Goal: Task Accomplishment & Management: Manage account settings

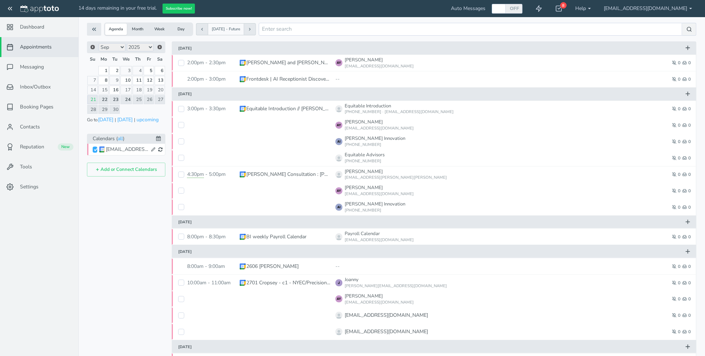
scroll to position [21, 0]
click at [96, 147] on input "[EMAIL_ADDRESS][DOMAIN_NAME]" at bounding box center [95, 149] width 5 height 6
checkbox input "true"
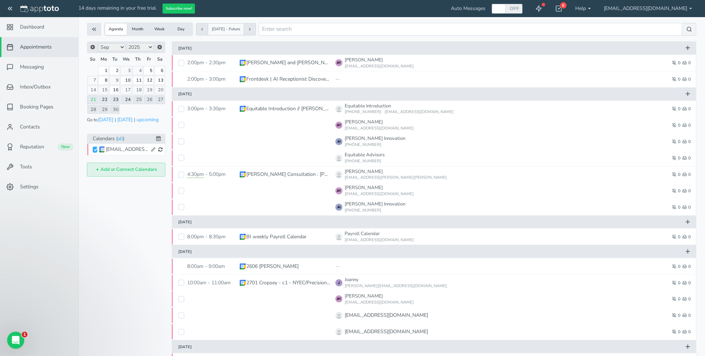
click at [130, 168] on button "Add or Connect Calendars" at bounding box center [126, 170] width 78 height 14
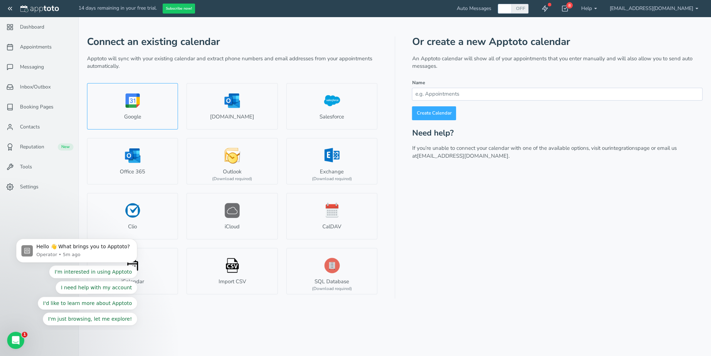
click at [137, 110] on link "Google" at bounding box center [132, 106] width 91 height 46
select select "number:57881"
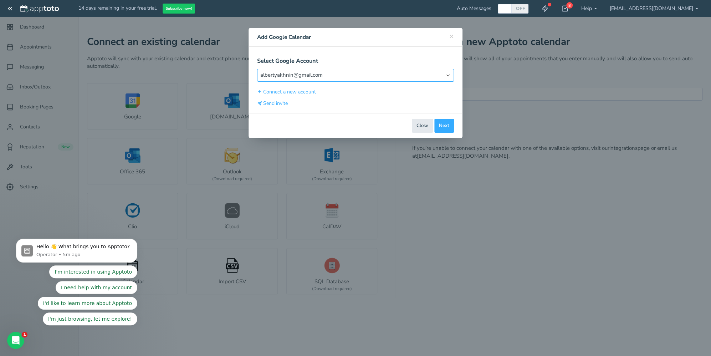
click at [447, 74] on select "Select Account albertyakhnin@gmail.com" at bounding box center [355, 75] width 197 height 12
click at [276, 93] on button "Connect a new account" at bounding box center [286, 91] width 59 height 7
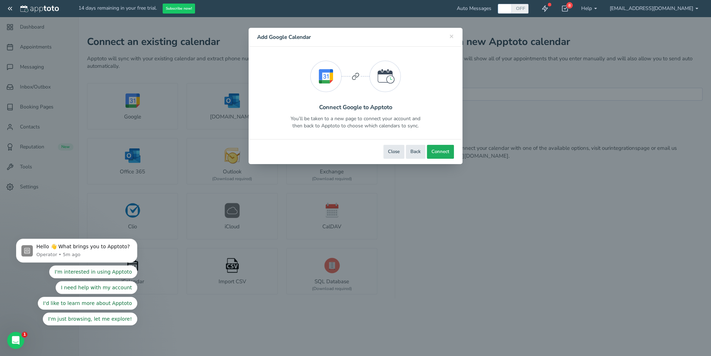
click at [441, 151] on span "Connect" at bounding box center [440, 151] width 18 height 7
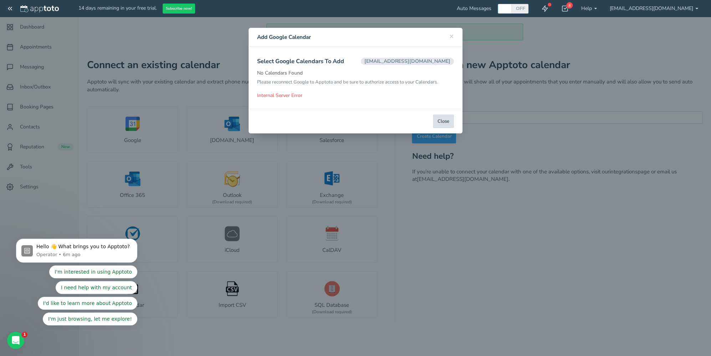
click at [444, 122] on button "Close" at bounding box center [443, 121] width 21 height 14
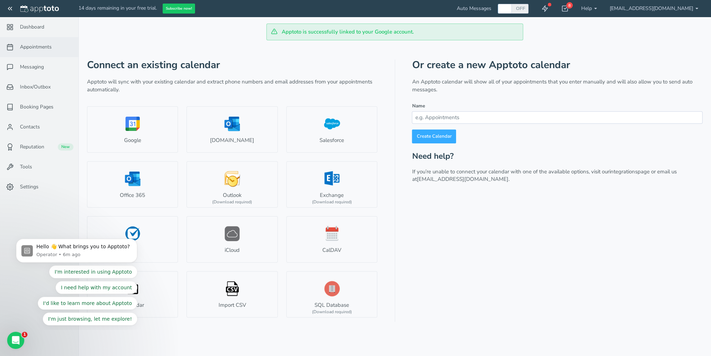
click at [28, 43] on span "Appointments" at bounding box center [36, 46] width 32 height 7
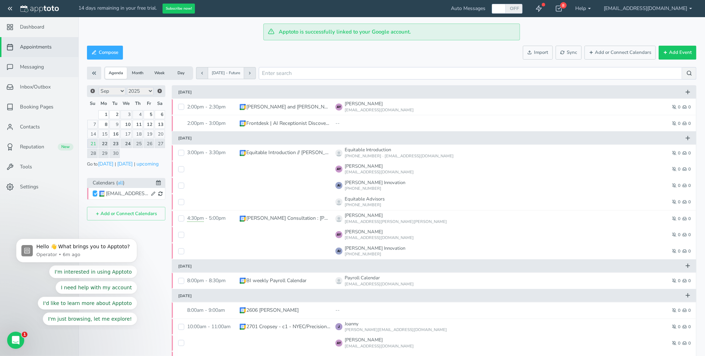
click at [30, 65] on span "Messaging" at bounding box center [32, 66] width 24 height 7
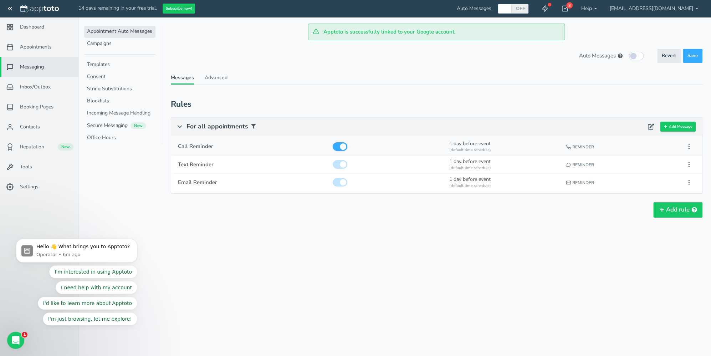
click at [341, 148] on input "checkbox" at bounding box center [340, 146] width 15 height 9
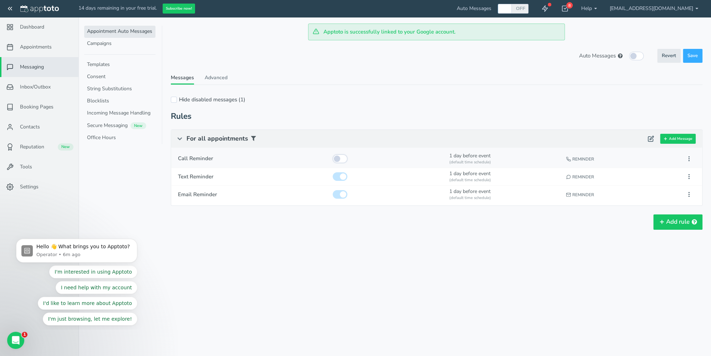
click at [344, 158] on input "checkbox" at bounding box center [340, 158] width 15 height 9
checkbox input "true"
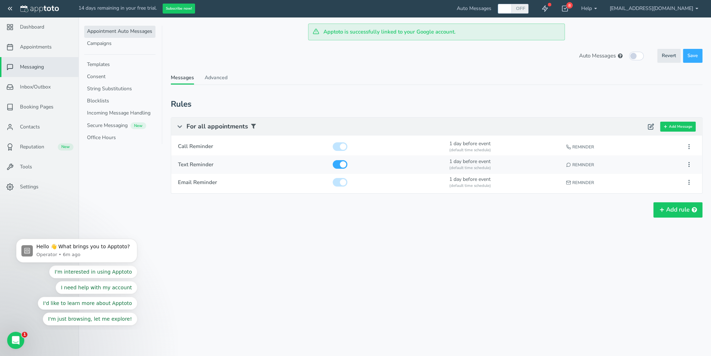
click at [333, 158] on div at bounding box center [387, 164] width 114 height 13
click at [337, 164] on input "checkbox" at bounding box center [340, 164] width 15 height 9
checkbox input "false"
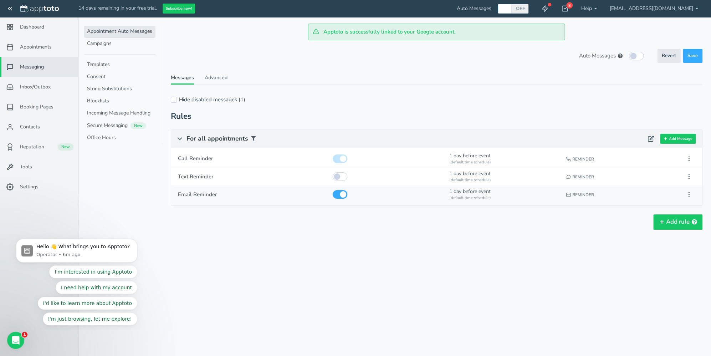
click at [335, 195] on input "checkbox" at bounding box center [340, 194] width 15 height 9
checkbox input "false"
click at [684, 139] on button "Add Message" at bounding box center [678, 139] width 36 height 10
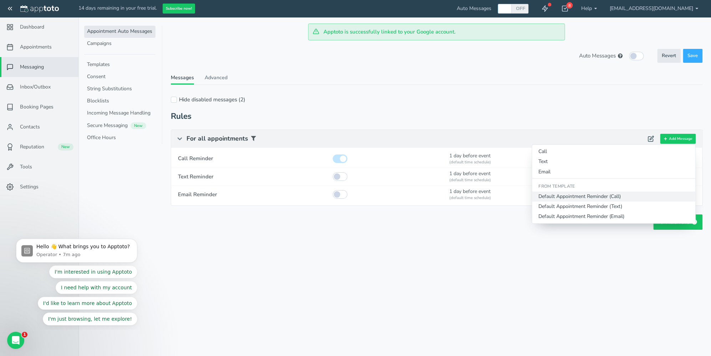
click at [632, 197] on button "Default Appointment Reminder (Call)" at bounding box center [613, 196] width 163 height 10
type input "Default Appointment Reminder"
checkbox input "true"
select select "number:1"
select select "string:default"
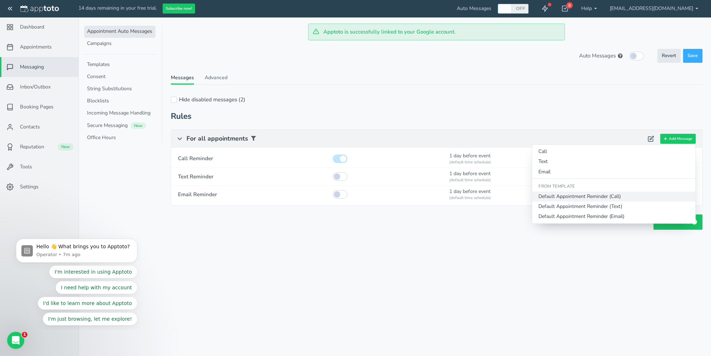
select select "string:1"
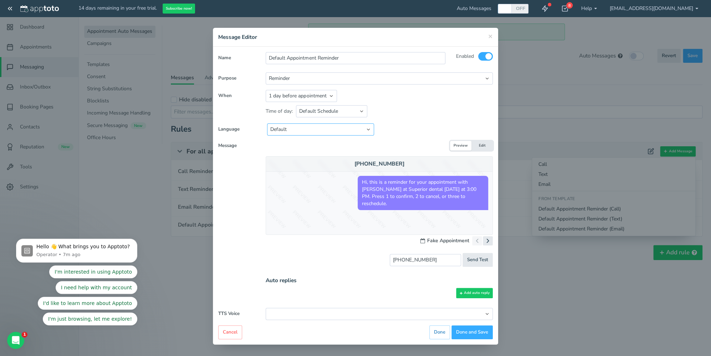
click at [369, 129] on select "Default English - US English - Australia English - United Kingdom English - Eur…" at bounding box center [320, 129] width 107 height 12
select select "string:en-US"
click at [267, 123] on select "Default English - US English - Australia English - United Kingdom English - Eur…" at bounding box center [320, 129] width 107 height 12
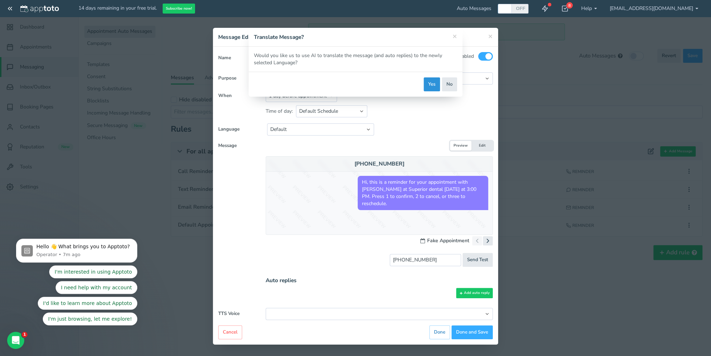
click at [431, 84] on button "Yes" at bounding box center [431, 84] width 16 height 14
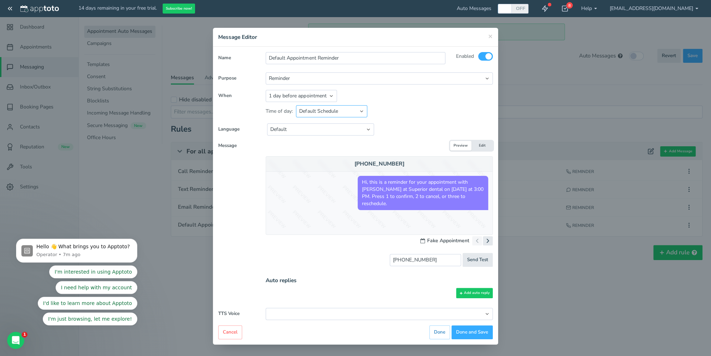
click at [362, 112] on select "Default Schedule Custom Schedule" at bounding box center [331, 111] width 71 height 12
click at [488, 240] on use at bounding box center [488, 241] width 2 height 4
click at [478, 240] on icon at bounding box center [476, 240] width 7 height 7
click at [443, 260] on input "[PHONE_NUMBER]" at bounding box center [425, 260] width 71 height 12
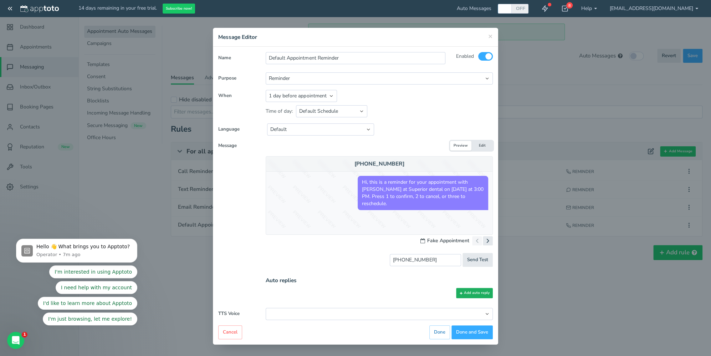
click at [480, 293] on button "Add auto reply" at bounding box center [474, 293] width 37 height 10
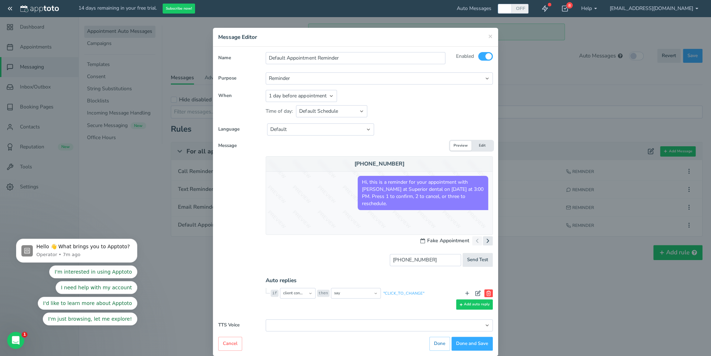
click at [488, 292] on icon at bounding box center [488, 293] width 6 height 6
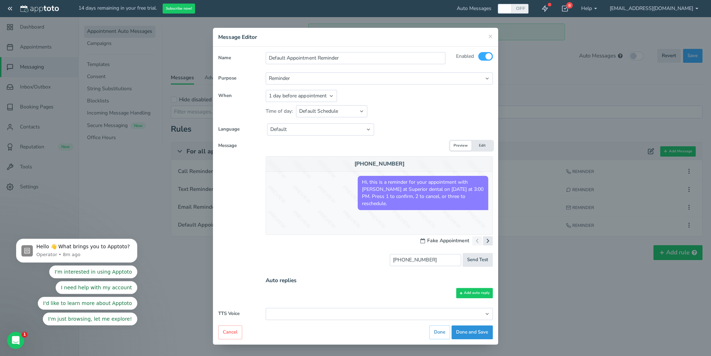
click at [473, 330] on button "Done and Save" at bounding box center [471, 332] width 41 height 14
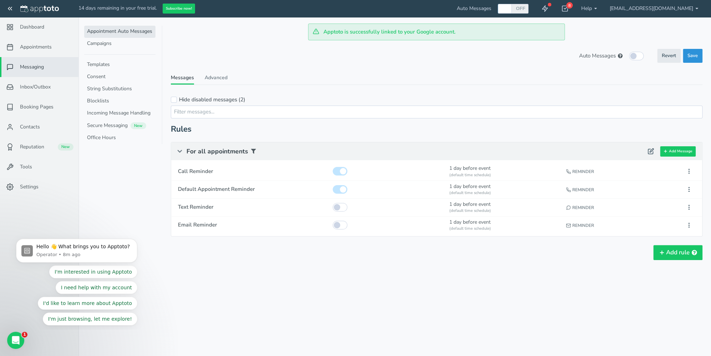
click at [697, 56] on span "Save" at bounding box center [692, 55] width 10 height 7
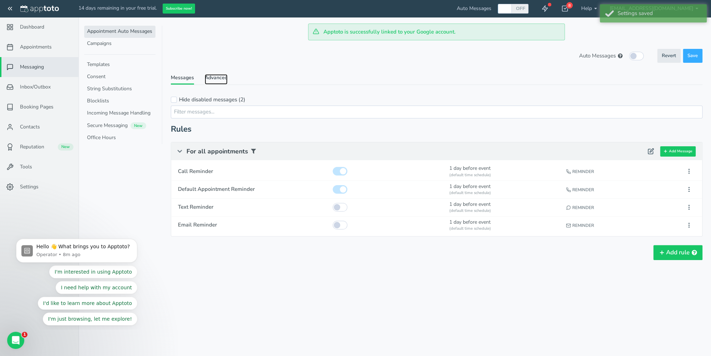
click at [216, 77] on link "Advanced" at bounding box center [216, 79] width 23 height 10
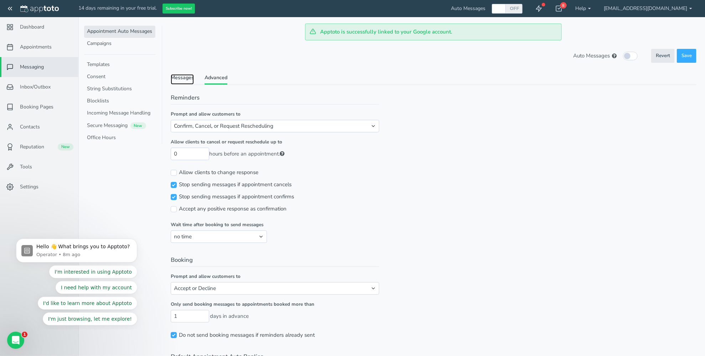
click at [180, 77] on link "Messages" at bounding box center [182, 79] width 23 height 10
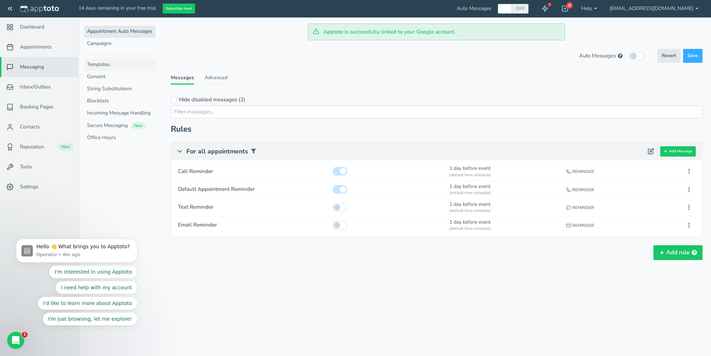
click at [97, 63] on link "Templates" at bounding box center [119, 65] width 71 height 12
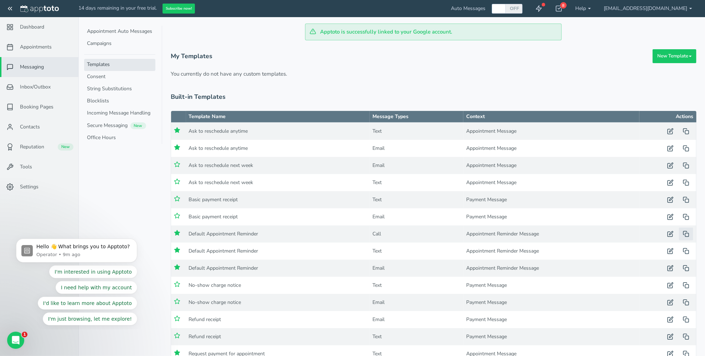
click at [686, 233] on icon "button" at bounding box center [686, 234] width 6 height 6
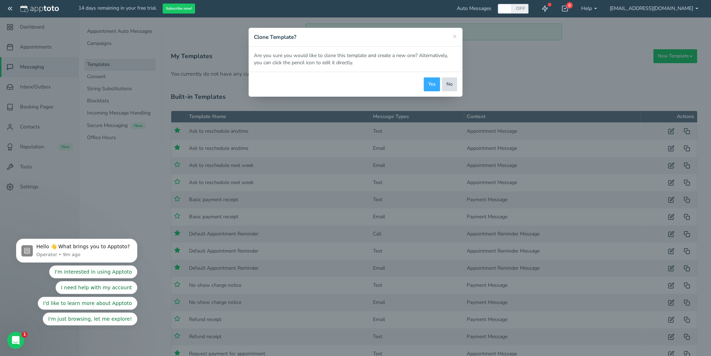
click at [451, 84] on button "No" at bounding box center [449, 84] width 15 height 14
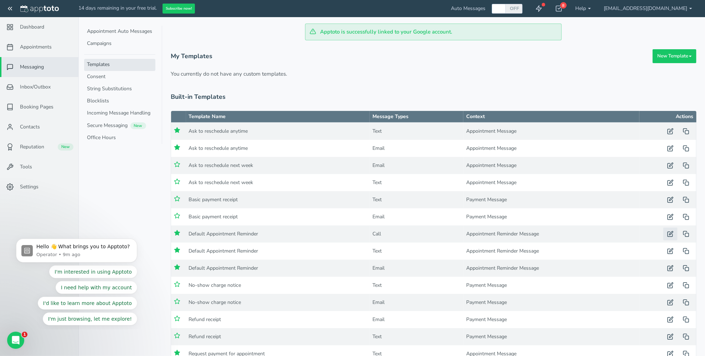
click at [672, 233] on icon "button" at bounding box center [670, 234] width 6 height 6
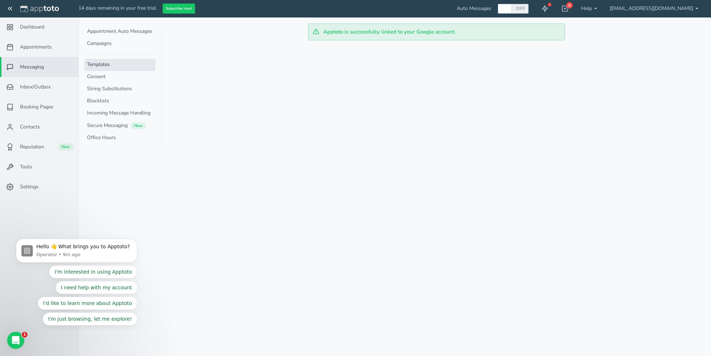
type input "Default Appointment Reminder"
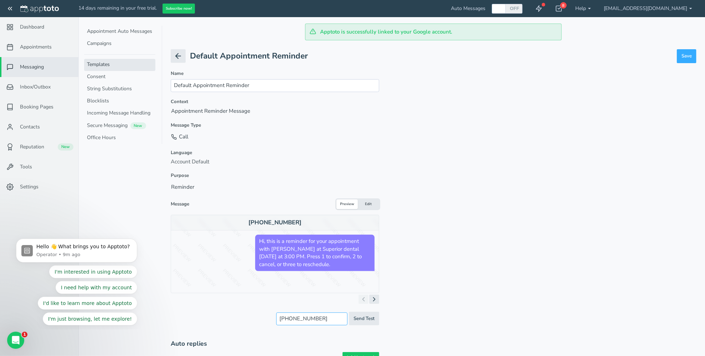
type input "(___) ___-____"
click at [209, 290] on div "+16505551212 Hi, this is a reminder for your appointment with Albert Yakhnin at…" at bounding box center [275, 254] width 209 height 78
type input "(___) ___-____"
click at [286, 317] on input "(___) ___-____" at bounding box center [311, 318] width 71 height 12
click at [227, 310] on message-preview-simple "+16505551212 Hi, this is a reminder for your appointment with Albert Yakhnin at…" at bounding box center [275, 273] width 209 height 117
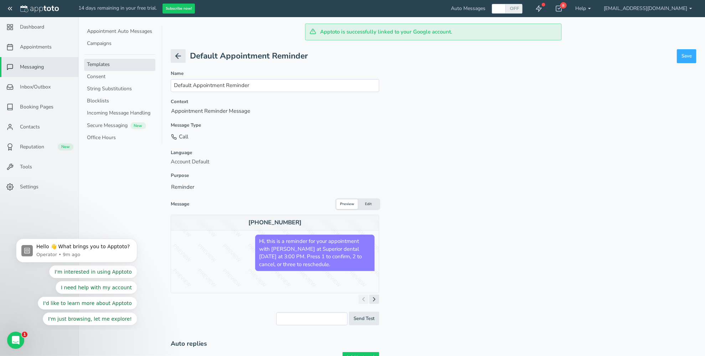
click at [370, 204] on button "Edit" at bounding box center [368, 204] width 21 height 10
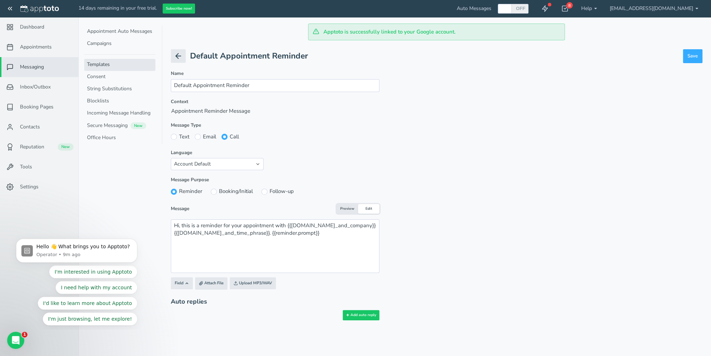
click at [348, 210] on button "Preview" at bounding box center [346, 209] width 21 height 10
type input "7189340409"
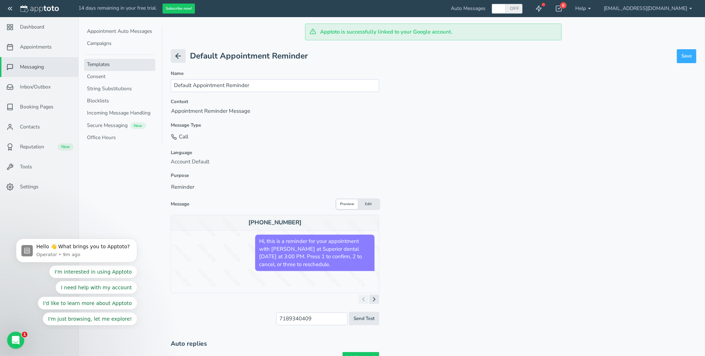
click at [372, 202] on button "Edit" at bounding box center [368, 204] width 21 height 10
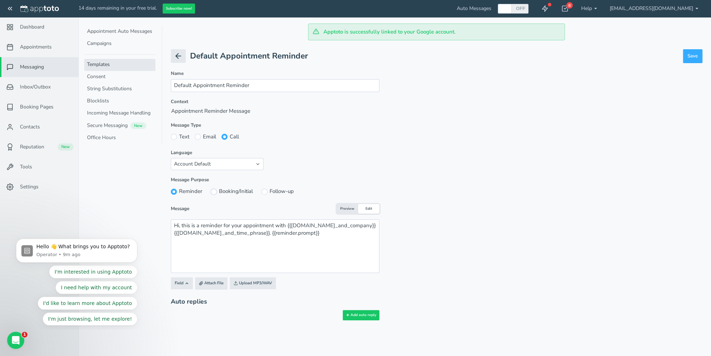
click at [215, 190] on input "Booking/Initial" at bounding box center [214, 192] width 6 height 6
radio input "true"
click at [347, 207] on button "Preview" at bounding box center [346, 209] width 21 height 10
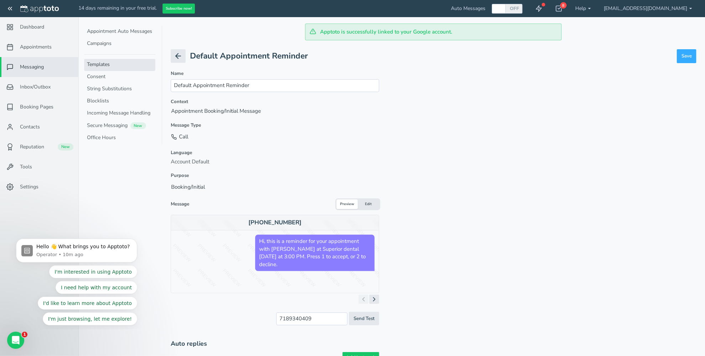
click at [370, 202] on button "Edit" at bounding box center [368, 204] width 21 height 10
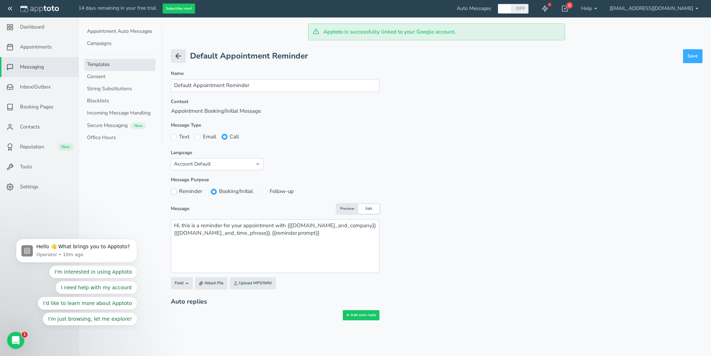
click at [175, 190] on input "Reminder" at bounding box center [174, 192] width 6 height 6
radio input "true"
click at [342, 210] on button "Preview" at bounding box center [346, 209] width 21 height 10
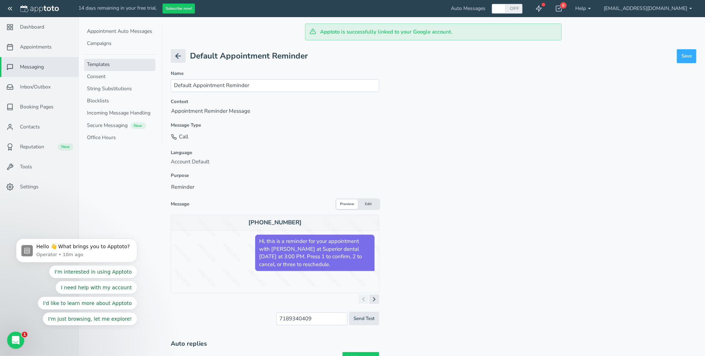
drag, startPoint x: 258, startPoint y: 239, endPoint x: 331, endPoint y: 264, distance: 77.2
click at [331, 264] on span "Hi, this is a reminder for your appointment with Albert Yakhnin at Superior den…" at bounding box center [314, 253] width 119 height 36
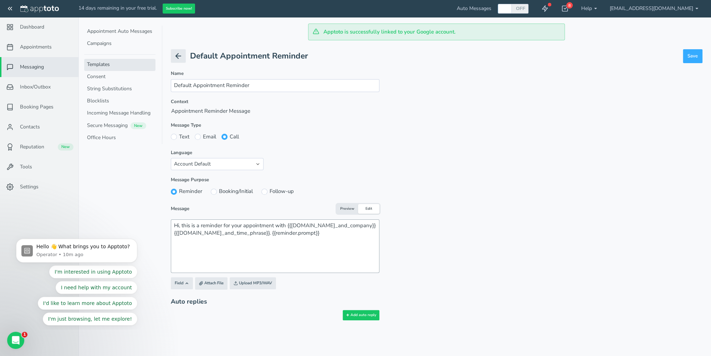
copy span "Hi, this is a reminder for your appointment with Albert Yakhnin at Superior den…"
click at [345, 207] on button "Preview" at bounding box center [346, 209] width 21 height 10
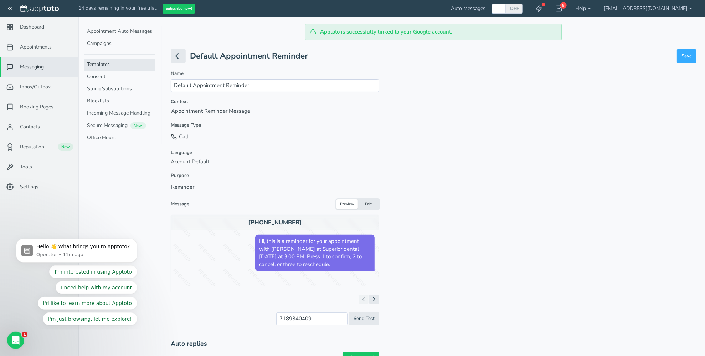
drag, startPoint x: 260, startPoint y: 240, endPoint x: 339, endPoint y: 260, distance: 81.4
click at [339, 260] on span "Hi, this is a reminder for your appointment with Albert Yakhnin at Superior den…" at bounding box center [314, 253] width 119 height 36
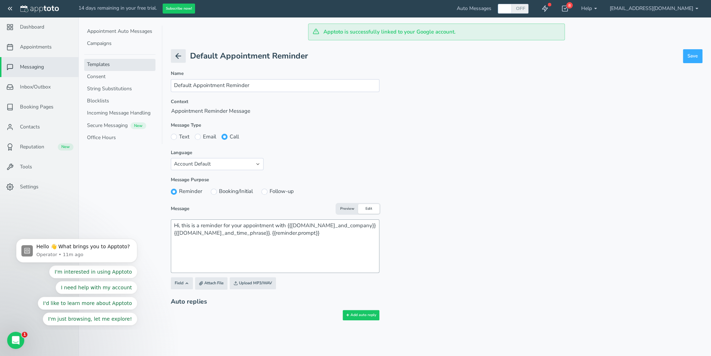
copy span "Hi, this is a reminder for your appointment with Albert Yakhnin at Superior den…"
click at [348, 207] on button "Preview" at bounding box center [346, 209] width 21 height 10
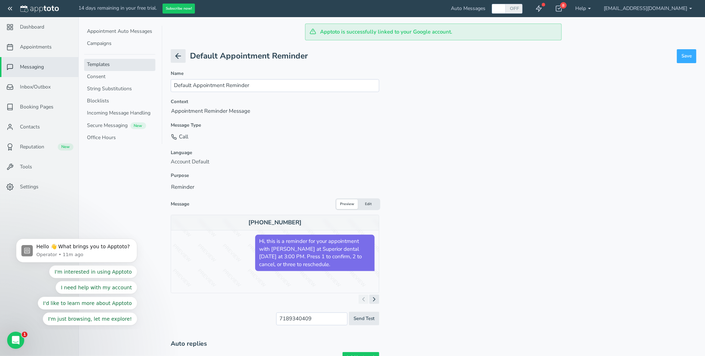
drag, startPoint x: 259, startPoint y: 240, endPoint x: 344, endPoint y: 268, distance: 89.3
click at [344, 268] on span "Hi, this is a reminder for your appointment with Albert Yakhnin at Superior den…" at bounding box center [314, 253] width 119 height 36
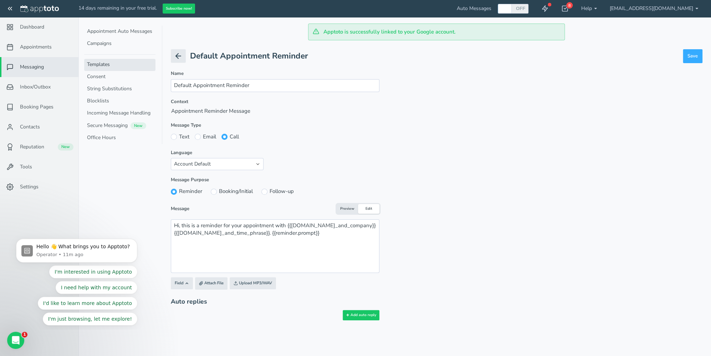
click at [345, 211] on button "Preview" at bounding box center [346, 209] width 21 height 10
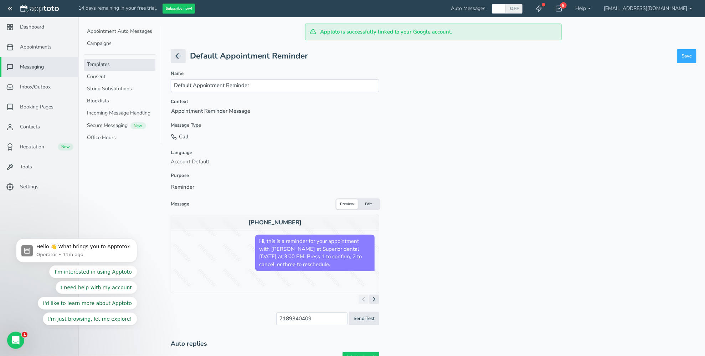
drag, startPoint x: 268, startPoint y: 246, endPoint x: 286, endPoint y: 252, distance: 19.4
click at [294, 252] on span "Hi, this is a reminder for your appointment with Albert Yakhnin at Superior den…" at bounding box center [314, 253] width 119 height 36
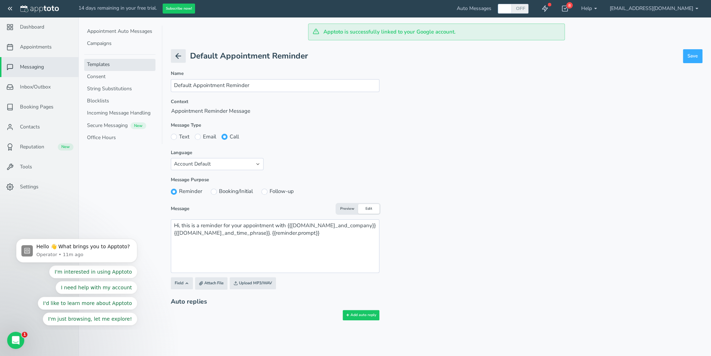
click at [349, 209] on button "Preview" at bounding box center [346, 209] width 21 height 10
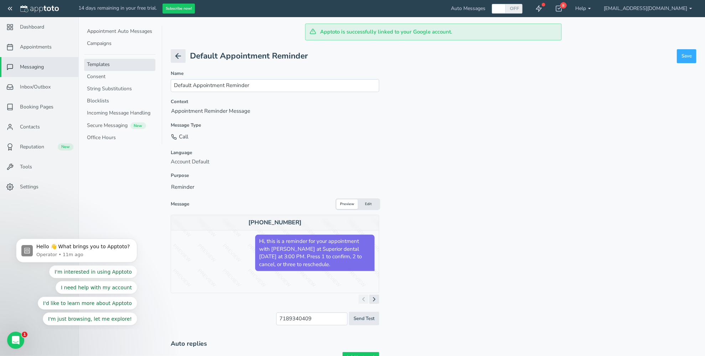
copy span "Hi, this is a reminder for your appointment with Albert Yakhnin at Superior den…"
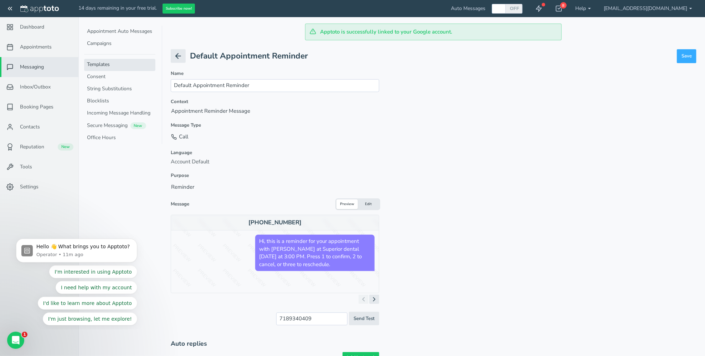
drag, startPoint x: 338, startPoint y: 263, endPoint x: 264, endPoint y: 238, distance: 77.7
click at [263, 237] on span "Hi, this is a reminder for your appointment with Albert Yakhnin at Superior den…" at bounding box center [314, 253] width 119 height 36
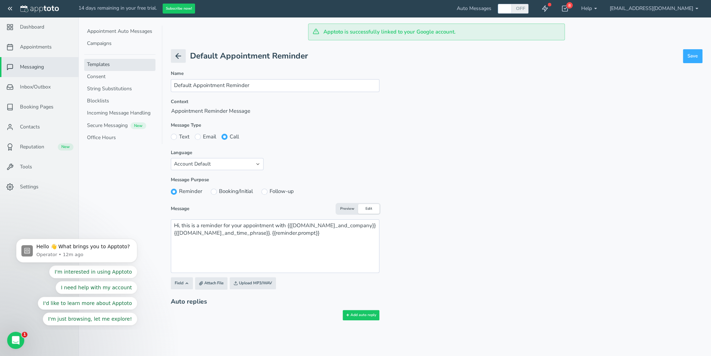
click at [239, 194] on label "Booking/Initial" at bounding box center [232, 190] width 42 height 7
click at [217, 194] on input "Booking/Initial" at bounding box center [214, 192] width 6 height 6
radio input "true"
radio input "false"
drag, startPoint x: 348, startPoint y: 212, endPoint x: 341, endPoint y: 211, distance: 6.8
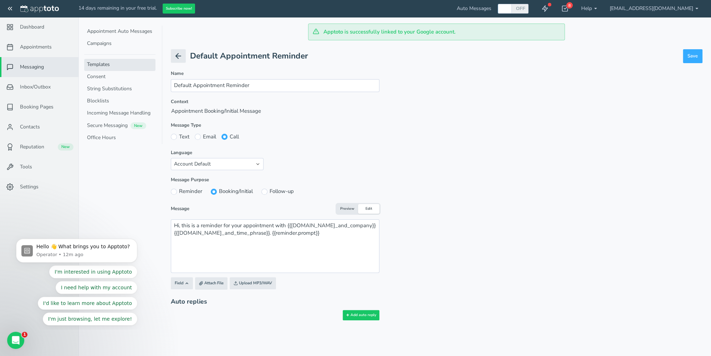
click at [347, 211] on button "Preview" at bounding box center [346, 209] width 21 height 10
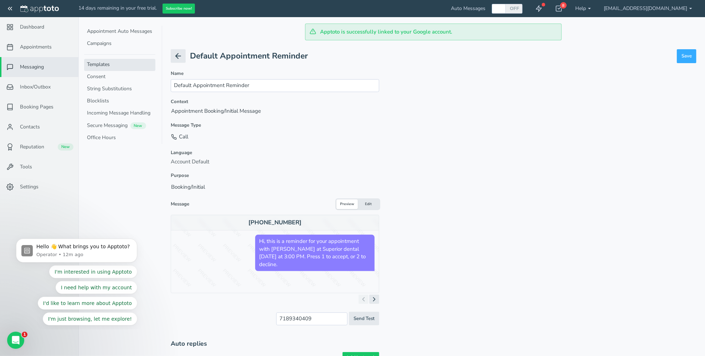
click at [370, 204] on button "Edit" at bounding box center [368, 204] width 21 height 10
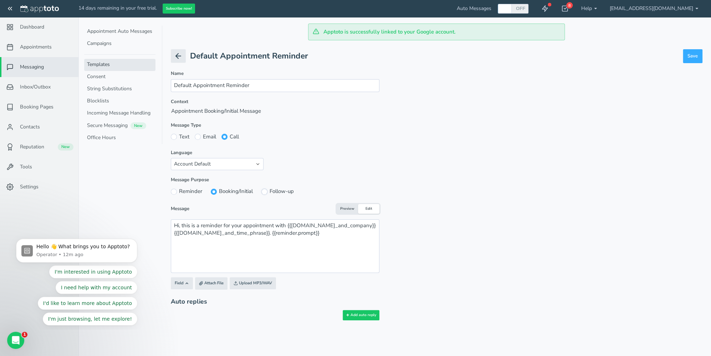
click at [266, 191] on input "Follow-up" at bounding box center [264, 192] width 6 height 6
radio input "true"
radio input "false"
click at [344, 209] on button "Preview" at bounding box center [346, 209] width 21 height 10
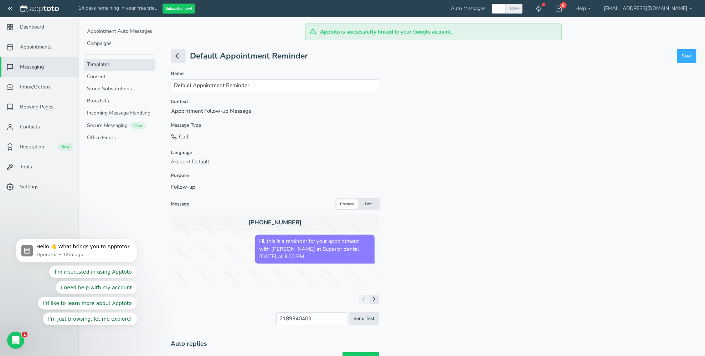
click at [368, 205] on button "Edit" at bounding box center [368, 204] width 21 height 10
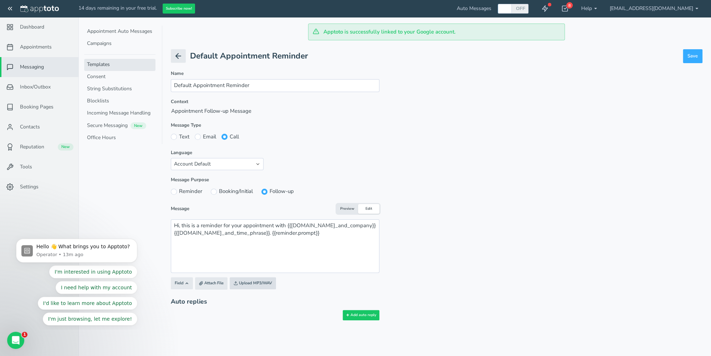
click at [263, 283] on input "file" at bounding box center [83, 283] width 679 height 48
click at [345, 206] on button "Preview" at bounding box center [346, 209] width 21 height 10
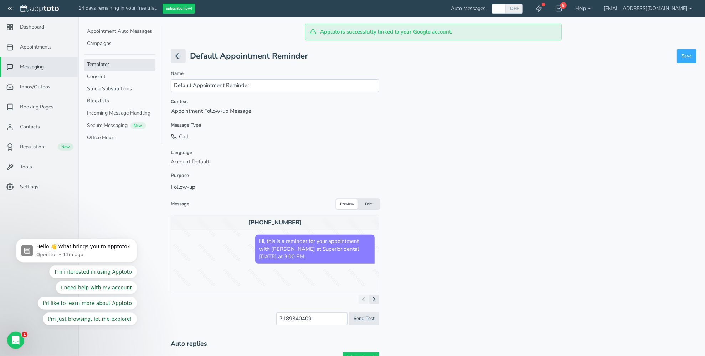
click at [365, 202] on button "Edit" at bounding box center [368, 204] width 21 height 10
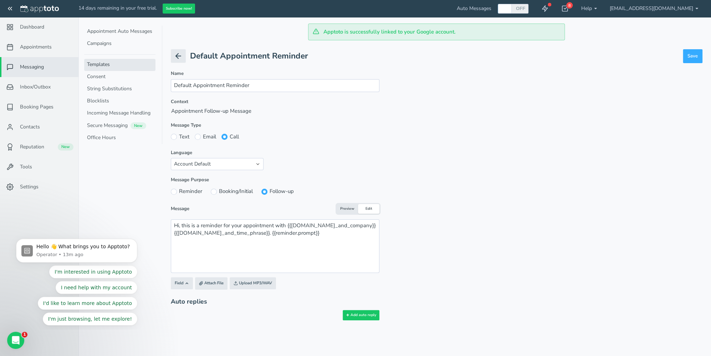
click at [169, 191] on div "× Message Editor Name Default Appointment Reminder Enabled and" at bounding box center [394, 184] width 615 height 288
click at [175, 192] on input "Reminder" at bounding box center [174, 192] width 6 height 6
radio input "true"
radio input "false"
click at [185, 284] on icon "button" at bounding box center [187, 283] width 4 height 4
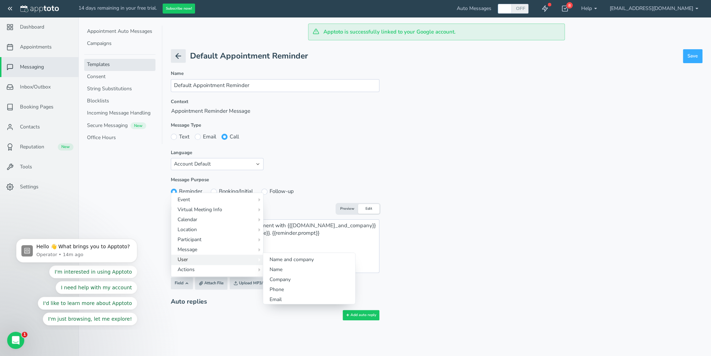
drag, startPoint x: 196, startPoint y: 278, endPoint x: 199, endPoint y: 254, distance: 23.3
click at [199, 277] on div "Field Event Title Where/Location Field Description/Body Field Custom Day and ti…" at bounding box center [275, 283] width 209 height 12
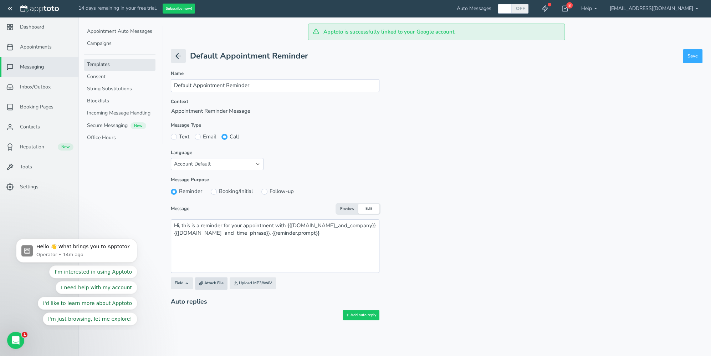
click at [203, 280] on input "file" at bounding box center [35, 283] width 679 height 49
click at [185, 283] on icon "button" at bounding box center [187, 283] width 4 height 4
click at [315, 238] on textarea "Hi, this is a reminder for your appointment with {{user.name_and_company}} {{ev…" at bounding box center [275, 245] width 209 height 53
click at [185, 283] on icon "button" at bounding box center [187, 283] width 4 height 4
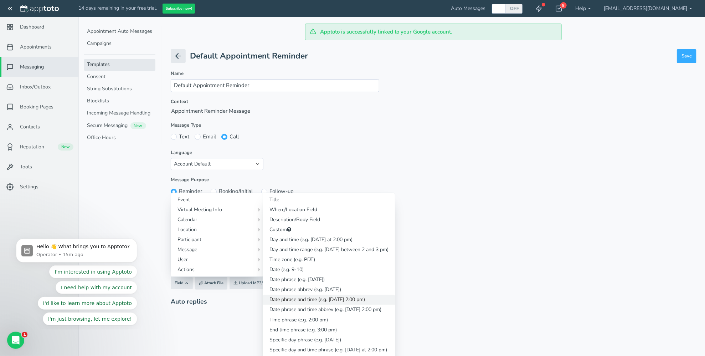
click at [351, 297] on link "Date phrase and time (e.g. Thursday, September 10th at 2:00 pm)" at bounding box center [329, 299] width 132 height 10
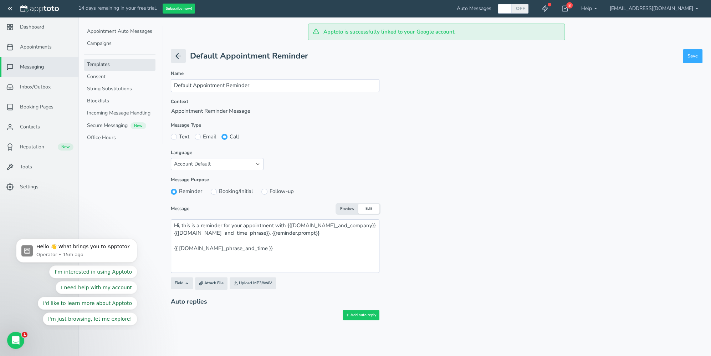
click at [346, 207] on button "Preview" at bounding box center [346, 209] width 21 height 10
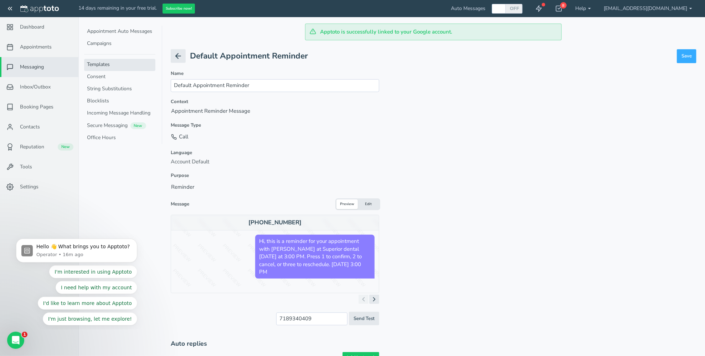
click at [364, 205] on button "Edit" at bounding box center [368, 204] width 21 height 10
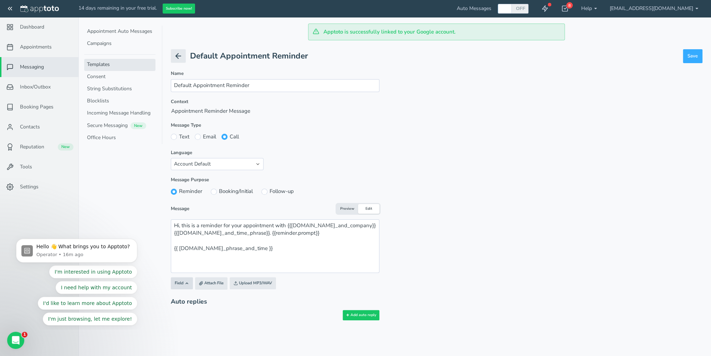
click at [188, 282] on icon "button" at bounding box center [187, 283] width 4 height 4
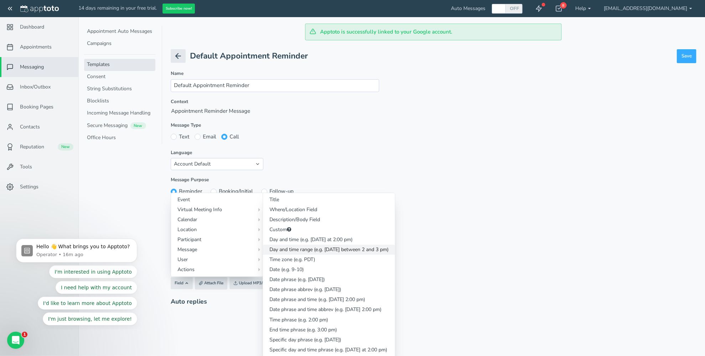
click at [314, 250] on link "Day and time range (e.g. tomorrow between 2 and 3 pm)" at bounding box center [329, 250] width 132 height 10
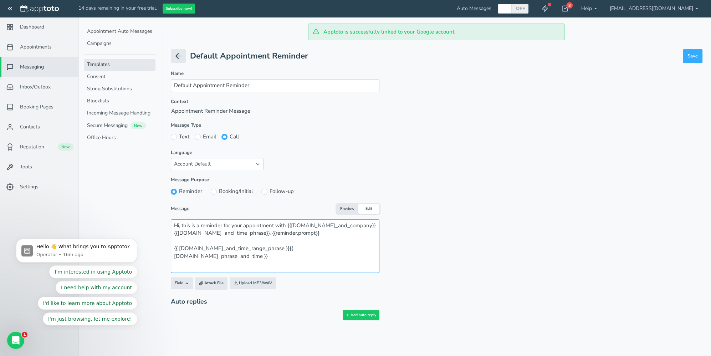
drag, startPoint x: 267, startPoint y: 247, endPoint x: 273, endPoint y: 251, distance: 6.9
click at [267, 247] on textarea "Hi, this is a reminder for your appointment with {{user.name_and_company}} {{ev…" at bounding box center [275, 245] width 209 height 53
click at [348, 208] on button "Preview" at bounding box center [346, 209] width 21 height 10
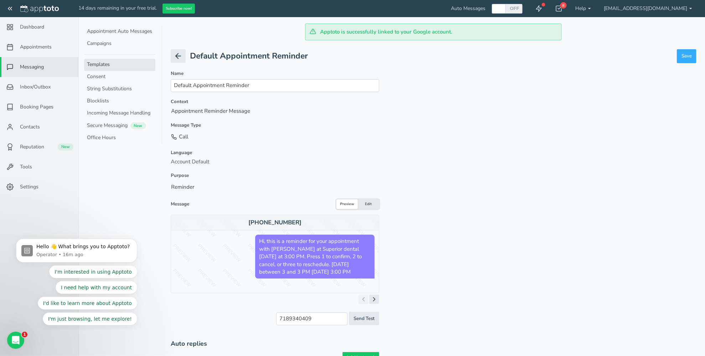
click at [368, 203] on button "Edit" at bounding box center [368, 204] width 21 height 10
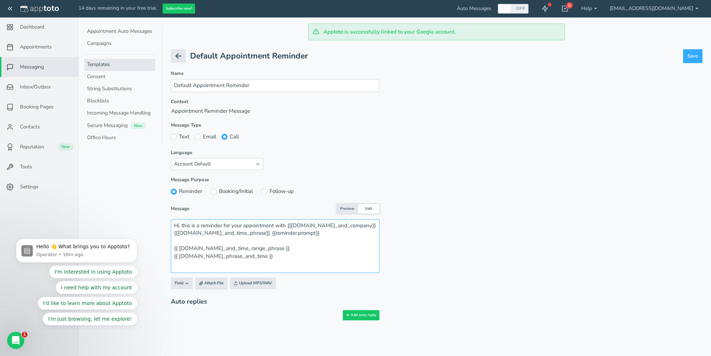
drag, startPoint x: 261, startPoint y: 254, endPoint x: 170, endPoint y: 256, distance: 90.9
click at [170, 256] on div "× Message Editor Name Default Appointment Reminder Enabled and" at bounding box center [394, 184] width 615 height 288
click at [348, 210] on button "Preview" at bounding box center [346, 209] width 21 height 10
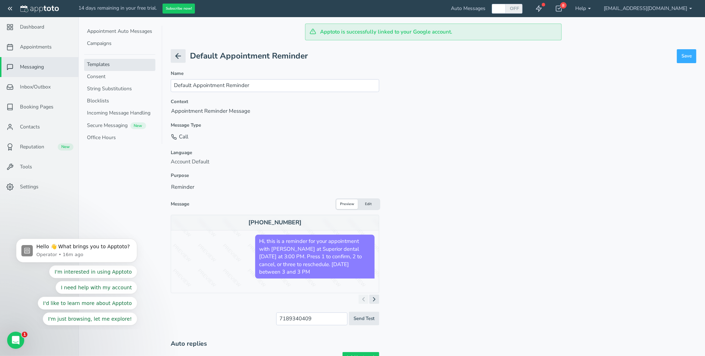
click at [367, 205] on button "Edit" at bounding box center [368, 204] width 21 height 10
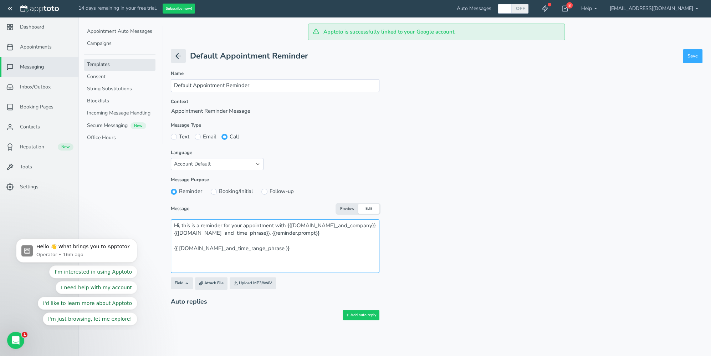
click at [288, 225] on textarea "Hi, this is a reminder for your appointment with {{user.name_and_company}} {{ev…" at bounding box center [275, 245] width 209 height 53
click at [308, 245] on textarea "Hi, this is a reminder for your appointment with Dr.Alla Rokyn{{user.name_and_c…" at bounding box center [275, 245] width 209 height 53
drag, startPoint x: 258, startPoint y: 232, endPoint x: 189, endPoint y: 234, distance: 69.6
click at [189, 234] on textarea "Hi, this is a reminder for your appointment with Dr.Alla Rokyn{{user.name_and_c…" at bounding box center [275, 245] width 209 height 53
click at [450, 155] on form "Name Default Appointment Reminder Please specify a name for the template. Conte…" at bounding box center [436, 195] width 531 height 250
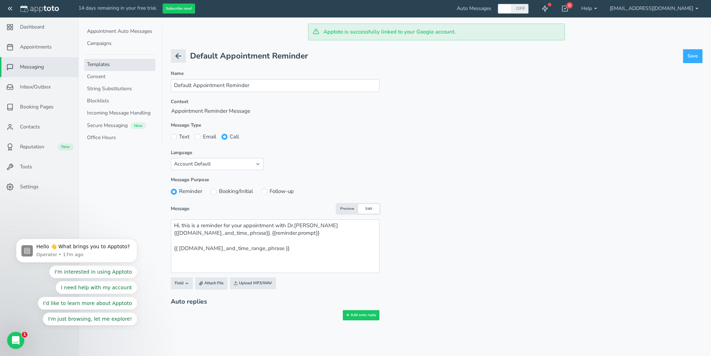
click at [0, 0] on span "Alla" at bounding box center [0, 0] width 0 height 0
click at [0, 0] on div "Rokyn" at bounding box center [0, 0] width 0 height 0
click at [317, 224] on textarea "Hi, this is a reminder for your appointment with Dr. Alla Rokyn {{event.day_and…" at bounding box center [275, 245] width 209 height 53
click at [338, 246] on textarea "Hi, this is a reminder for your appointment with Dr. Alla Rokun {{event.day_and…" at bounding box center [275, 245] width 209 height 53
click at [0, 0] on span "Rokun." at bounding box center [0, 0] width 0 height 0
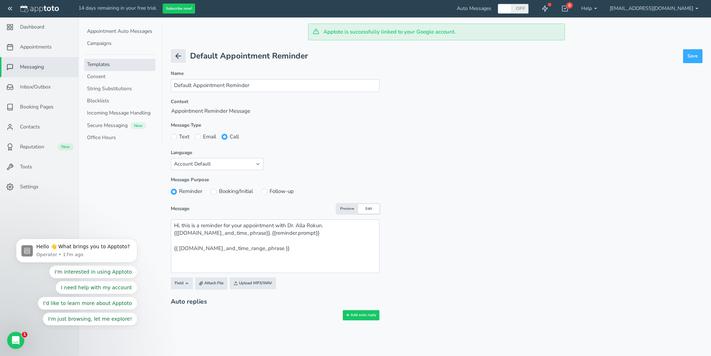
click at [345, 209] on button "Preview" at bounding box center [346, 209] width 21 height 10
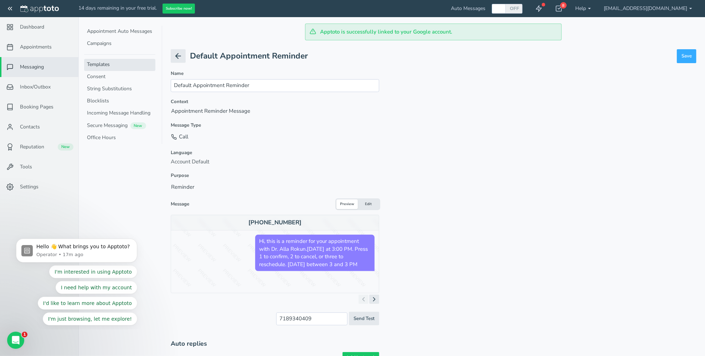
click at [367, 202] on button "Edit" at bounding box center [368, 204] width 21 height 10
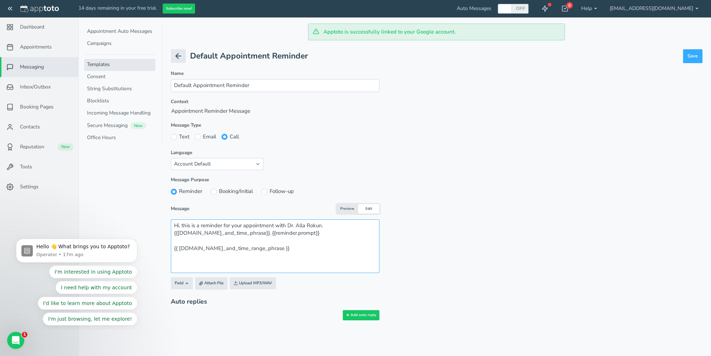
click at [330, 225] on textarea "Hi, this is a reminder for your appointment with Dr. Alla Rokun.{{event.day_and…" at bounding box center [275, 245] width 209 height 53
click at [345, 208] on button "Preview" at bounding box center [346, 209] width 21 height 10
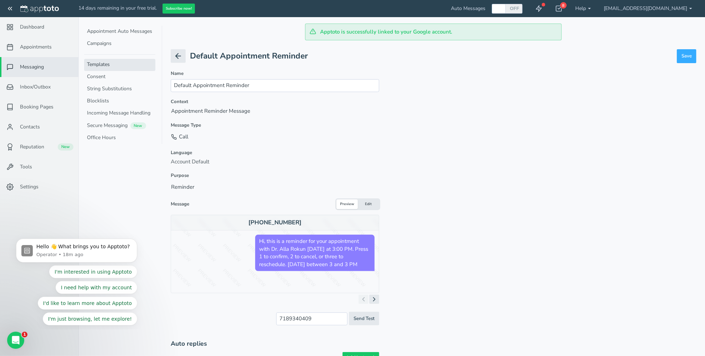
click at [371, 205] on button "Edit" at bounding box center [368, 204] width 21 height 10
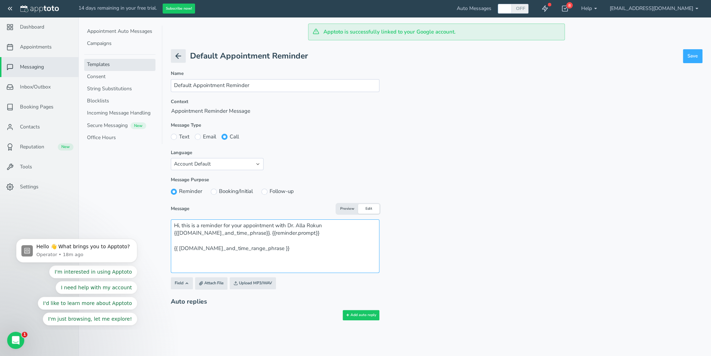
drag, startPoint x: 283, startPoint y: 250, endPoint x: 181, endPoint y: 252, distance: 102.3
click at [181, 252] on textarea "Hi, this is a reminder for your appointment with Dr. Alla Rokun {{event.day_and…" at bounding box center [275, 245] width 209 height 53
click at [281, 249] on textarea "Hi, this is a reminder for your appointment with Dr. Alla Rokun {{event.day_and…" at bounding box center [275, 245] width 209 height 53
drag, startPoint x: 175, startPoint y: 247, endPoint x: 261, endPoint y: 258, distance: 86.6
click at [261, 258] on textarea "Hi, this is a reminder for your appointment with Dr. Alla Rokun {{event.day_and…" at bounding box center [275, 245] width 209 height 53
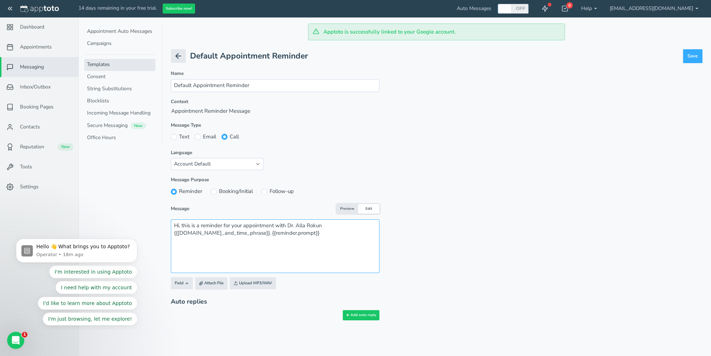
click at [184, 241] on textarea "Hi, this is a reminder for your appointment with Dr. Alla Rokun {{event.day_and…" at bounding box center [275, 245] width 209 height 53
type textarea "Hi, this is a reminder for your appointment with Dr. Alla Rokun {{event.day_and…"
click at [696, 56] on button "Save" at bounding box center [693, 56] width 20 height 14
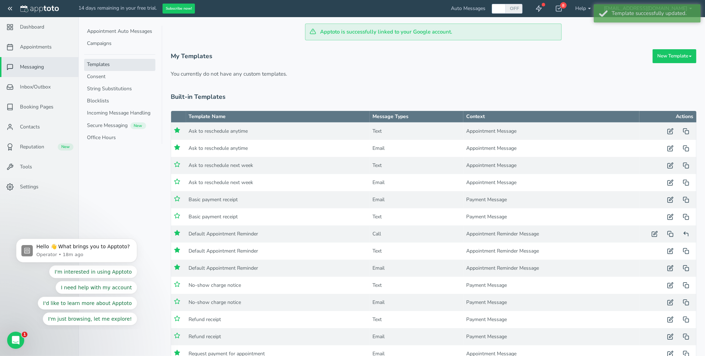
scroll to position [37, 0]
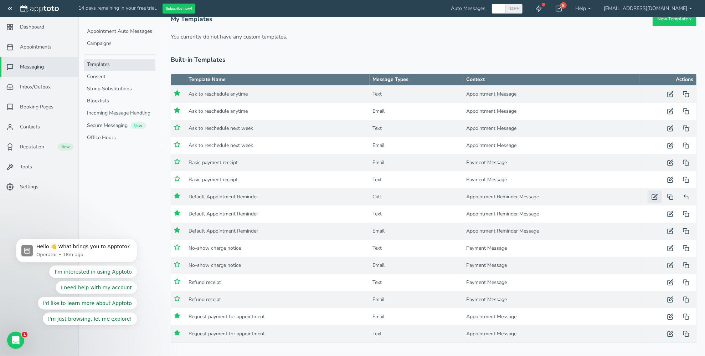
click at [657, 196] on icon "button" at bounding box center [655, 197] width 6 height 6
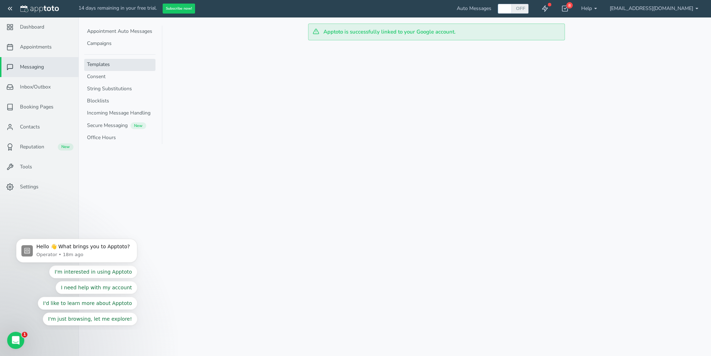
type input "Default Appointment Reminder"
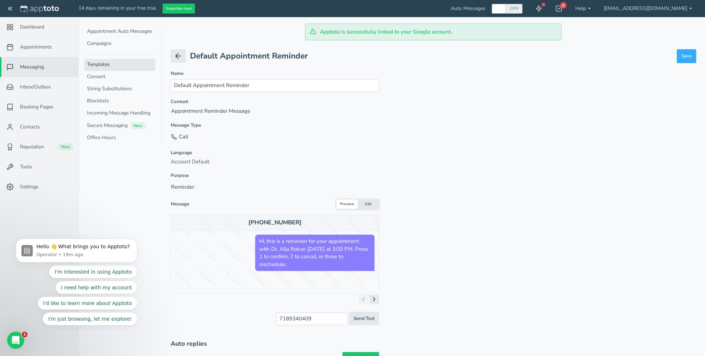
click at [372, 203] on button "Edit" at bounding box center [368, 204] width 21 height 10
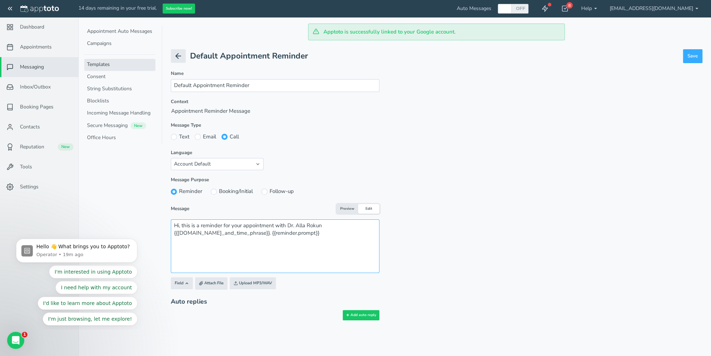
click at [315, 235] on textarea "Hi, this is a reminder for your appointment with Dr. Alla Rokun {{event.day_and…" at bounding box center [275, 245] width 209 height 53
click at [186, 283] on use "button" at bounding box center [187, 283] width 2 height 1
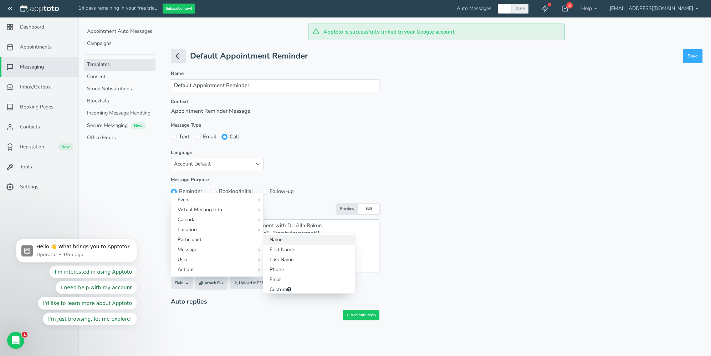
click at [286, 241] on link "Name" at bounding box center [309, 240] width 92 height 10
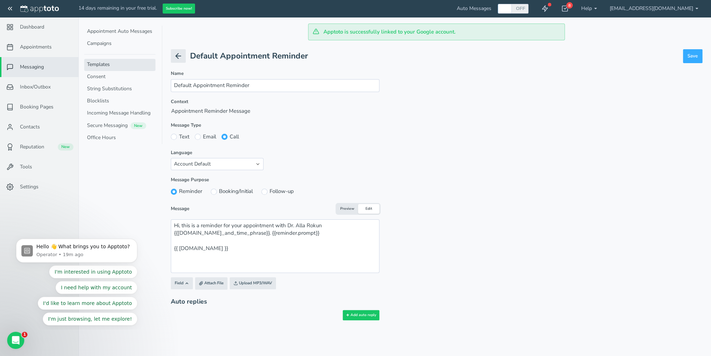
click at [345, 209] on button "Preview" at bounding box center [346, 209] width 21 height 10
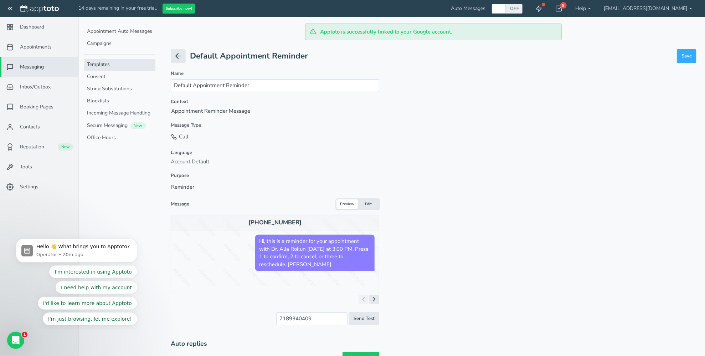
click at [366, 203] on button "Edit" at bounding box center [368, 204] width 21 height 10
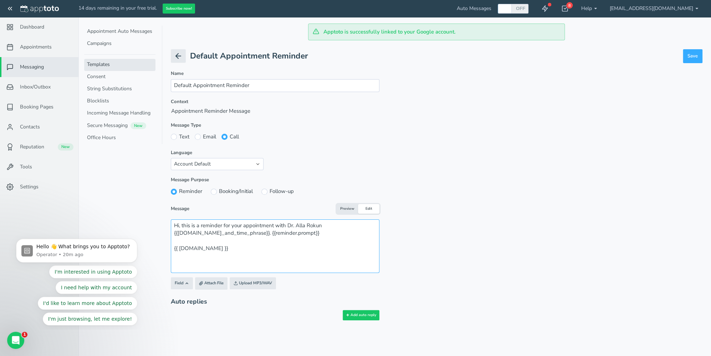
drag, startPoint x: 230, startPoint y: 247, endPoint x: 173, endPoint y: 249, distance: 57.1
click at [173, 249] on textarea "Hi, this is a reminder for your appointment with Dr. Alla Rokun {{event.day_and…" at bounding box center [275, 245] width 209 height 53
click at [180, 224] on textarea "Hi, this is a reminder for your appointment with Dr. Alla Rokun {{event.day_and…" at bounding box center [275, 245] width 209 height 53
paste textarea "{{ participant.name }}"
drag, startPoint x: 179, startPoint y: 224, endPoint x: 170, endPoint y: 225, distance: 8.9
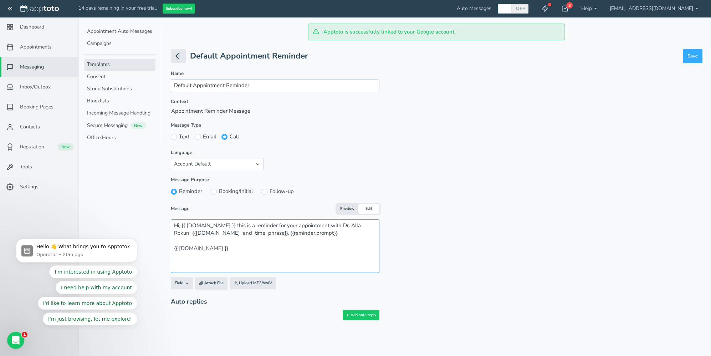
click at [170, 225] on div "× Message Editor Name Default Appointment Reminder Enabled and" at bounding box center [394, 184] width 615 height 288
drag, startPoint x: 247, startPoint y: 247, endPoint x: 164, endPoint y: 246, distance: 82.7
click at [164, 246] on div "× Message Editor Name Default Appointment Reminder Enabled and" at bounding box center [394, 184] width 615 height 288
click at [345, 209] on button "Preview" at bounding box center [346, 209] width 21 height 10
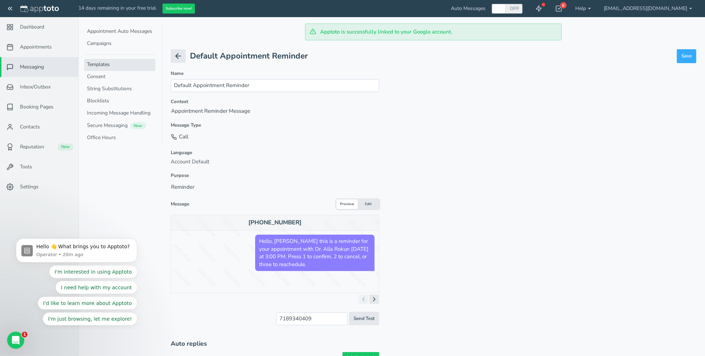
click at [372, 204] on button "Edit" at bounding box center [368, 204] width 21 height 10
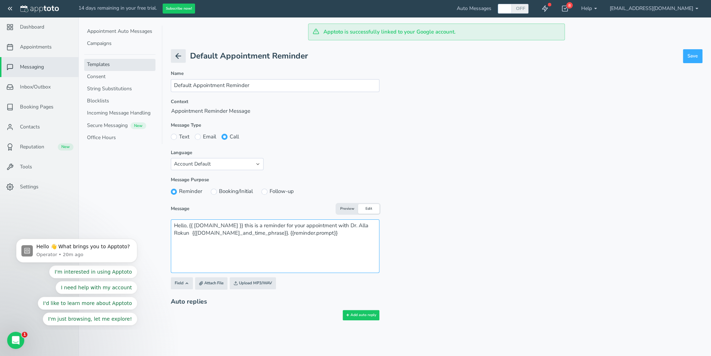
drag, startPoint x: 240, startPoint y: 226, endPoint x: 241, endPoint y: 231, distance: 5.2
click at [240, 226] on textarea "Hello, {{ participant.name }} this is a reminder for your appointment with Dr. …" at bounding box center [275, 245] width 209 height 53
click at [0, 0] on span "Rokun." at bounding box center [0, 0] width 0 height 0
type textarea "Hello, {{ participant.name }}, this is a reminder for your appointment with Dr.…"
click at [345, 208] on button "Preview" at bounding box center [346, 209] width 21 height 10
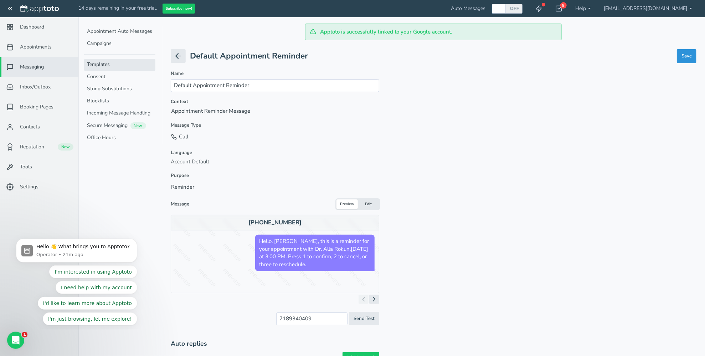
click at [685, 56] on button "Save" at bounding box center [687, 56] width 20 height 14
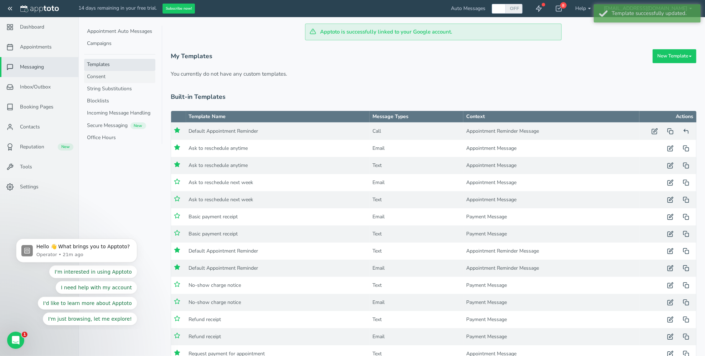
click at [101, 76] on link "Consent" at bounding box center [119, 77] width 71 height 12
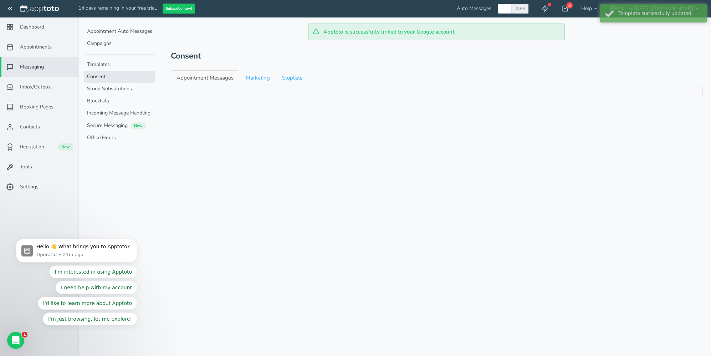
checkbox input "true"
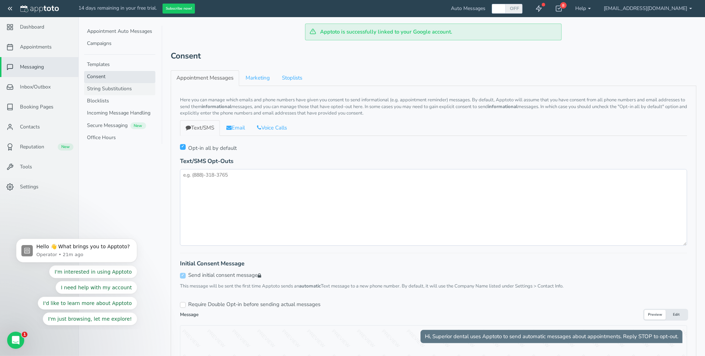
click at [98, 89] on link "String Substitutions" at bounding box center [119, 89] width 71 height 12
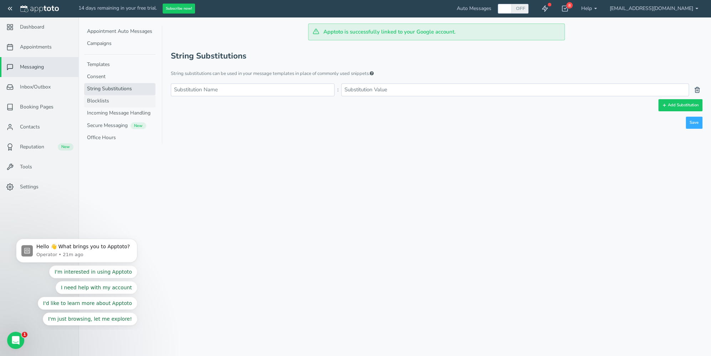
click at [98, 100] on link "Blocklists" at bounding box center [119, 101] width 71 height 12
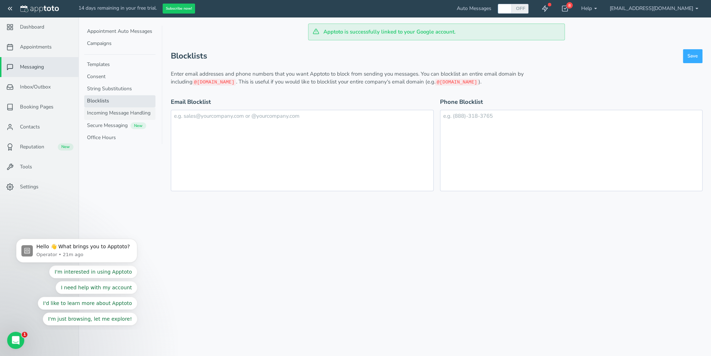
click at [99, 113] on link "Incoming Message Handling" at bounding box center [119, 113] width 71 height 12
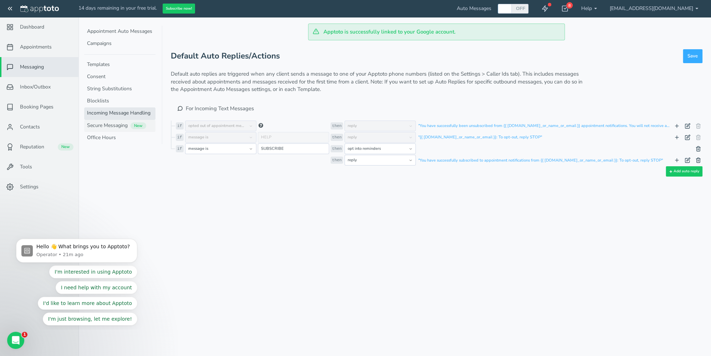
click at [101, 124] on link "Secure Messaging New" at bounding box center [119, 126] width 71 height 12
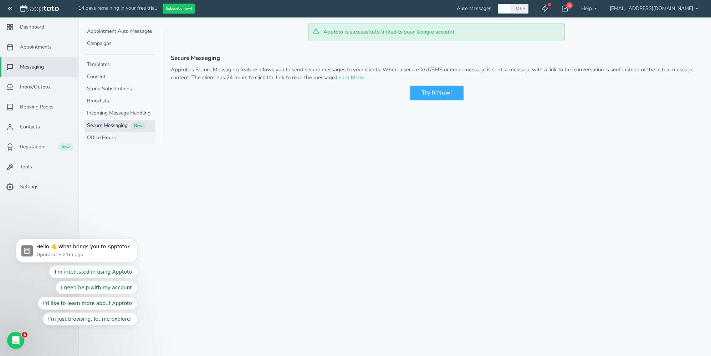
click at [109, 137] on link "Office Hours" at bounding box center [119, 138] width 71 height 12
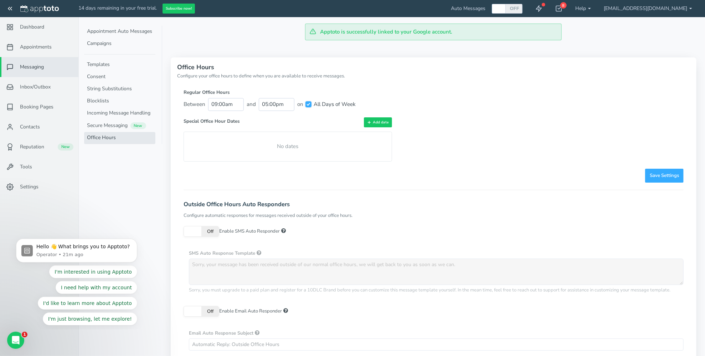
click at [307, 104] on input "All Days of Week" at bounding box center [308, 104] width 6 height 6
checkbox input "false"
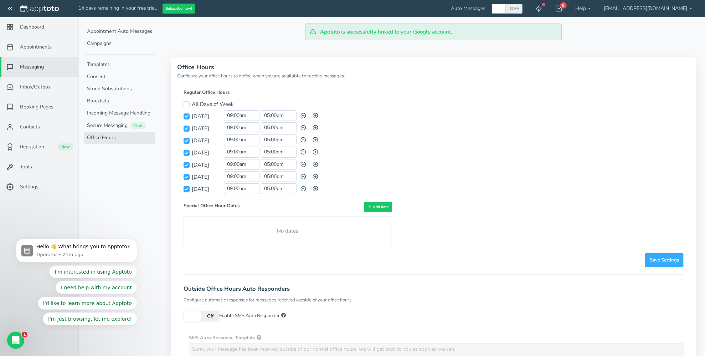
click at [187, 190] on input "[DATE]" at bounding box center [187, 189] width 6 height 6
checkbox input "false"
drag, startPoint x: 233, startPoint y: 115, endPoint x: 216, endPoint y: 116, distance: 16.4
click at [216, 116] on div "Sunday 09:00am and 05:00pm Day schedule invalid; please ensure that blocks are …" at bounding box center [288, 116] width 209 height 12
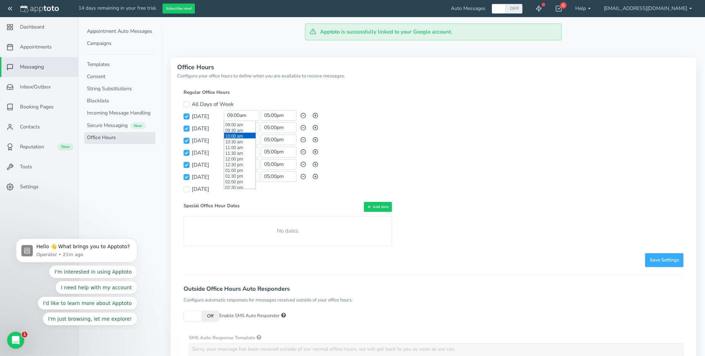
click at [230, 136] on li "10:00 am" at bounding box center [239, 136] width 31 height 6
type input "10:00 am"
drag, startPoint x: 250, startPoint y: 116, endPoint x: 226, endPoint y: 118, distance: 24.0
click at [226, 118] on input "10:00 am" at bounding box center [242, 115] width 36 height 11
drag, startPoint x: 252, startPoint y: 129, endPoint x: 224, endPoint y: 129, distance: 28.2
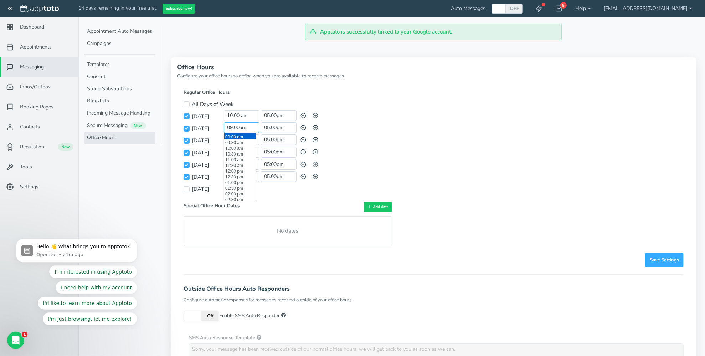
click at [224, 129] on input "09:00am" at bounding box center [242, 127] width 36 height 11
paste input "10:00"
type input "10:00 am"
drag, startPoint x: 252, startPoint y: 142, endPoint x: 226, endPoint y: 139, distance: 26.5
click at [226, 139] on input "09:00am" at bounding box center [242, 139] width 36 height 11
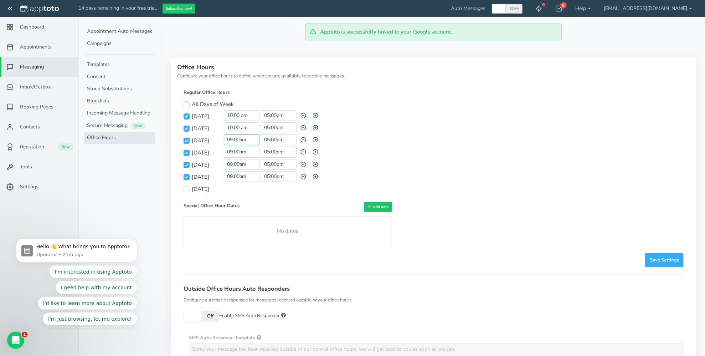
paste input "10:00"
type input "10:00 am"
drag, startPoint x: 252, startPoint y: 153, endPoint x: 225, endPoint y: 151, distance: 27.5
click at [226, 151] on input "09:00am" at bounding box center [242, 151] width 36 height 11
paste input "10:00"
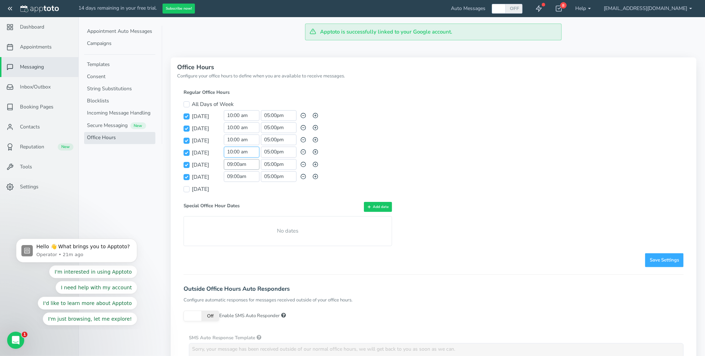
type input "10:00 am"
drag, startPoint x: 249, startPoint y: 163, endPoint x: 221, endPoint y: 163, distance: 27.8
click at [221, 163] on div "Thursday 09:00am and 05:00pm Day schedule invalid; please ensure that blocks ar…" at bounding box center [288, 165] width 209 height 12
paste input "10:00"
type input "10:00 am"
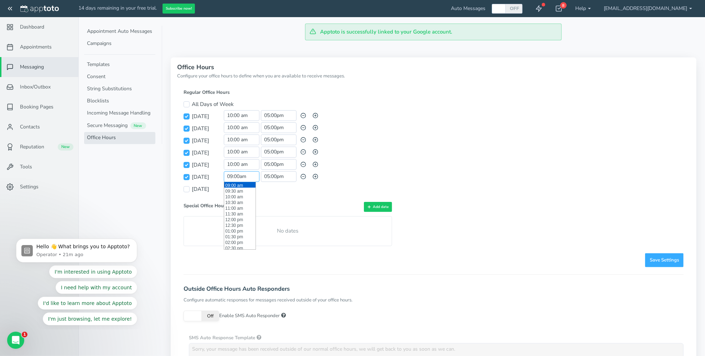
drag, startPoint x: 252, startPoint y: 176, endPoint x: 217, endPoint y: 173, distance: 35.5
click at [218, 173] on div "Friday 09:00am and 05:00pm Day schedule invalid; please ensure that blocks are …" at bounding box center [288, 177] width 209 height 12
paste input "10:00"
type input "10:00 am"
click at [187, 189] on input "[DATE]" at bounding box center [187, 189] width 6 height 6
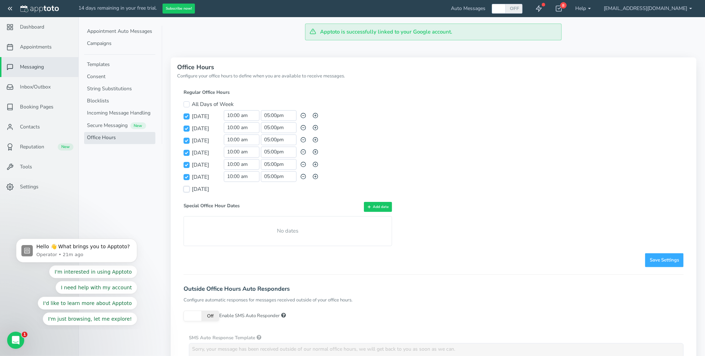
checkbox input "true"
drag, startPoint x: 253, startPoint y: 187, endPoint x: 220, endPoint y: 186, distance: 33.2
click at [220, 186] on div "Saturday 09:00am and 05:00pm Day schedule invalid; please ensure that blocks ar…" at bounding box center [288, 189] width 209 height 12
paste input "10:00"
type input "10:00 am"
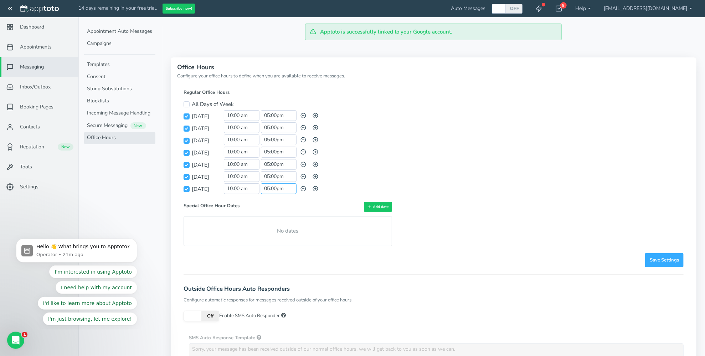
scroll to position [194, 0]
drag, startPoint x: 269, startPoint y: 187, endPoint x: 259, endPoint y: 187, distance: 10.3
click at [259, 187] on div "10:00 am and 05:00pm" at bounding box center [273, 188] width 98 height 11
type input "02:00pm"
click at [376, 206] on button "Add date" at bounding box center [378, 207] width 28 height 10
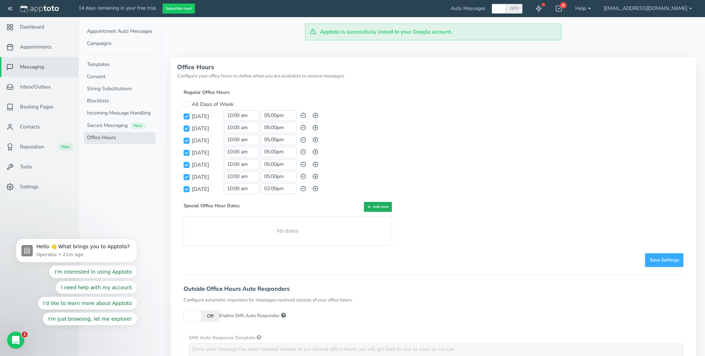
type input "[DATE]"
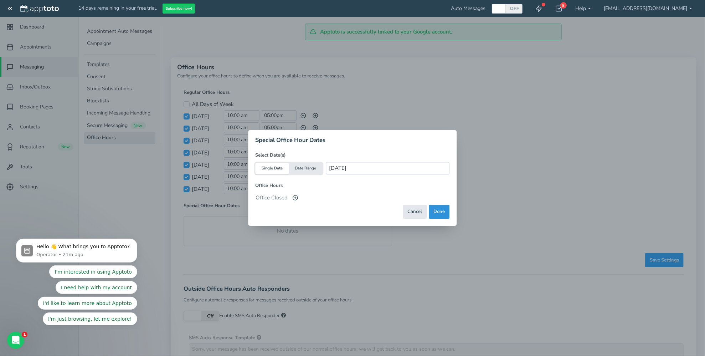
click at [444, 211] on button "Done" at bounding box center [439, 212] width 21 height 14
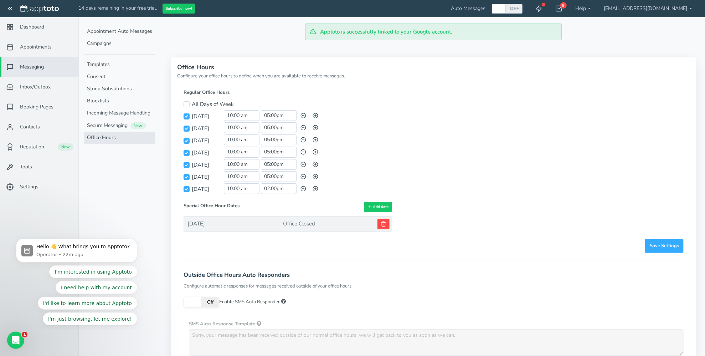
click at [386, 222] on icon at bounding box center [384, 224] width 6 height 6
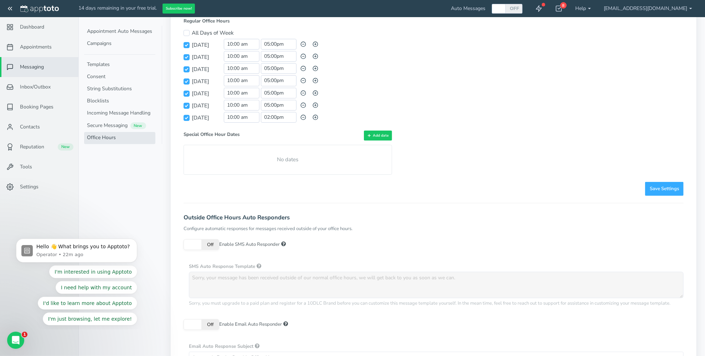
scroll to position [107, 0]
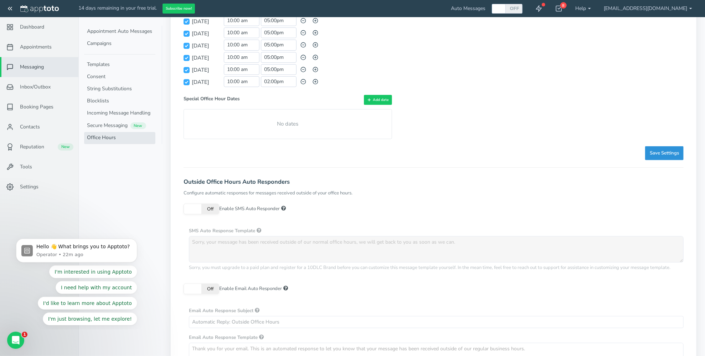
click at [669, 152] on span "Save Settings" at bounding box center [664, 153] width 29 height 7
click at [190, 208] on span at bounding box center [193, 209] width 18 height 10
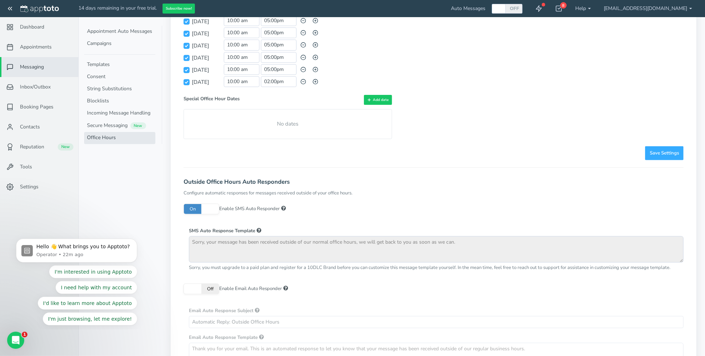
click at [213, 207] on span at bounding box center [210, 209] width 18 height 10
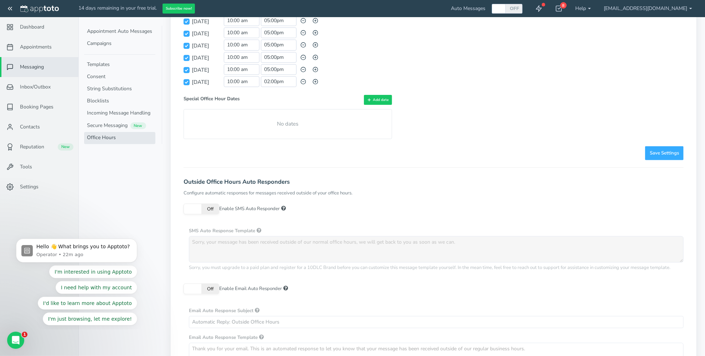
scroll to position [143, 0]
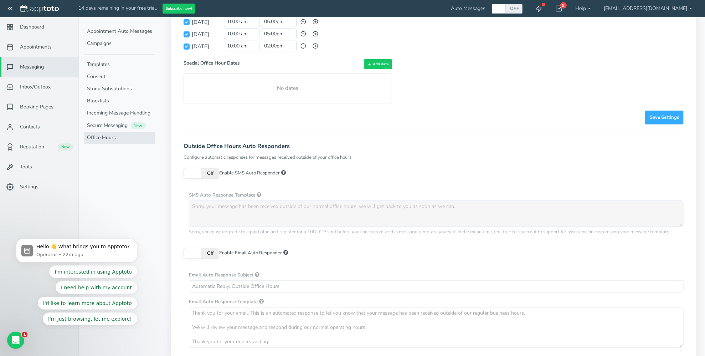
click at [196, 172] on span at bounding box center [193, 173] width 18 height 10
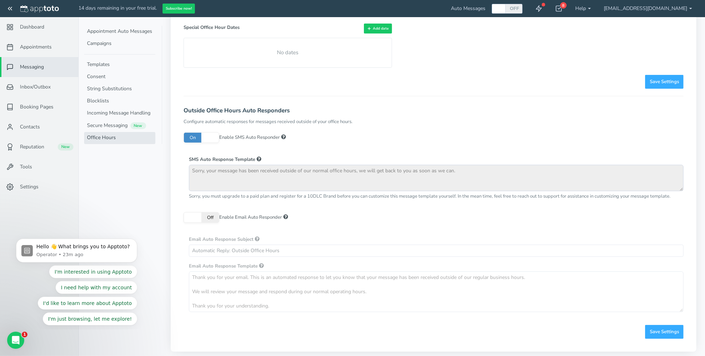
scroll to position [180, 0]
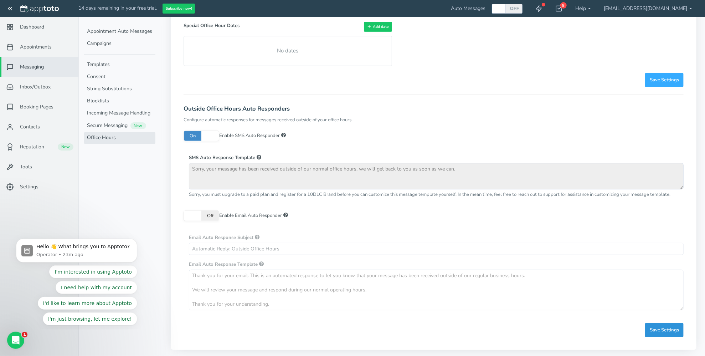
click at [669, 330] on span "Save Settings" at bounding box center [664, 329] width 29 height 7
click at [32, 109] on span "Booking Pages" at bounding box center [37, 106] width 34 height 7
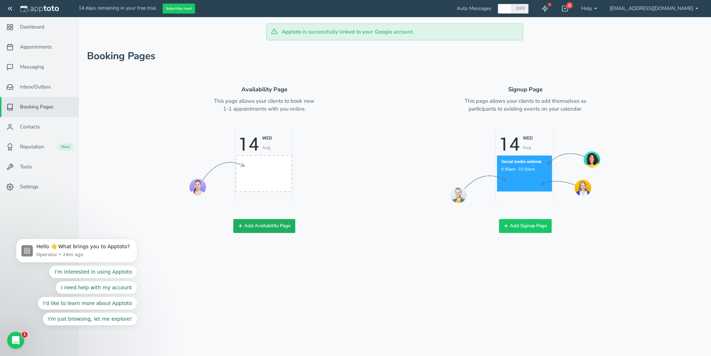
click at [256, 226] on button "Add Availability Page" at bounding box center [264, 226] width 62 height 14
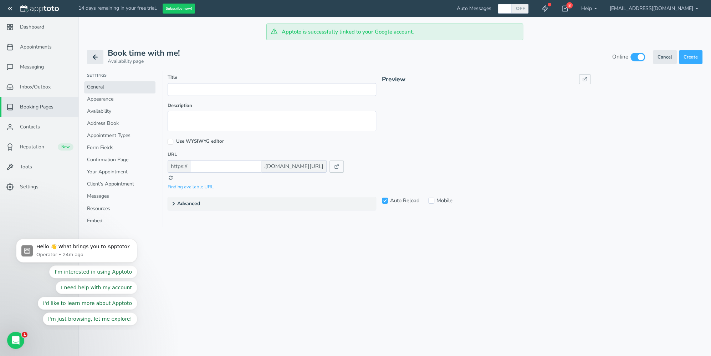
checkbox input "true"
type input "Book time with me!"
type input "gmail_albertyakhnin"
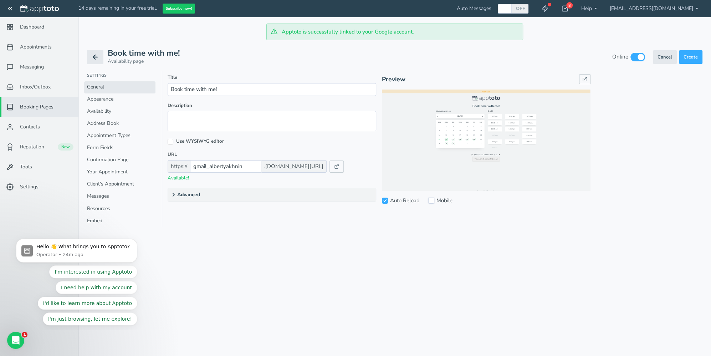
click at [433, 202] on input "Mobile" at bounding box center [431, 200] width 6 height 6
click at [431, 201] on input "Mobile" at bounding box center [431, 200] width 6 height 6
checkbox input "true"
click at [171, 142] on input "Use WYSIWYG editor" at bounding box center [171, 142] width 6 height 6
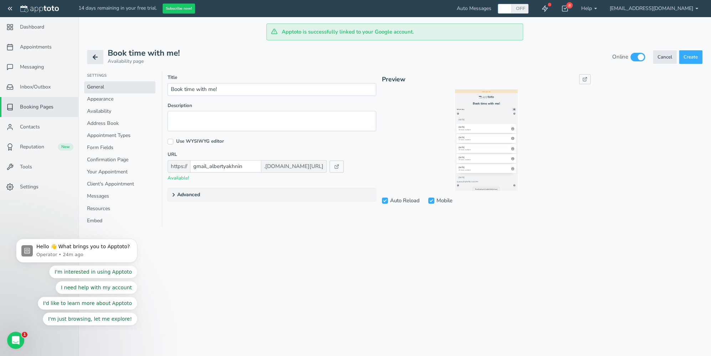
checkbox input "true"
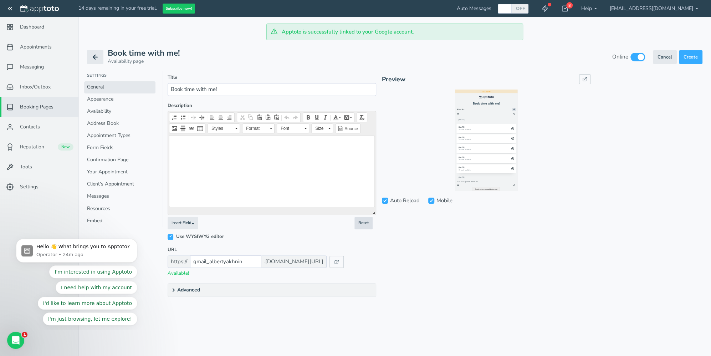
click at [364, 223] on button "Reset" at bounding box center [363, 223] width 18 height 12
click at [170, 236] on input "Use WYSIWYG editor" at bounding box center [171, 237] width 6 height 6
checkbox input "false"
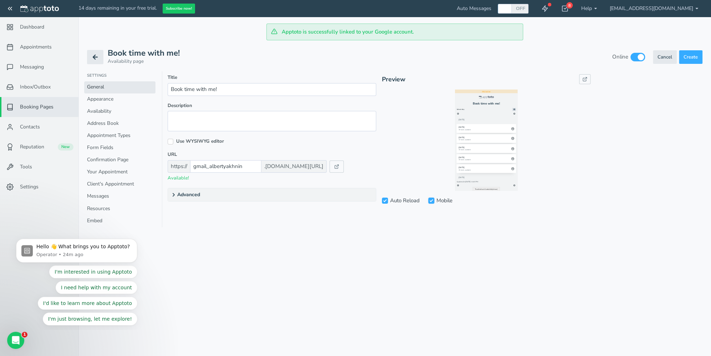
click at [432, 200] on input "Mobile" at bounding box center [431, 200] width 6 height 6
checkbox input "false"
click at [383, 201] on input "Auto Reload" at bounding box center [385, 200] width 6 height 6
checkbox input "false"
click at [433, 202] on input "Mobile" at bounding box center [431, 200] width 6 height 6
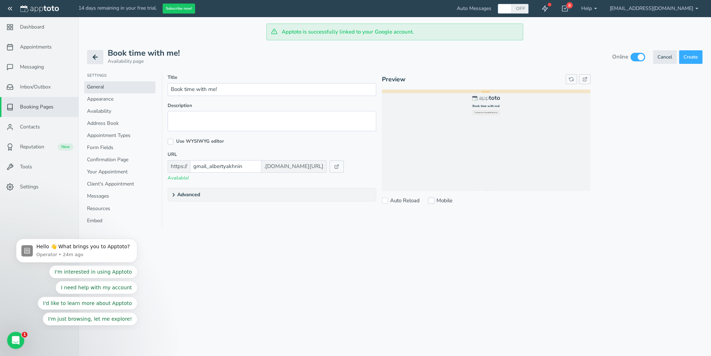
checkbox input "true"
click at [384, 200] on input "Auto Reload" at bounding box center [385, 200] width 6 height 6
checkbox input "true"
click at [432, 200] on input "Mobile" at bounding box center [431, 200] width 6 height 6
click at [431, 199] on input "Mobile" at bounding box center [431, 200] width 6 height 6
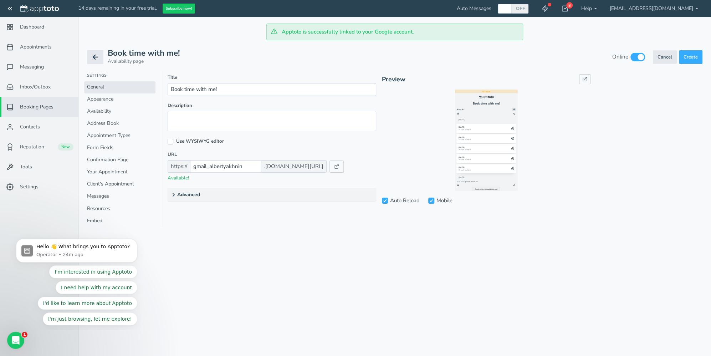
click at [430, 200] on input "Mobile" at bounding box center [431, 200] width 6 height 6
checkbox input "false"
click at [173, 195] on use at bounding box center [173, 194] width 1 height 3
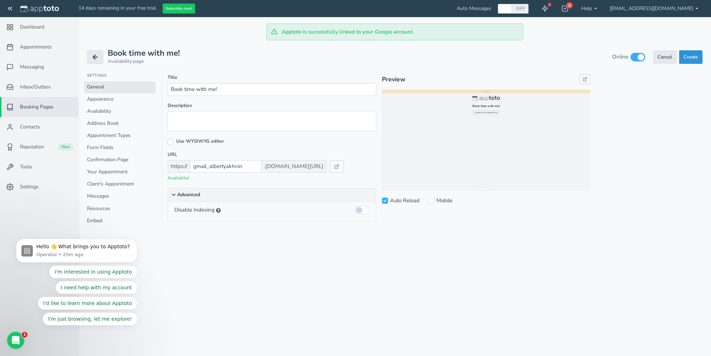
click at [693, 57] on span "Create" at bounding box center [690, 57] width 14 height 6
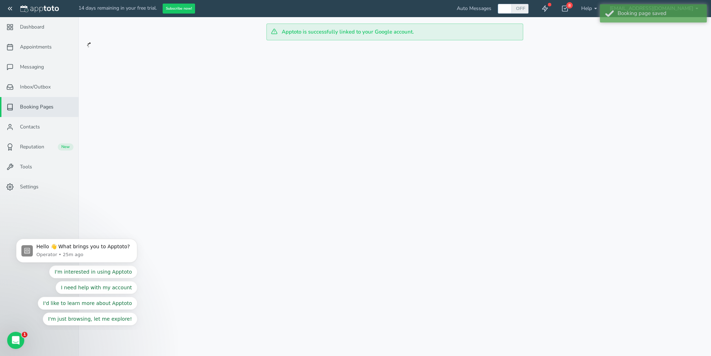
checkbox input "false"
checkbox input "true"
type input "Book time with me!"
type input "gmail_albertyakhnin"
checkbox input "true"
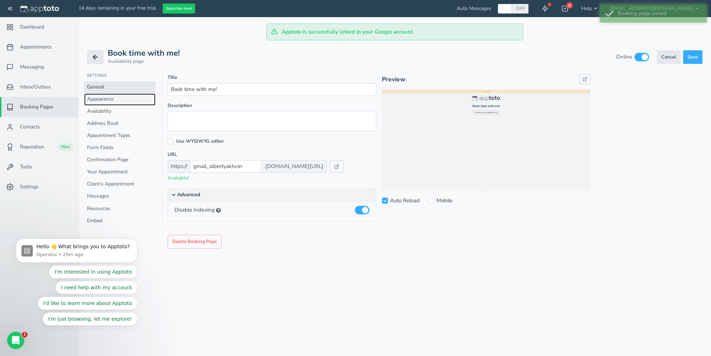
click at [113, 98] on link "Appearance" at bounding box center [119, 99] width 71 height 12
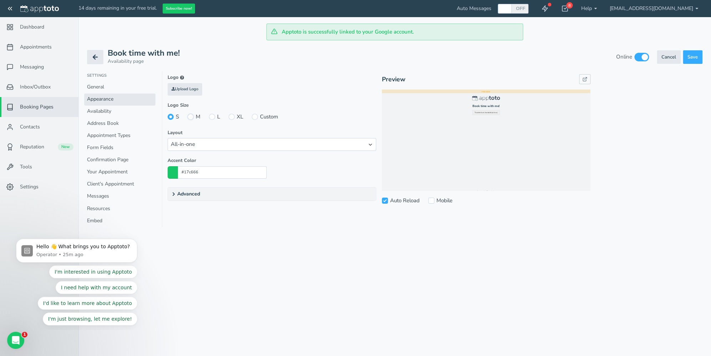
click at [188, 118] on input "M" at bounding box center [190, 117] width 6 height 6
radio input "true"
radio input "false"
click at [216, 115] on label "L" at bounding box center [214, 116] width 11 height 7
click at [215, 115] on input "L" at bounding box center [212, 117] width 6 height 6
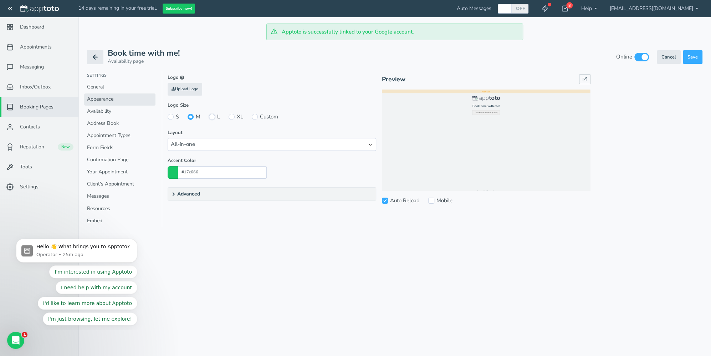
radio input "true"
radio input "false"
click at [258, 116] on label "Custom" at bounding box center [265, 116] width 26 height 7
click at [258, 116] on input "Custom" at bounding box center [255, 117] width 6 height 6
radio input "true"
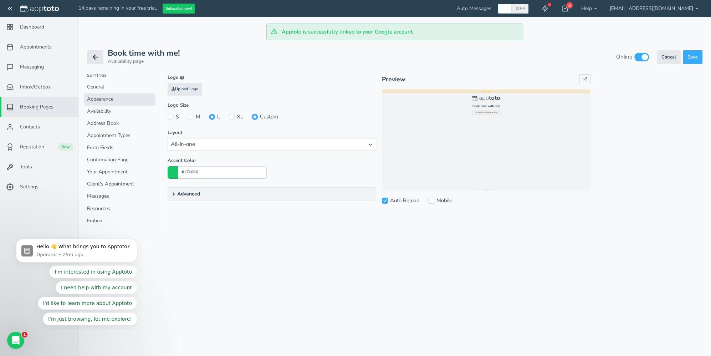
radio input "false"
click at [230, 117] on input "XL" at bounding box center [231, 117] width 6 height 6
radio input "true"
radio input "false"
click at [213, 117] on input "L" at bounding box center [212, 117] width 6 height 6
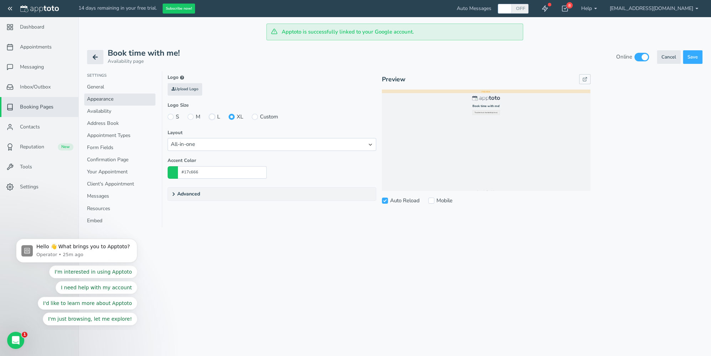
radio input "true"
radio input "false"
click at [187, 90] on input "file" at bounding box center [10, 89] width 679 height 49
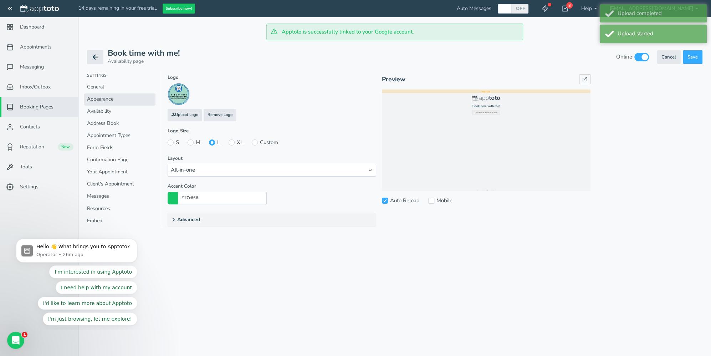
click at [189, 114] on input "file" at bounding box center [10, 115] width 679 height 49
type input "#a3dbcb"
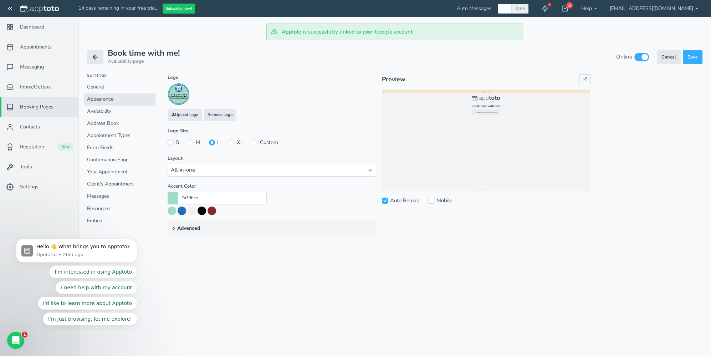
click at [171, 142] on input "S" at bounding box center [171, 142] width 6 height 6
radio input "true"
radio input "false"
click at [189, 143] on input "M" at bounding box center [190, 142] width 6 height 6
radio input "true"
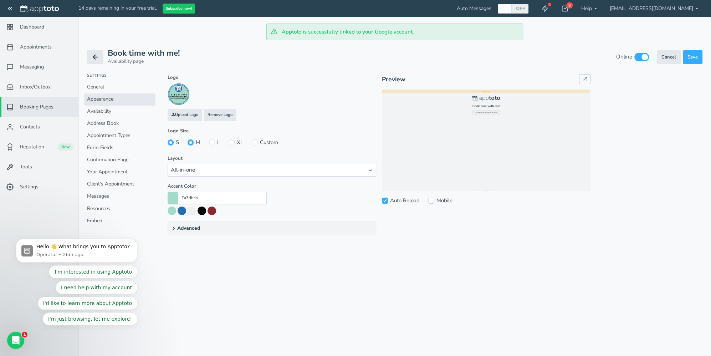
radio input "false"
click at [209, 143] on input "L" at bounding box center [212, 142] width 6 height 6
radio input "true"
radio input "false"
click at [229, 142] on input "XL" at bounding box center [231, 142] width 6 height 6
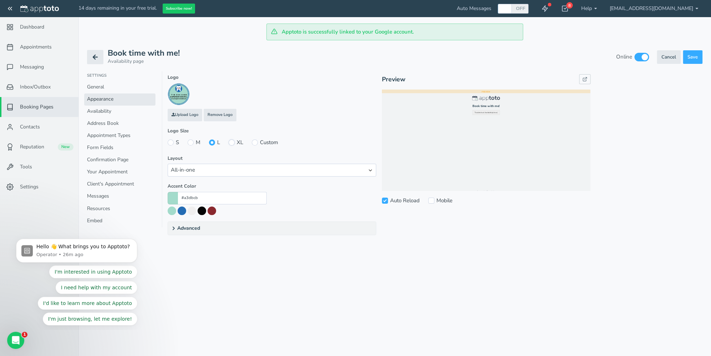
radio input "true"
click at [212, 143] on input "L" at bounding box center [212, 142] width 6 height 6
radio input "true"
radio input "false"
click at [195, 143] on label "M" at bounding box center [193, 142] width 13 height 7
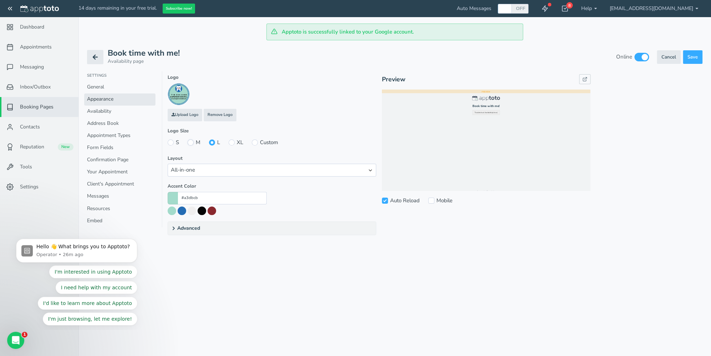
click at [194, 143] on input "M" at bounding box center [190, 142] width 6 height 6
radio input "true"
click at [211, 142] on input "L" at bounding box center [212, 142] width 6 height 6
radio input "true"
radio input "false"
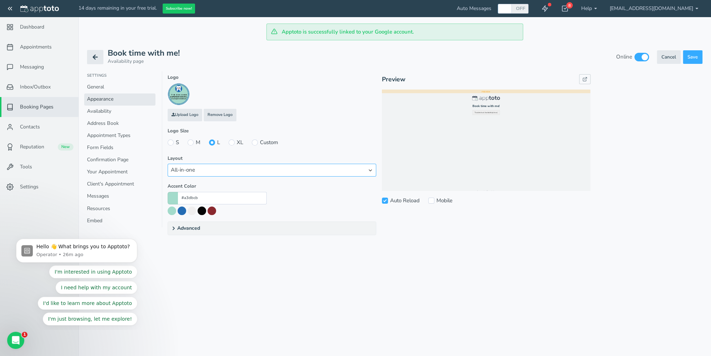
click at [372, 170] on select "Week view Month view All-in-one Legacy - Original Legacy - One column customize…" at bounding box center [272, 170] width 209 height 12
click at [168, 164] on select "Week view Month view All-in-one Legacy - Original Legacy - One column customize…" at bounding box center [272, 170] width 209 height 12
click at [369, 169] on select "Week view Month view All-in-one Legacy - Original Legacy - One column customize…" at bounding box center [272, 170] width 209 height 12
click at [168, 164] on select "Week view Month view All-in-one Legacy - Original Legacy - One column customize…" at bounding box center [272, 170] width 209 height 12
click at [370, 168] on select "Week view Month view All-in-one Legacy - Original Legacy - One column customize…" at bounding box center [272, 170] width 209 height 12
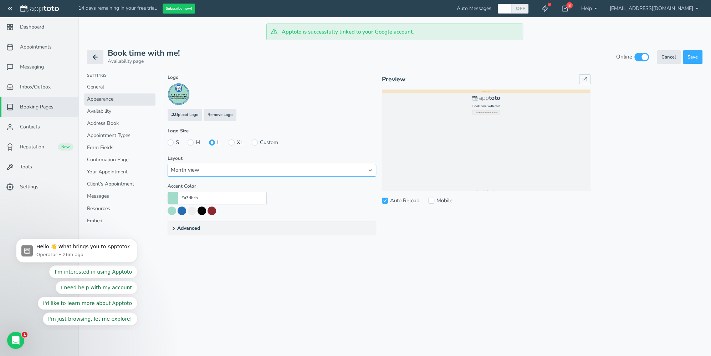
click at [168, 164] on select "Week view Month view All-in-one Legacy - Original Legacy - One column customize…" at bounding box center [272, 170] width 209 height 12
click at [374, 171] on select "Week view Month view All-in-one Legacy - Original Legacy - One column customize…" at bounding box center [272, 170] width 209 height 12
click at [168, 164] on select "Week view Month view All-in-one Legacy - Original Legacy - One column customize…" at bounding box center [272, 170] width 209 height 12
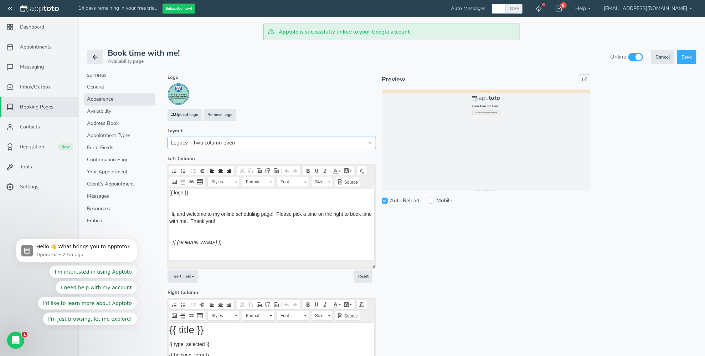
click at [372, 144] on select "Week view Month view All-in-one Legacy - Original Legacy - One column customize…" at bounding box center [272, 143] width 209 height 12
click at [168, 149] on select "Week view Month view All-in-one Legacy - Original Legacy - One column customize…" at bounding box center [272, 143] width 209 height 12
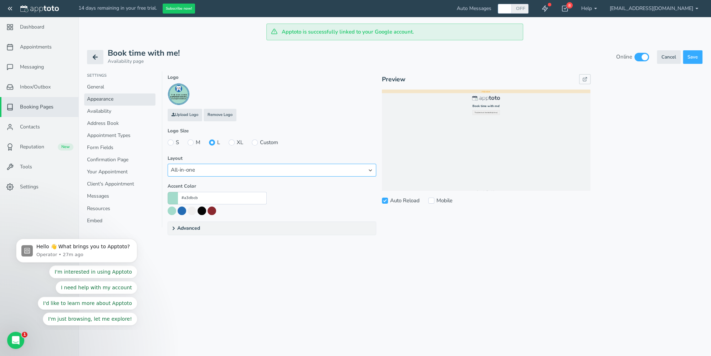
click at [370, 169] on select "Week view Month view All-in-one Legacy - Original Legacy - One column customize…" at bounding box center [272, 170] width 209 height 12
select select "string:month"
click at [168, 164] on select "Week view Month view All-in-one Legacy - Original Legacy - One column customize…" at bounding box center [272, 170] width 209 height 12
click at [433, 200] on input "Mobile" at bounding box center [431, 200] width 6 height 6
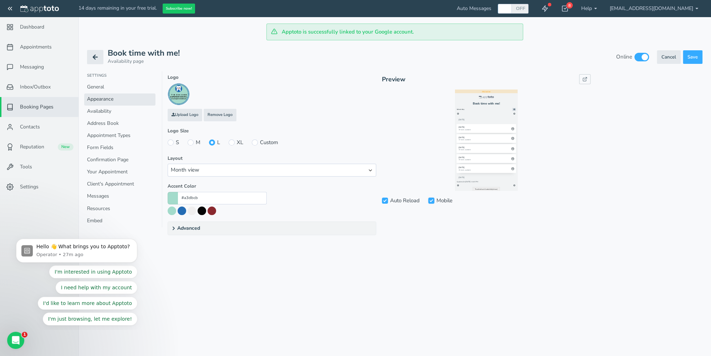
checkbox input "false"
click at [191, 210] on button at bounding box center [191, 210] width 9 height 9
click at [171, 209] on button at bounding box center [172, 210] width 9 height 9
click at [214, 209] on button at bounding box center [211, 210] width 9 height 9
click at [173, 209] on button at bounding box center [172, 210] width 9 height 9
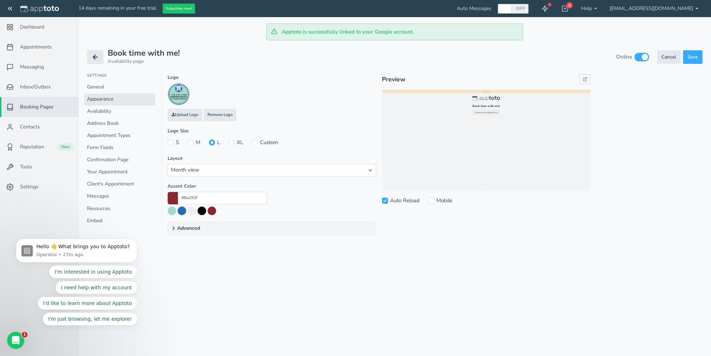
type input "#a3dbcb"
click at [174, 228] on icon at bounding box center [174, 228] width 6 height 6
click at [362, 259] on input "checkbox" at bounding box center [362, 258] width 15 height 9
checkbox input "true"
click at [367, 243] on input "checkbox" at bounding box center [362, 243] width 15 height 9
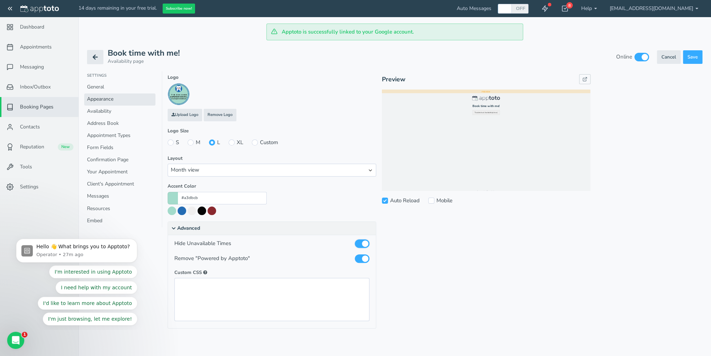
click at [359, 241] on input "checkbox" at bounding box center [362, 243] width 15 height 9
click at [367, 243] on input "checkbox" at bounding box center [362, 243] width 15 height 9
checkbox input "true"
click at [695, 58] on span "Save" at bounding box center [692, 57] width 10 height 6
click at [90, 110] on link "Availability" at bounding box center [119, 112] width 71 height 12
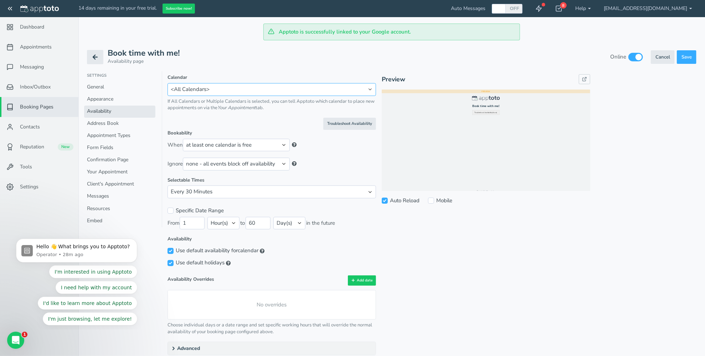
click at [371, 89] on select "albertyakhnin@gmail.com <Multiple Calendars> <All Calendars>" at bounding box center [272, 89] width 209 height 12
select select "number:-1"
click at [168, 83] on select "albertyakhnin@gmail.com <Multiple Calendars> <All Calendars>" at bounding box center [272, 89] width 209 height 12
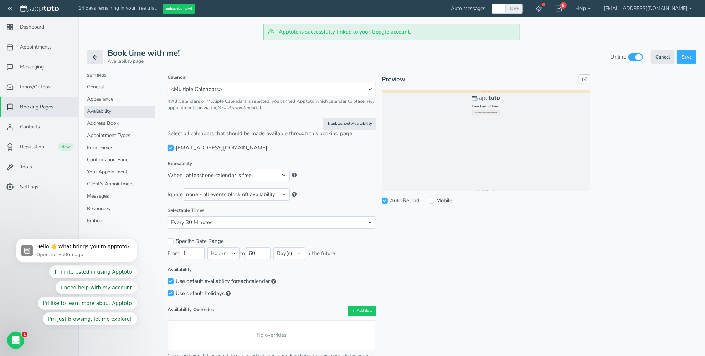
click at [171, 149] on input "[EMAIL_ADDRESS][DOMAIN_NAME]" at bounding box center [171, 148] width 6 height 6
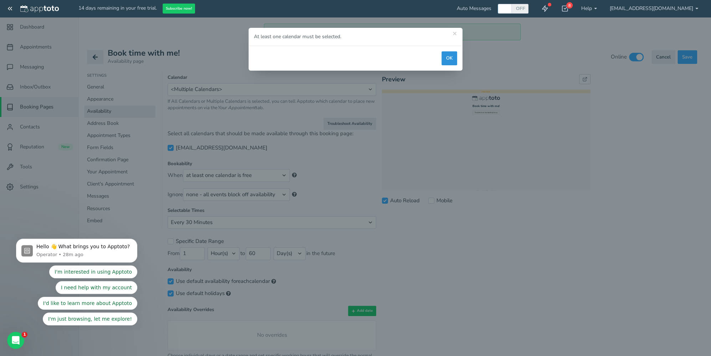
click at [451, 60] on button "OK" at bounding box center [449, 58] width 16 height 14
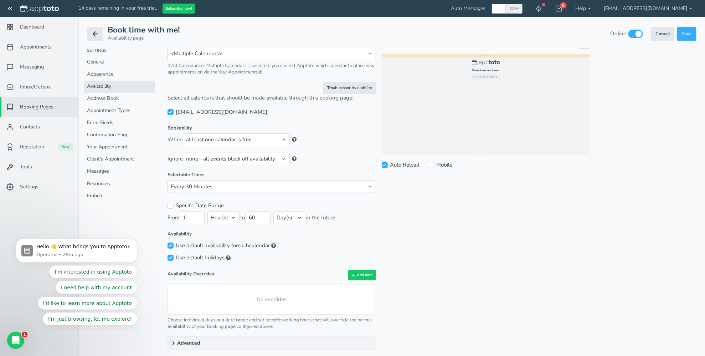
scroll to position [49, 0]
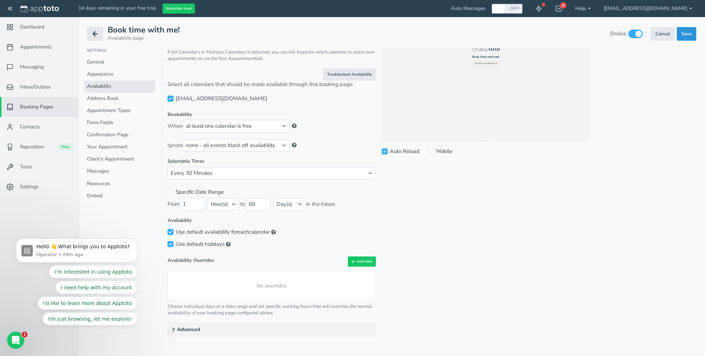
click at [689, 32] on span "Save" at bounding box center [687, 33] width 10 height 6
checkbox input "false"
select select "?"
checkbox input "true"
select select "number:30"
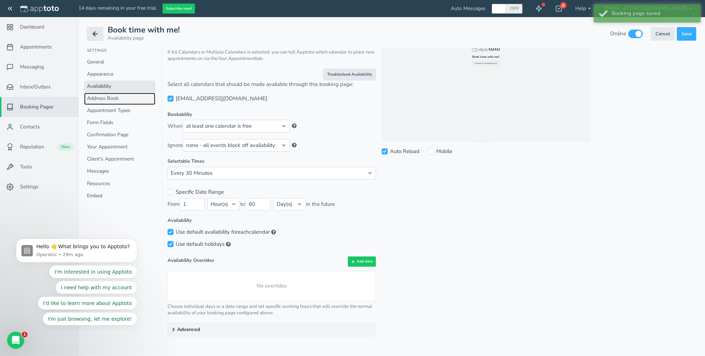
click at [109, 97] on link "Address Book" at bounding box center [119, 99] width 71 height 12
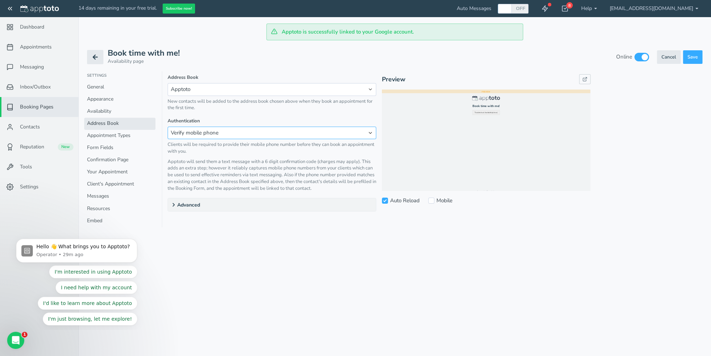
click at [373, 132] on select "Verify mobile phone Verify email address Require campaign booking link Captcha …" at bounding box center [272, 133] width 209 height 12
click at [168, 127] on select "Verify mobile phone Verify email address Require campaign booking link Captcha …" at bounding box center [272, 133] width 209 height 12
click at [370, 91] on select "None Apptoto Google" at bounding box center [272, 89] width 209 height 12
select select "number:25913"
click at [168, 83] on select "None Apptoto Google" at bounding box center [272, 89] width 209 height 12
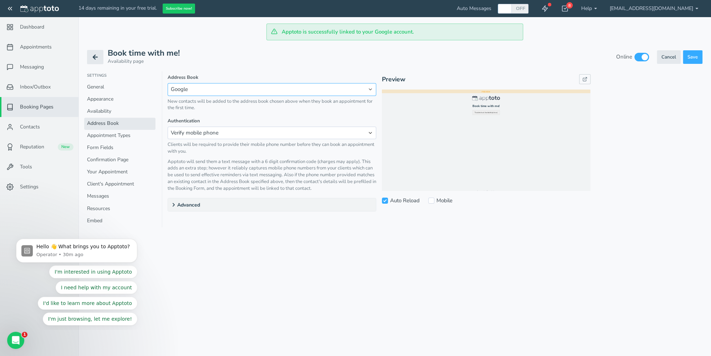
click at [369, 89] on select "None Apptoto Google" at bounding box center [272, 89] width 209 height 12
click at [370, 130] on select "Verify mobile phone Verify email address Require campaign booking link Captcha …" at bounding box center [272, 133] width 209 height 12
click at [372, 132] on select "Verify mobile phone Verify email address Require campaign booking link Captcha …" at bounding box center [272, 133] width 209 height 12
click at [698, 55] on button "Create Save" at bounding box center [693, 57] width 20 height 14
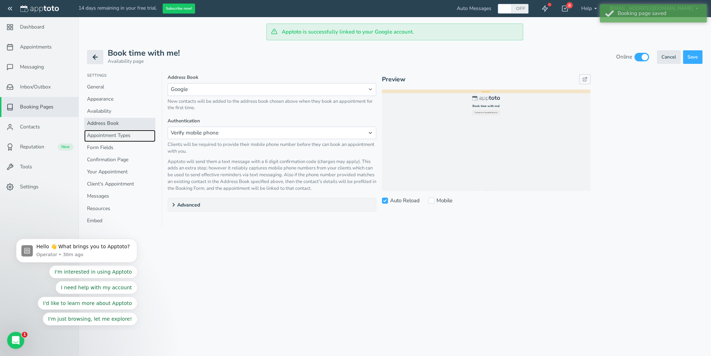
click at [113, 135] on link "Appointment Types" at bounding box center [119, 136] width 71 height 12
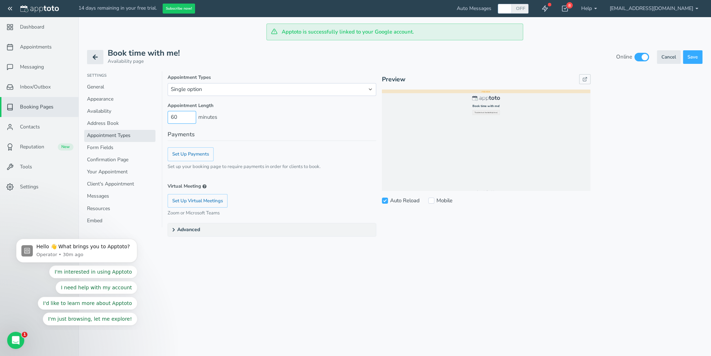
drag, startPoint x: 180, startPoint y: 116, endPoint x: 170, endPoint y: 116, distance: 10.0
click at [170, 116] on input "60" at bounding box center [182, 117] width 29 height 12
click at [369, 87] on select "Single option Multiple options" at bounding box center [272, 89] width 209 height 12
click at [168, 83] on select "Single option Multiple options" at bounding box center [272, 89] width 209 height 12
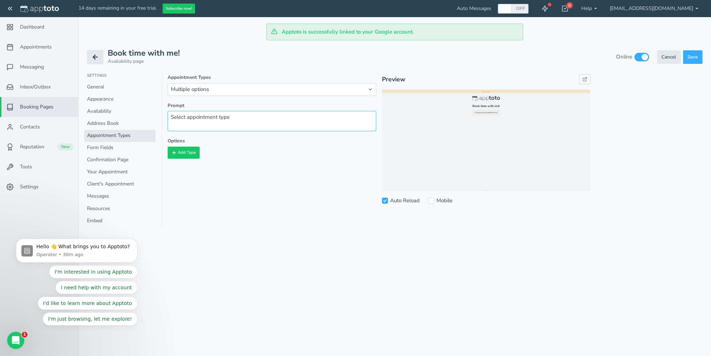
click at [244, 118] on textarea "Select appointment type" at bounding box center [272, 121] width 209 height 20
click at [370, 90] on select "Single option Multiple options" at bounding box center [272, 89] width 209 height 12
select select "string:single"
click at [168, 83] on select "Single option Multiple options" at bounding box center [272, 89] width 209 height 12
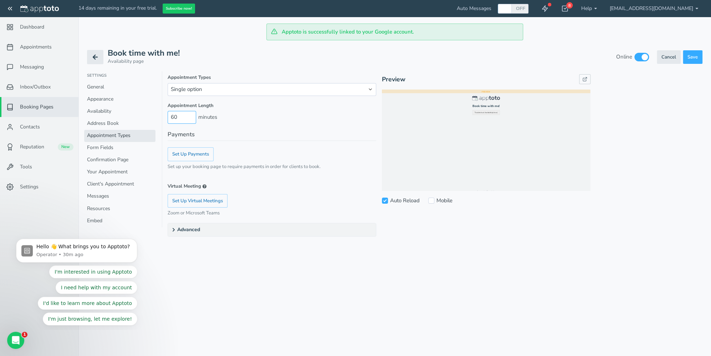
drag, startPoint x: 179, startPoint y: 119, endPoint x: 166, endPoint y: 116, distance: 13.5
click at [166, 119] on div "Title Book time with me! Required Description https://" at bounding box center [432, 160] width 540 height 178
type input "30"
click at [252, 131] on legend "Payments" at bounding box center [272, 135] width 209 height 11
click at [372, 88] on select "Single option Multiple options" at bounding box center [272, 89] width 209 height 12
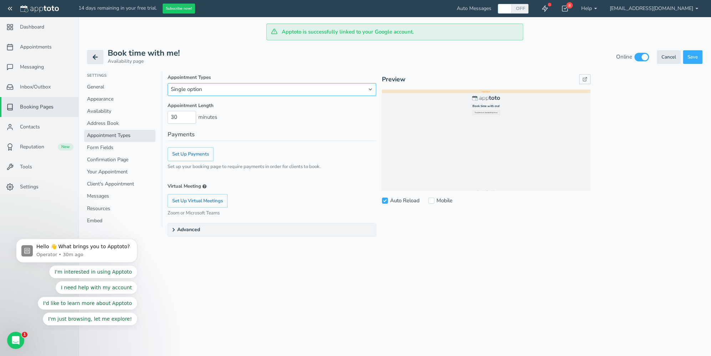
select select "string:multiple"
click at [168, 83] on select "Single option Multiple options" at bounding box center [272, 89] width 209 height 12
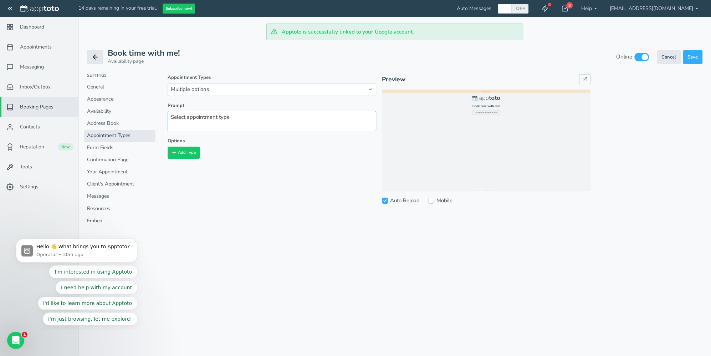
click at [241, 118] on textarea "Select appointment type" at bounding box center [272, 121] width 209 height 20
type textarea "Select appointment type 30."
click at [183, 149] on button "Add Type" at bounding box center [184, 152] width 32 height 12
select select "string:standard"
select select "boolean:false"
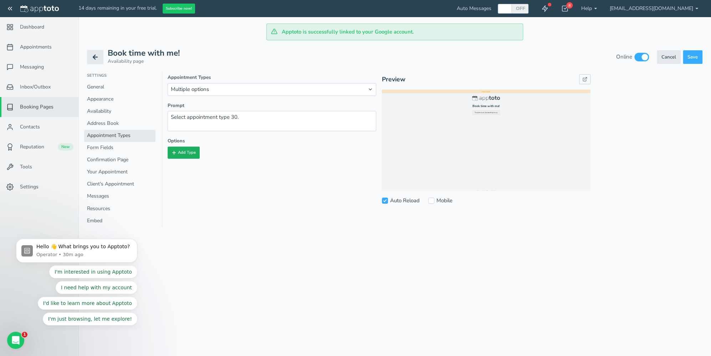
type input "60"
type input "0"
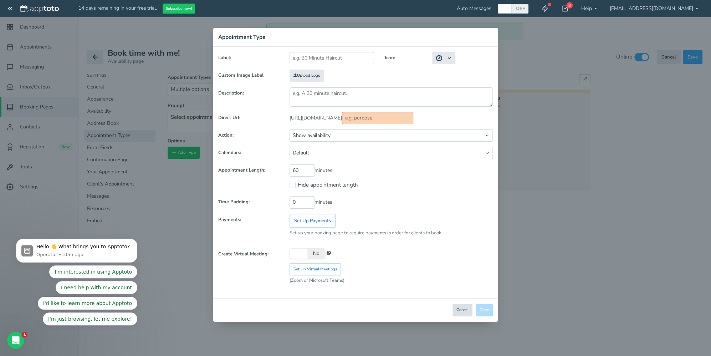
click at [464, 308] on button "Cancel" at bounding box center [462, 310] width 20 height 12
select select "?"
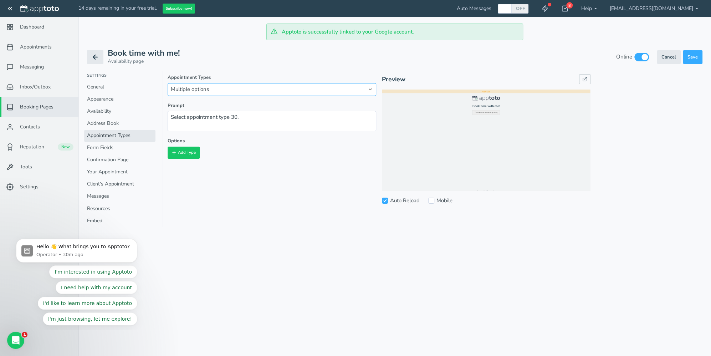
click at [368, 90] on select "Single option Multiple options" at bounding box center [272, 89] width 209 height 12
select select "string:single"
click at [168, 83] on select "Single option Multiple options" at bounding box center [272, 89] width 209 height 12
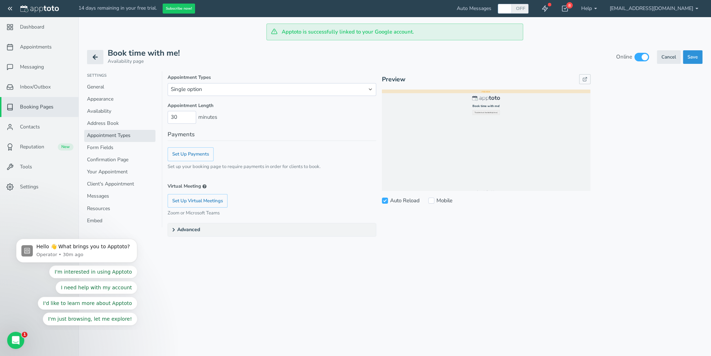
click at [696, 56] on span "Save" at bounding box center [692, 57] width 10 height 6
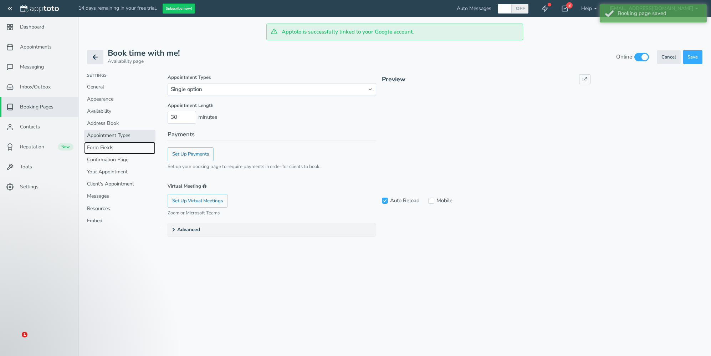
click at [102, 148] on link "Form Fields" at bounding box center [119, 148] width 71 height 12
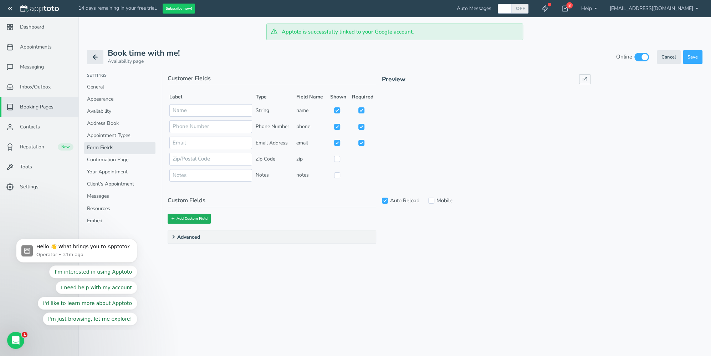
click at [193, 218] on button "Add Custom Field" at bounding box center [189, 219] width 43 height 10
select select "string:event"
select select "string:string"
select select "string:always"
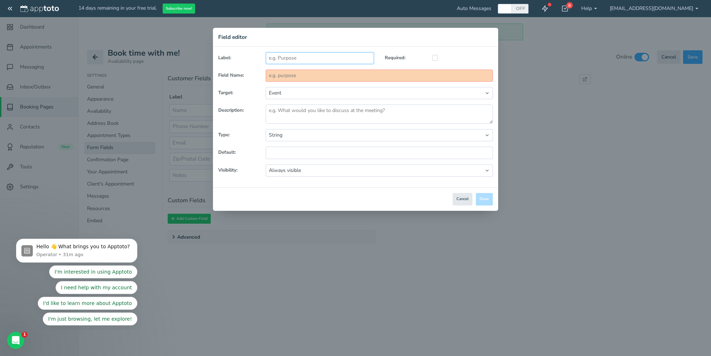
type input "D"
type input "d"
click at [460, 201] on button "Cancel" at bounding box center [462, 199] width 20 height 12
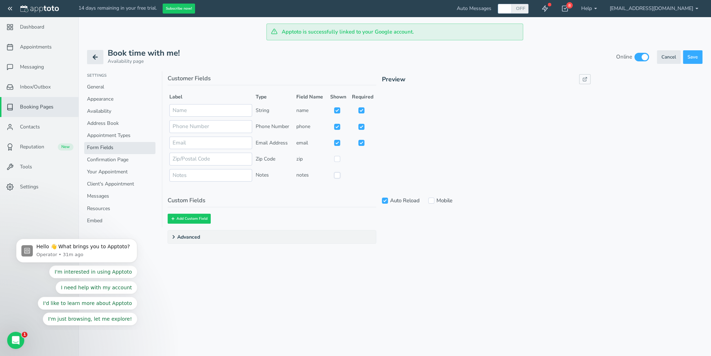
click at [335, 175] on input "checkbox" at bounding box center [337, 175] width 6 height 6
checkbox input "true"
click at [337, 158] on input "checkbox" at bounding box center [337, 159] width 6 height 6
click at [336, 159] on input "checkbox" at bounding box center [337, 159] width 6 height 6
checkbox input "false"
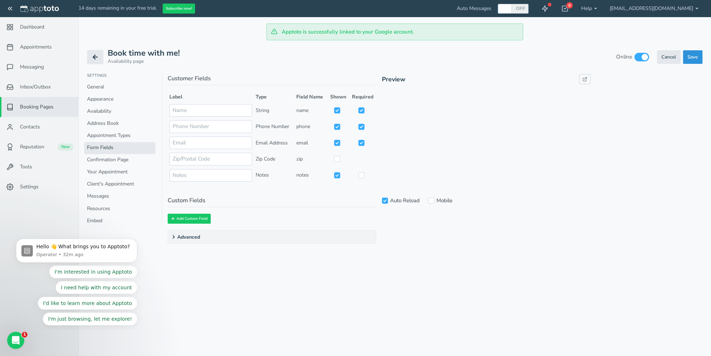
click at [695, 58] on span "Save" at bounding box center [692, 57] width 10 height 6
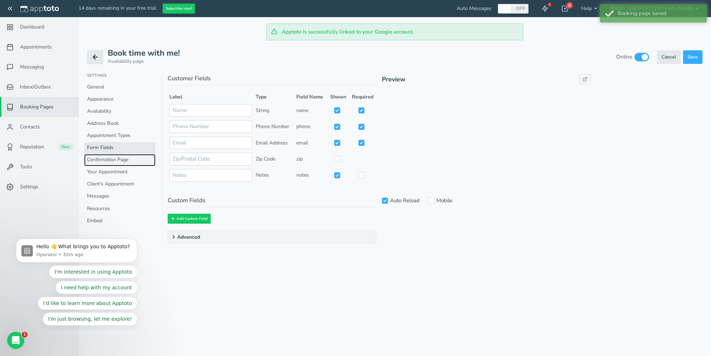
click at [107, 160] on link "Confirmation Page" at bounding box center [119, 160] width 71 height 12
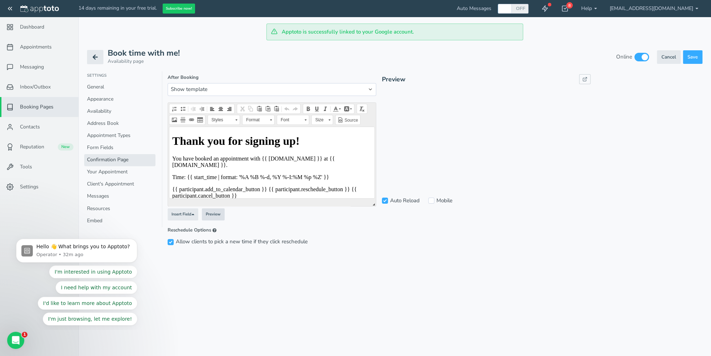
click at [216, 213] on button "Preview" at bounding box center [213, 214] width 23 height 12
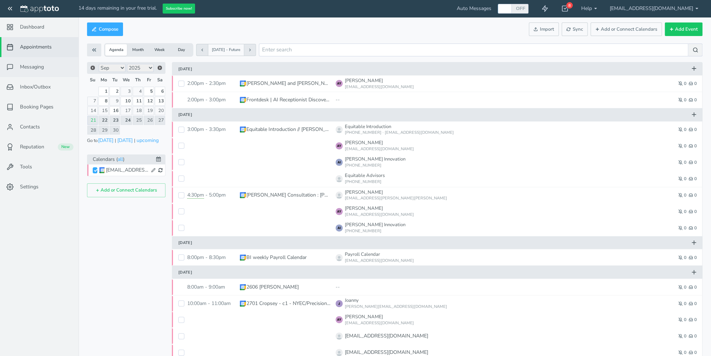
click at [42, 70] on span "Messaging" at bounding box center [32, 66] width 24 height 7
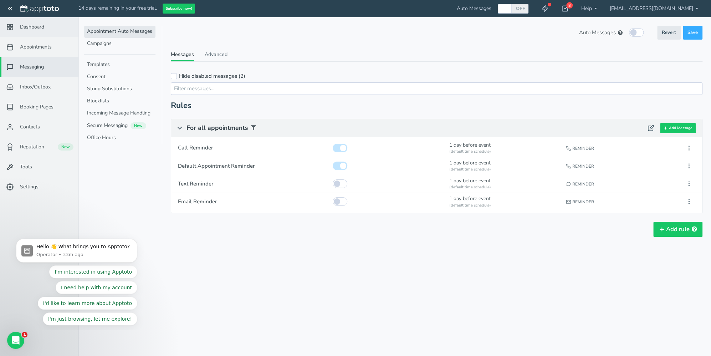
click at [41, 29] on span "Dashboard" at bounding box center [32, 27] width 24 height 7
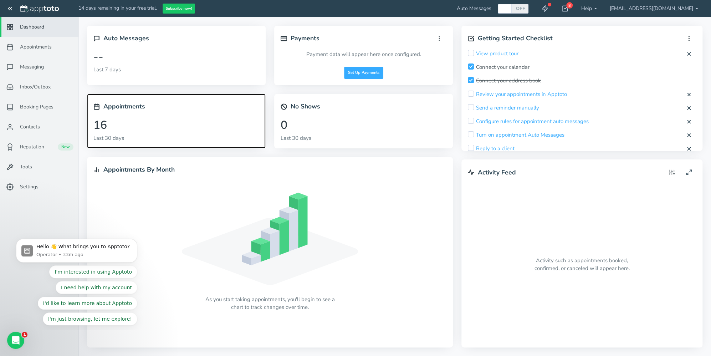
click at [102, 127] on div "16" at bounding box center [100, 125] width 14 height 19
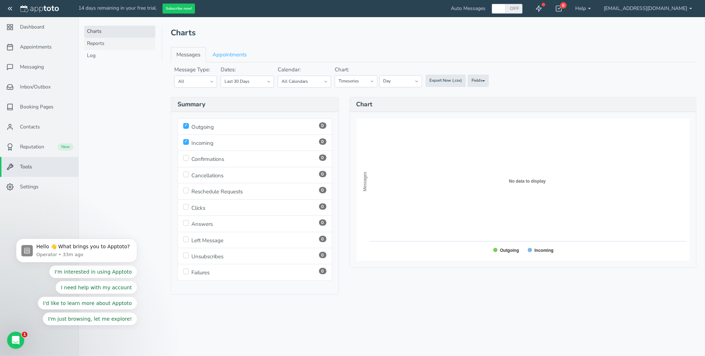
click at [96, 44] on link "Reports" at bounding box center [119, 44] width 71 height 12
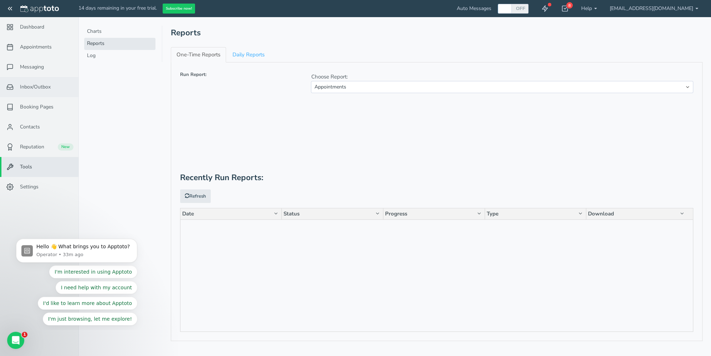
click at [35, 88] on span "Inbox/Outbox" at bounding box center [35, 86] width 31 height 7
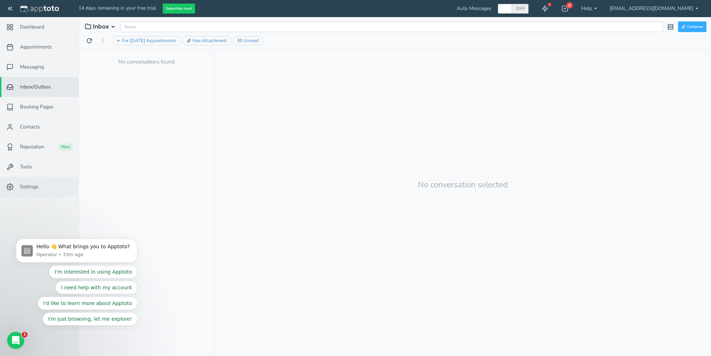
click at [26, 185] on span "Settings" at bounding box center [29, 186] width 19 height 7
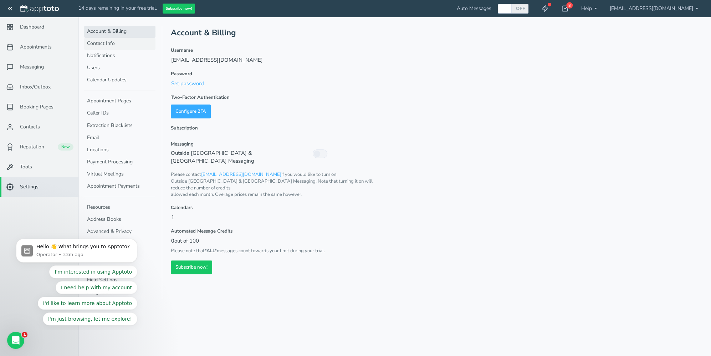
click at [112, 45] on link "Contact Info" at bounding box center [119, 44] width 71 height 12
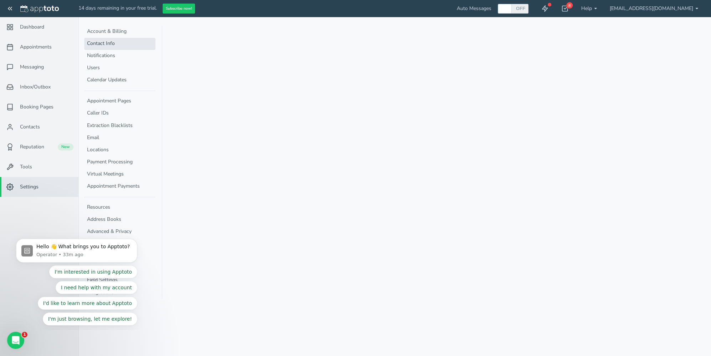
select select "720"
select select "1200"
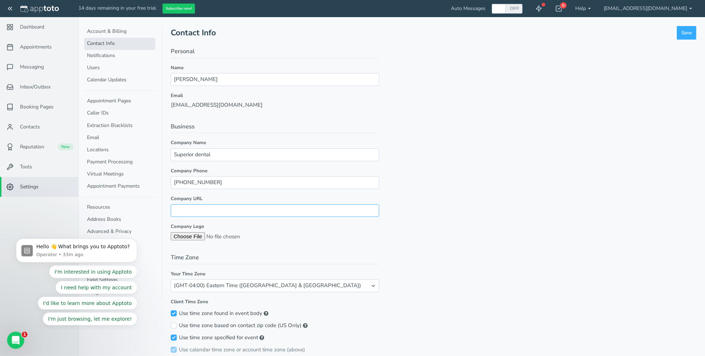
click at [184, 210] on input "Company URL" at bounding box center [275, 210] width 209 height 12
click at [180, 235] on input "file" at bounding box center [225, 236] width 109 height 8
type input "C:\fakepath\LOGO SP.png"
click at [194, 209] on input "Company URL" at bounding box center [275, 210] width 209 height 12
paste input "[URL][DOMAIN_NAME]"
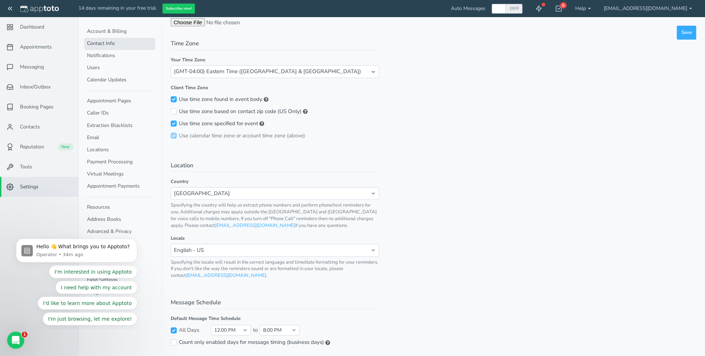
scroll to position [220, 0]
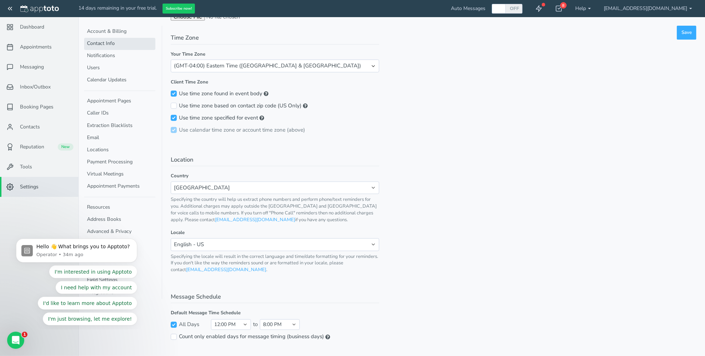
type input "[URL][DOMAIN_NAME]"
click at [172, 322] on input "checkbox" at bounding box center [174, 325] width 6 height 6
click at [173, 324] on input "checkbox" at bounding box center [174, 325] width 6 height 6
checkbox input "true"
click at [176, 335] on input "Count only enabled days for message timing (business days)" at bounding box center [174, 337] width 6 height 6
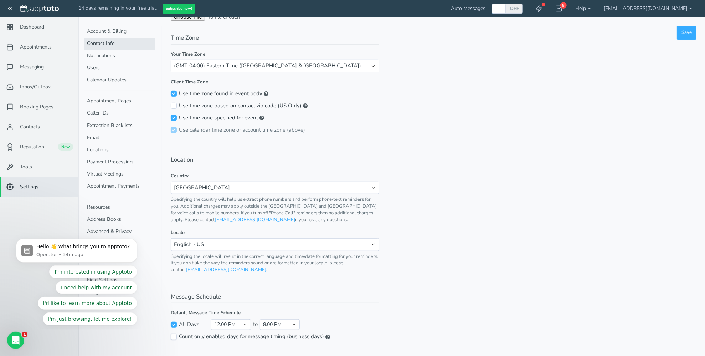
checkbox input "true"
click at [695, 34] on button "Save" at bounding box center [687, 33] width 20 height 14
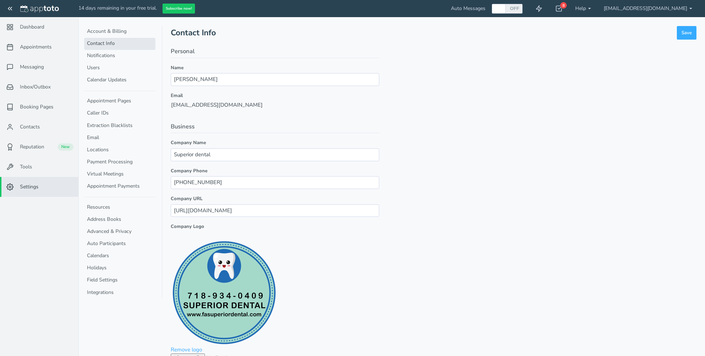
select select "720"
select select "1200"
click at [103, 112] on link "Caller IDs" at bounding box center [119, 113] width 71 height 12
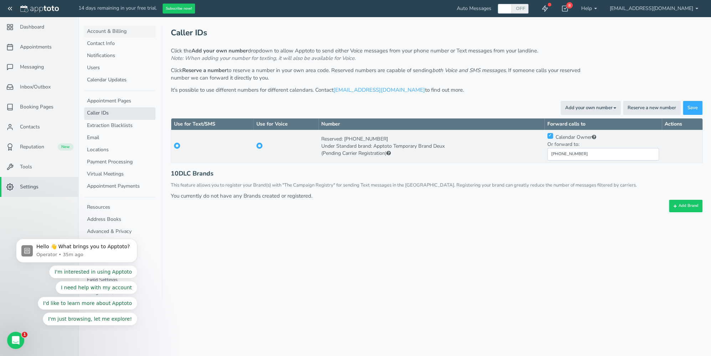
click at [105, 30] on link "Account & Billing" at bounding box center [119, 32] width 71 height 12
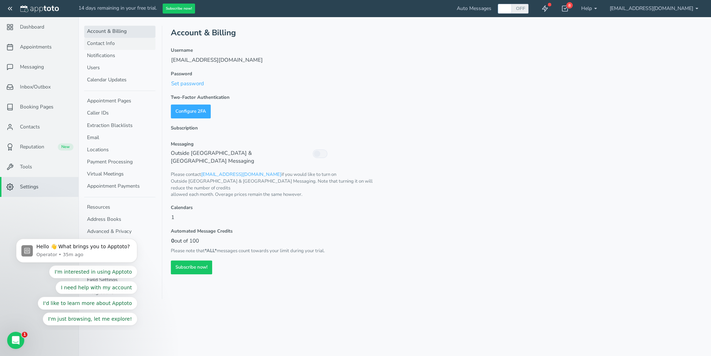
click at [96, 43] on link "Contact Info" at bounding box center [119, 44] width 71 height 12
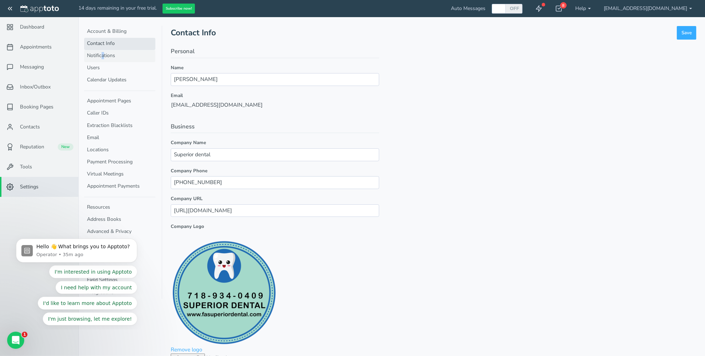
click at [103, 56] on link "Notifications" at bounding box center [119, 56] width 71 height 12
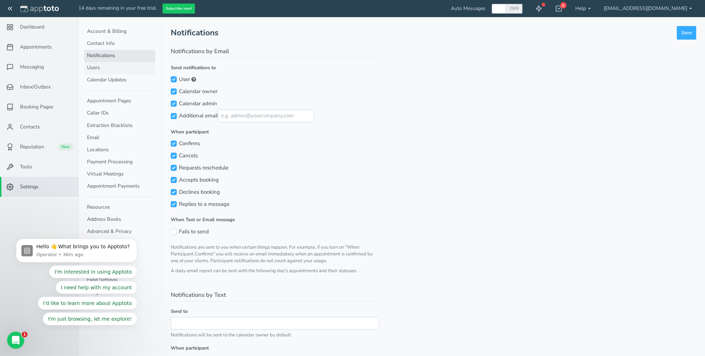
click at [92, 68] on link "Users" at bounding box center [119, 68] width 71 height 12
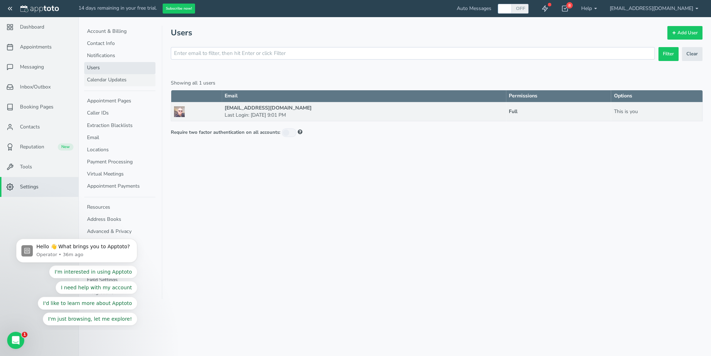
click at [97, 82] on link "Calendar Updates" at bounding box center [119, 80] width 71 height 12
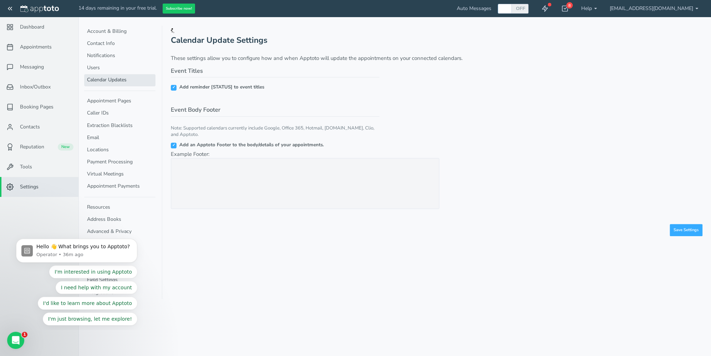
checkbox input "true"
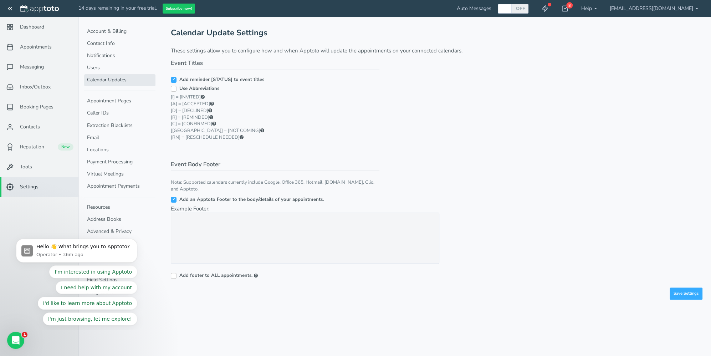
click at [175, 89] on input "Use Abbreviations" at bounding box center [174, 89] width 6 height 6
checkbox input "false"
click at [101, 101] on link "Appointment Pages" at bounding box center [119, 101] width 71 height 12
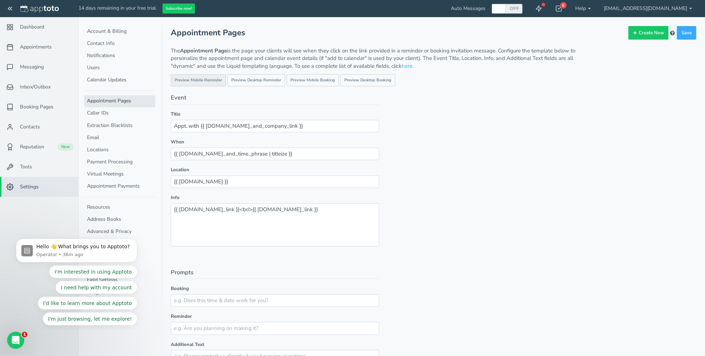
click at [192, 79] on link "Preview Mobile Reminder" at bounding box center [198, 80] width 55 height 12
click at [266, 81] on link "Preview Desktop Reminder" at bounding box center [256, 80] width 58 height 12
click link "Preview Mobile Booking"
click link "Preview Mobile Reminder"
click link "Preview Desktop Booking"
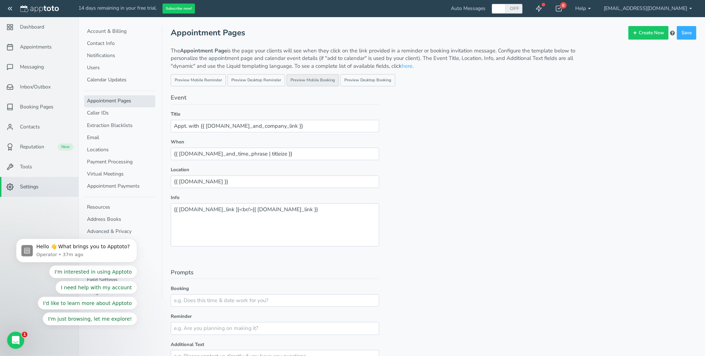
click link "Preview Mobile Booking"
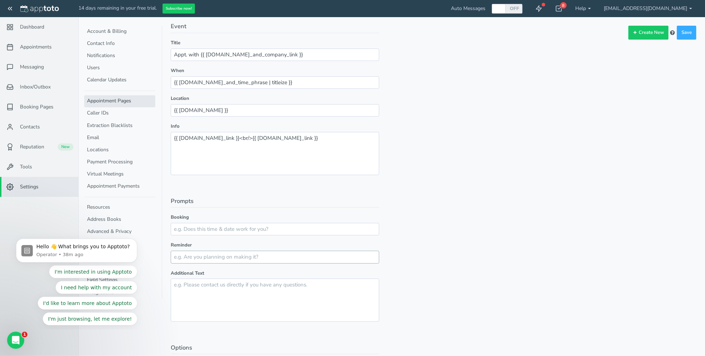
scroll to position [107, 0]
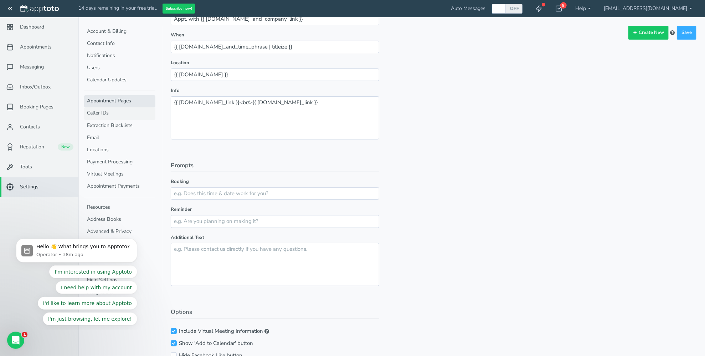
click link "Caller IDs"
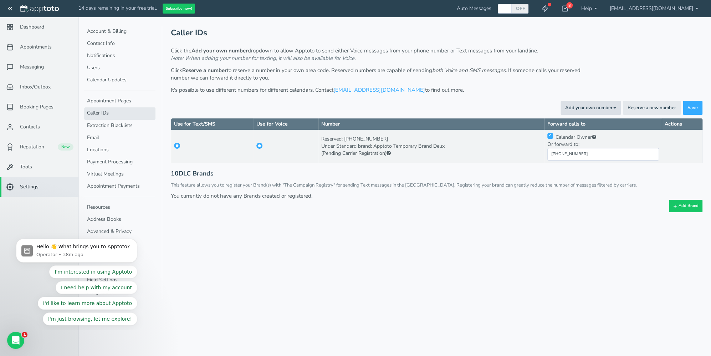
click button "Add your own number Toggle Dropdown"
click link "For Voice Calls"
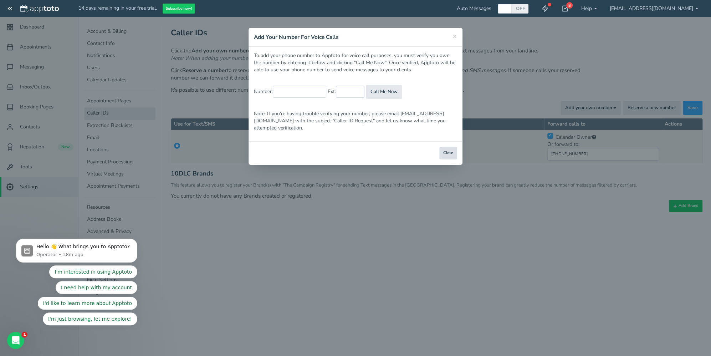
click button "Close"
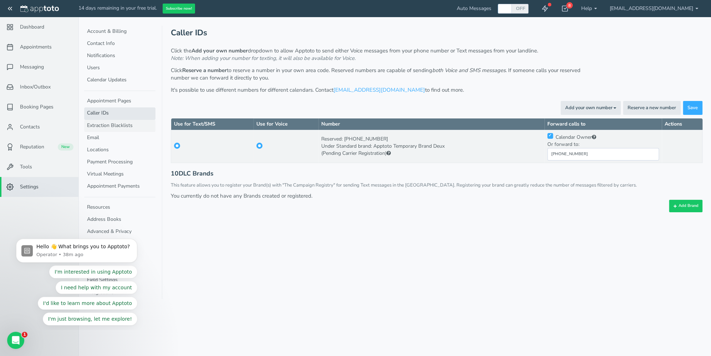
click link "Extraction Blacklists"
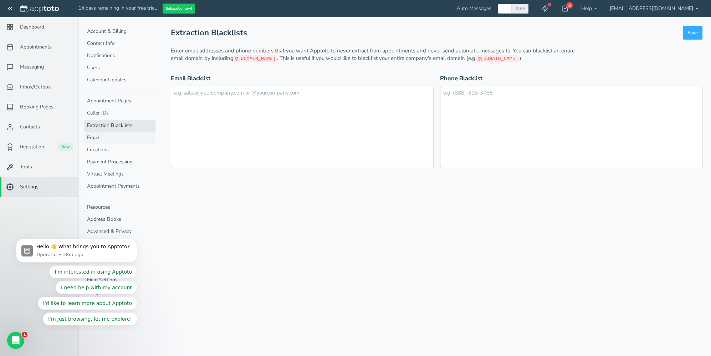
click link "Email"
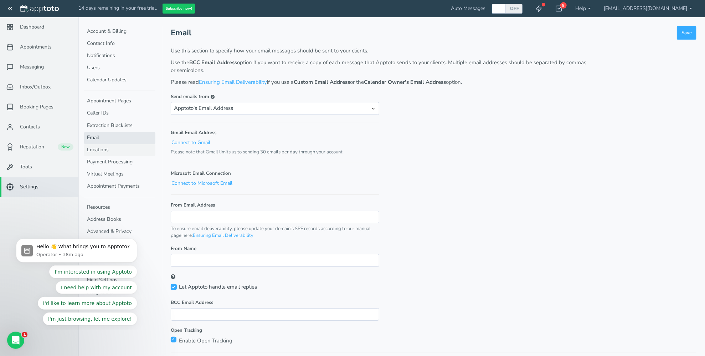
click link "Locations"
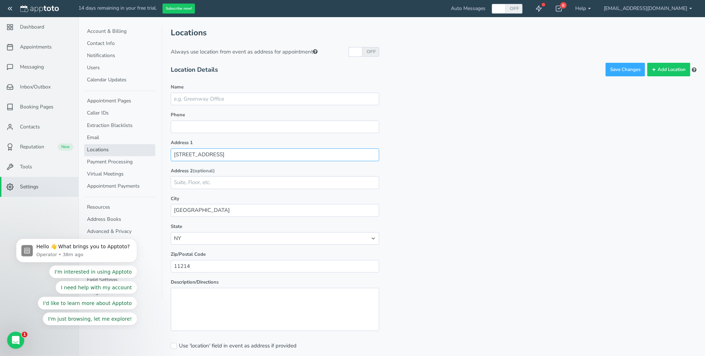
drag, startPoint x: 263, startPoint y: 153, endPoint x: 161, endPoint y: 160, distance: 101.8
click tabbed-view "Account & Billing Contact Info Notifications Users Calendar Updates Appointment…"
type input "[STREET_ADDRESS]"
drag, startPoint x: 201, startPoint y: 265, endPoint x: 156, endPoint y: 265, distance: 44.9
click tabbed-view "Account & Billing Contact Info Notifications Users Calendar Updates Appointment…"
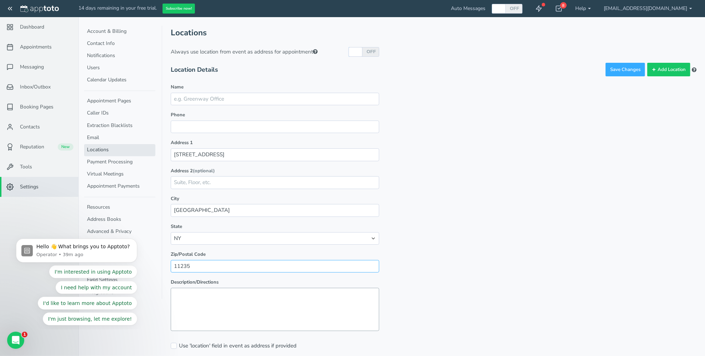
type input "11235"
click textarea "Description/Directions"
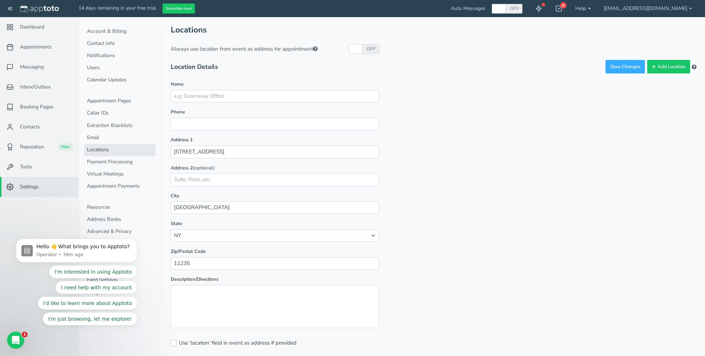
click input "Use 'location' field in event as address if provided"
checkbox input "true"
click button "Save Changes"
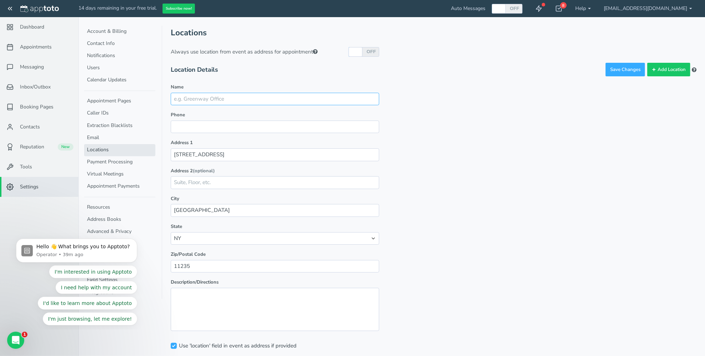
click at [236, 101] on input "Name" at bounding box center [275, 99] width 209 height 12
type input "Superior Dental"
click at [263, 129] on input "Phone" at bounding box center [275, 126] width 209 height 12
type input "[PHONE_NUMBER]"
click at [622, 71] on button "Save Changes" at bounding box center [626, 70] width 40 height 14
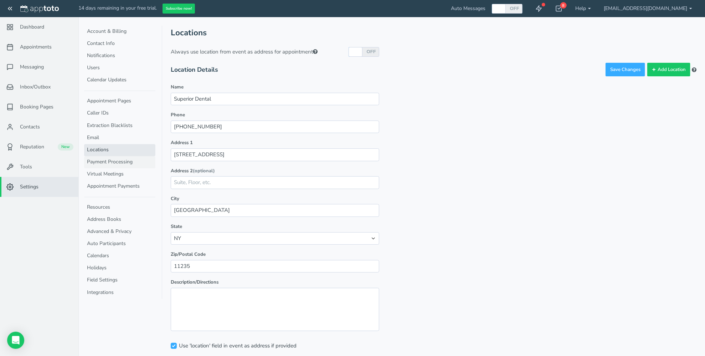
click at [101, 159] on link "Payment Processing" at bounding box center [119, 162] width 71 height 12
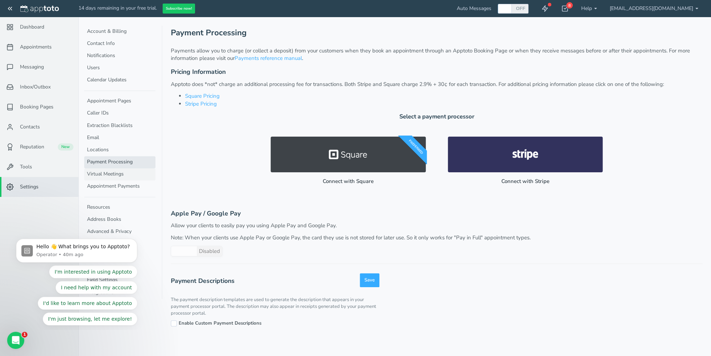
click at [111, 172] on link "Virtual Meetings" at bounding box center [119, 174] width 71 height 12
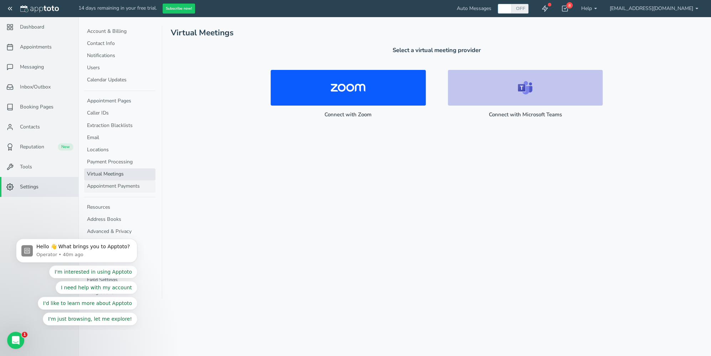
click at [112, 183] on link "Appointment Payments" at bounding box center [119, 186] width 71 height 12
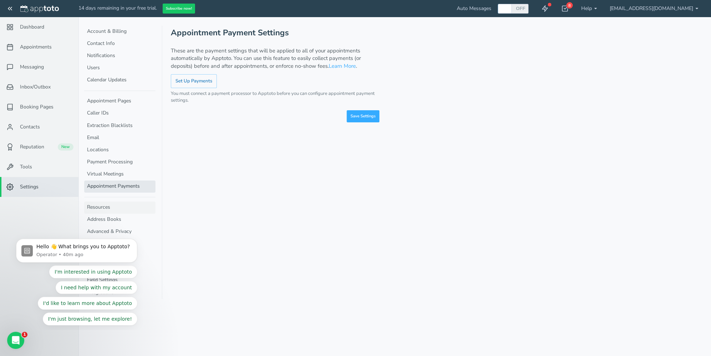
click at [104, 205] on link "Resources" at bounding box center [119, 207] width 71 height 12
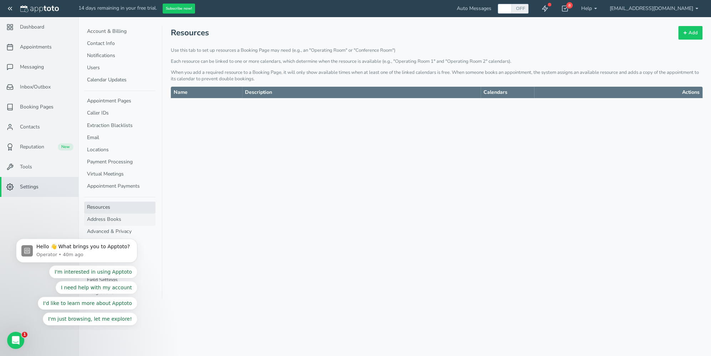
click at [100, 216] on link "Address Books" at bounding box center [119, 220] width 71 height 12
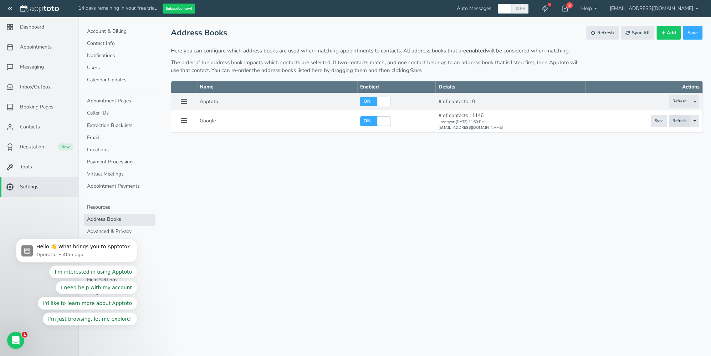
click at [682, 121] on span "Refresh" at bounding box center [679, 121] width 14 height 6
click at [659, 122] on span "Sync" at bounding box center [658, 121] width 9 height 6
click at [675, 98] on button "Refresh" at bounding box center [679, 101] width 22 height 12
click at [682, 102] on span "Refresh" at bounding box center [679, 101] width 14 height 6
click at [112, 230] on link "Advanced & Privacy" at bounding box center [119, 232] width 71 height 12
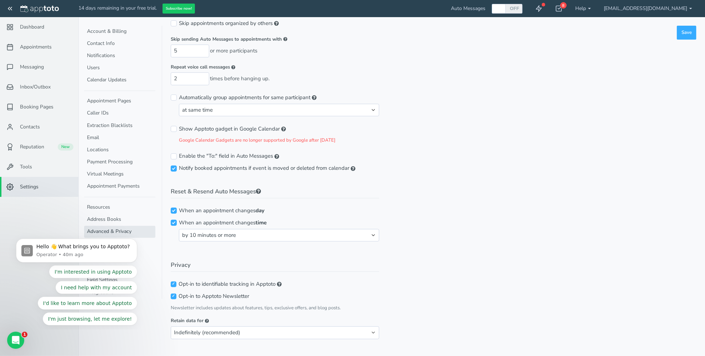
scroll to position [74, 0]
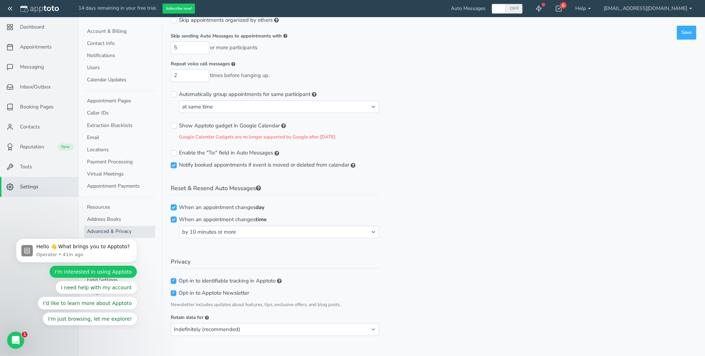
click at [92, 275] on button "I'm interested in using Apptoto" at bounding box center [93, 271] width 88 height 13
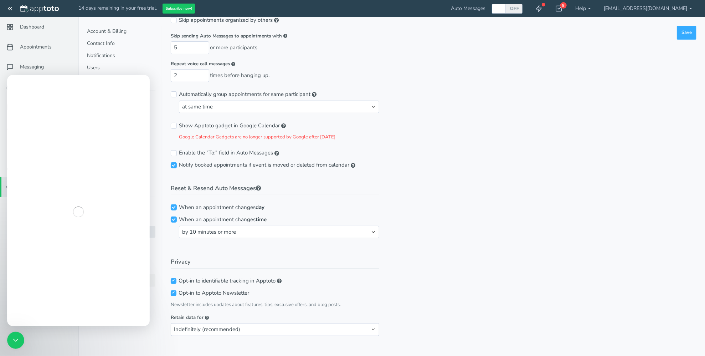
scroll to position [0, 0]
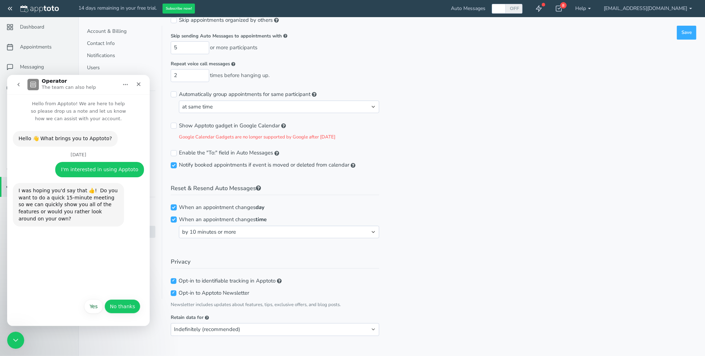
click at [125, 307] on button "No thanks" at bounding box center [122, 306] width 36 height 14
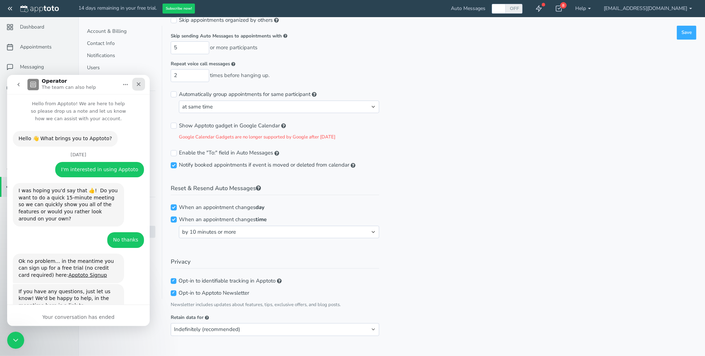
scroll to position [16, 0]
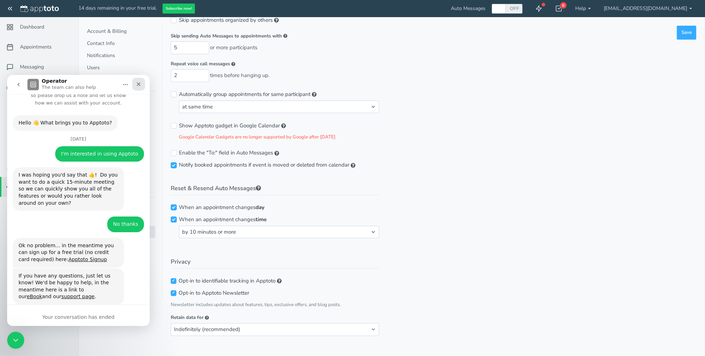
click at [142, 85] on div "Close" at bounding box center [138, 83] width 13 height 13
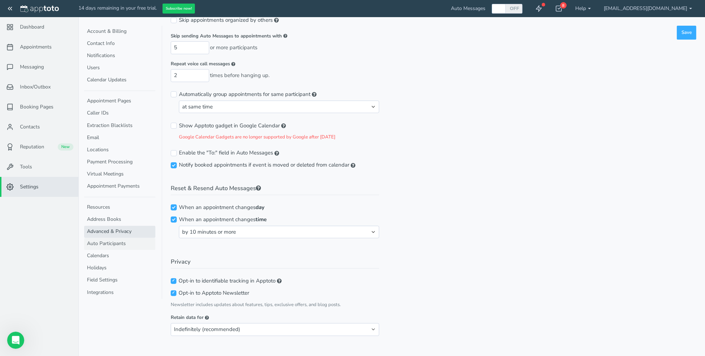
click at [110, 241] on link "Auto Participants" at bounding box center [119, 244] width 71 height 12
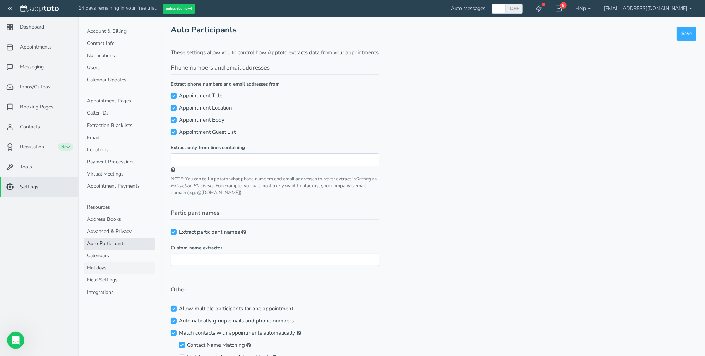
click at [96, 267] on link "Holidays" at bounding box center [119, 268] width 71 height 12
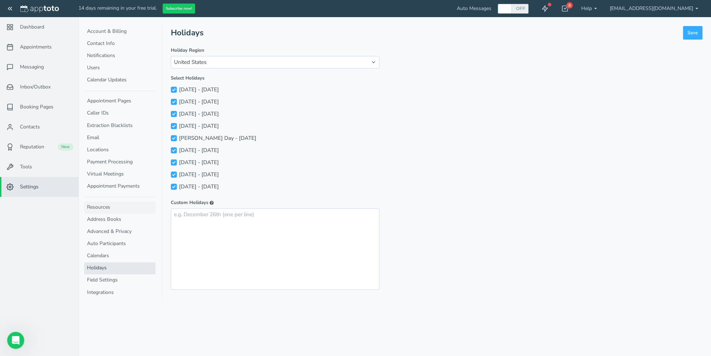
click at [100, 205] on link "Resources" at bounding box center [119, 207] width 71 height 12
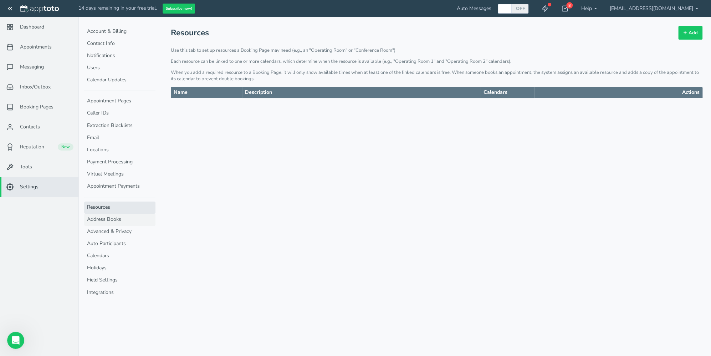
click at [105, 219] on link "Address Books" at bounding box center [119, 220] width 71 height 12
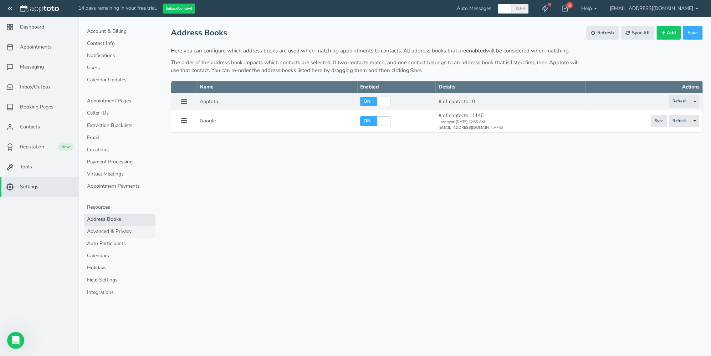
click at [104, 230] on link "Advanced & Privacy" at bounding box center [119, 232] width 71 height 12
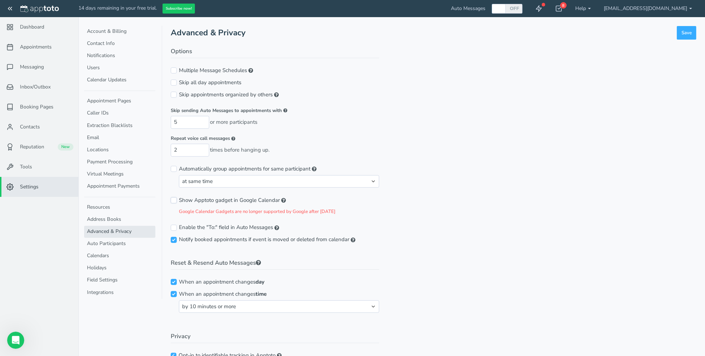
click at [174, 200] on input "Show Apptoto gadget in Google Calendar" at bounding box center [174, 200] width 6 height 6
checkbox input "true"
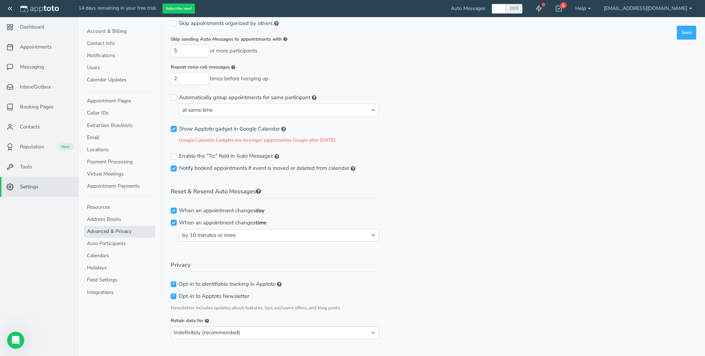
scroll to position [74, 0]
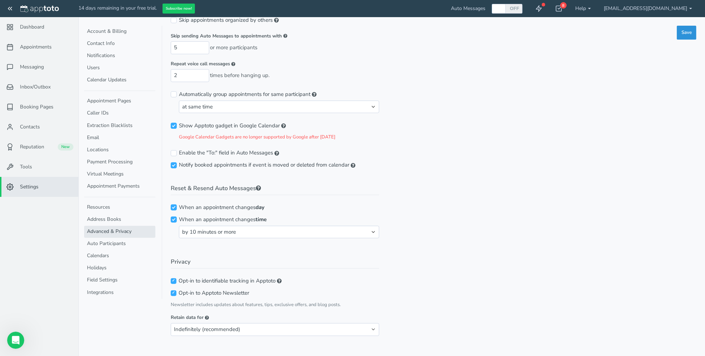
click at [689, 31] on button "Save" at bounding box center [687, 33] width 20 height 14
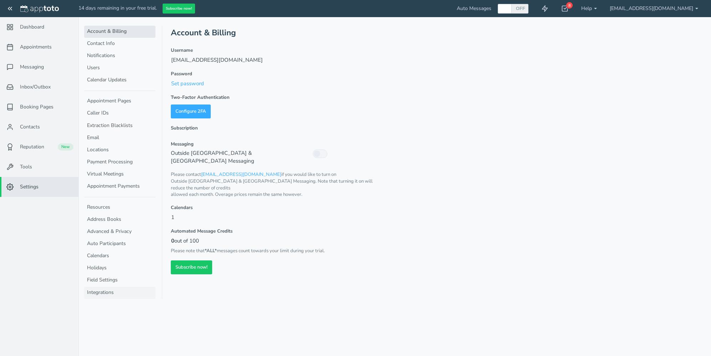
click at [100, 290] on link "Integrations" at bounding box center [119, 293] width 71 height 12
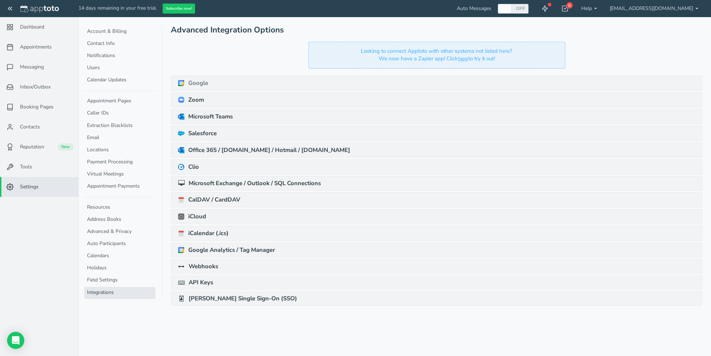
click at [200, 84] on link "Google" at bounding box center [193, 82] width 31 height 7
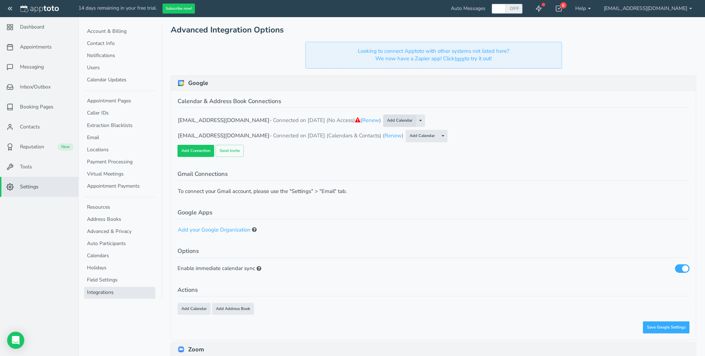
click at [416, 119] on button "Add Calendar" at bounding box center [399, 120] width 33 height 12
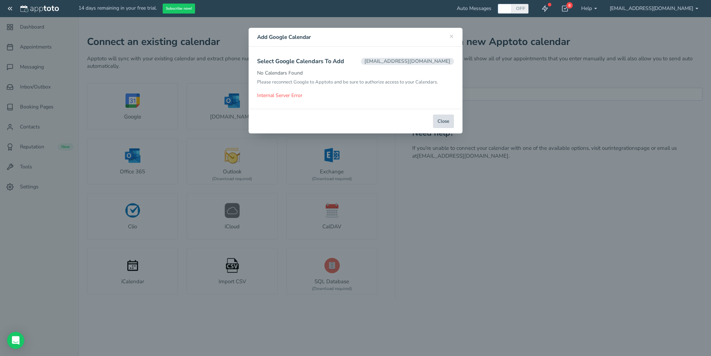
click at [447, 122] on button "Close" at bounding box center [443, 121] width 21 height 14
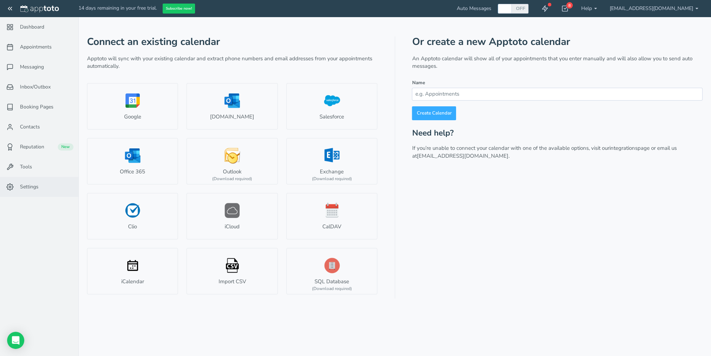
click at [25, 187] on span "Settings" at bounding box center [29, 186] width 19 height 7
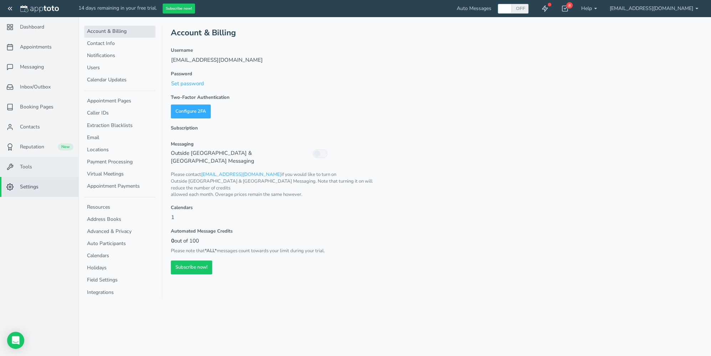
click at [25, 169] on span "Tools" at bounding box center [26, 166] width 12 height 7
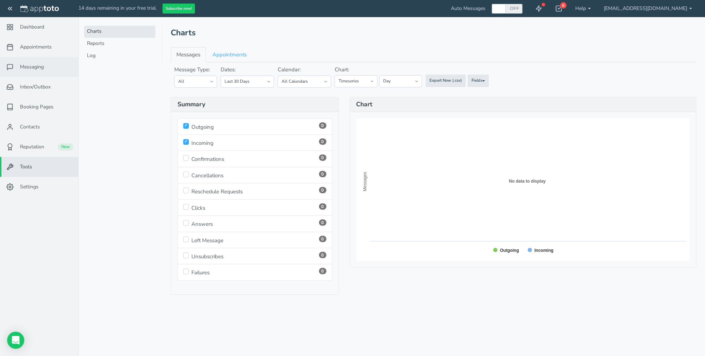
click at [40, 68] on span "Messaging" at bounding box center [32, 66] width 24 height 7
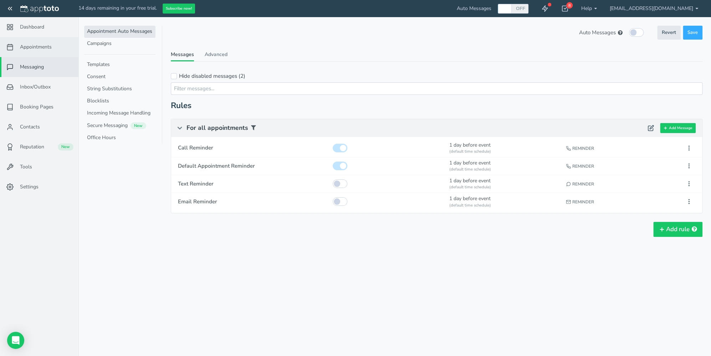
click at [40, 48] on span "Appointments" at bounding box center [36, 46] width 32 height 7
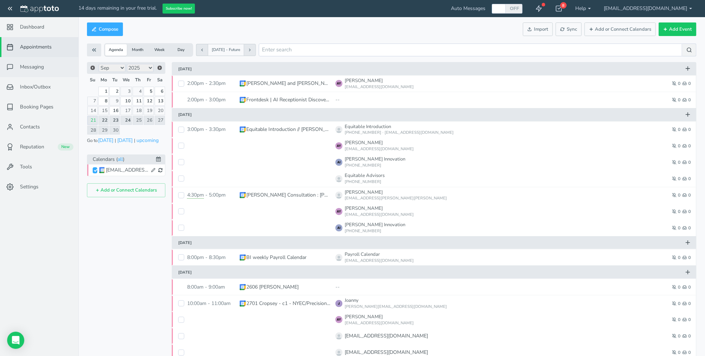
click at [33, 69] on span "Messaging" at bounding box center [32, 66] width 24 height 7
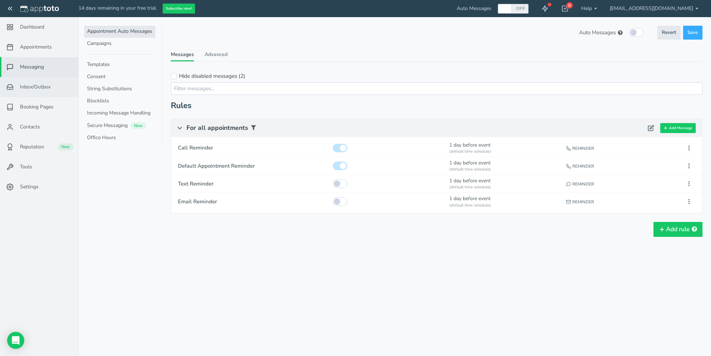
click at [35, 89] on span "Inbox/Outbox" at bounding box center [35, 86] width 31 height 7
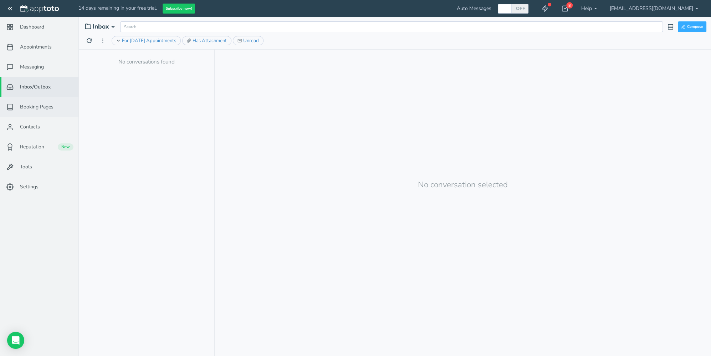
click at [35, 107] on span "Booking Pages" at bounding box center [37, 106] width 34 height 7
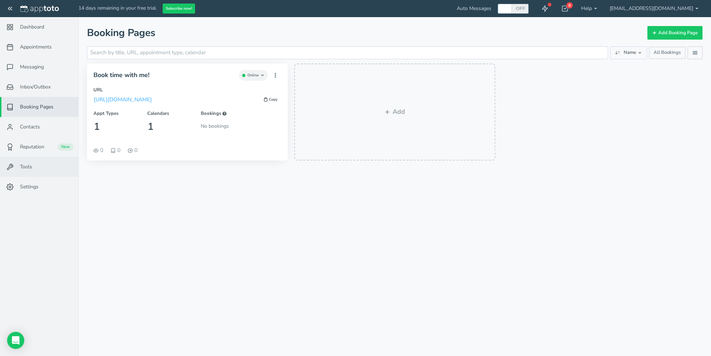
click at [25, 169] on span "Tools" at bounding box center [26, 166] width 12 height 7
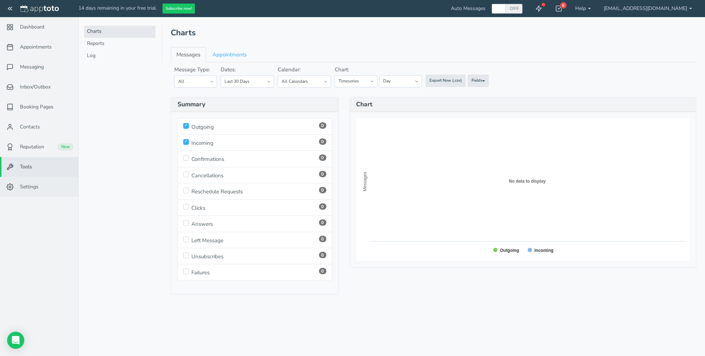
click at [25, 187] on span "Settings" at bounding box center [29, 186] width 19 height 7
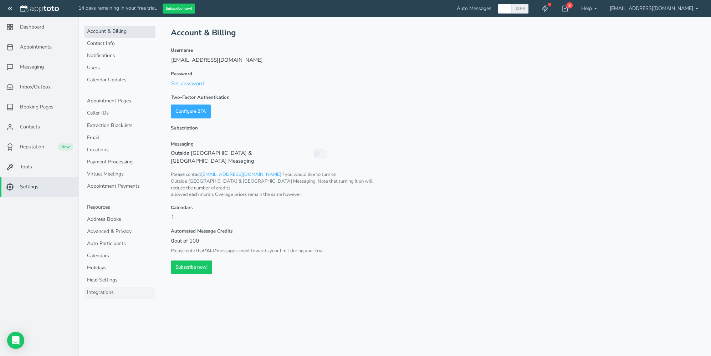
click at [107, 287] on link "Integrations" at bounding box center [119, 293] width 71 height 12
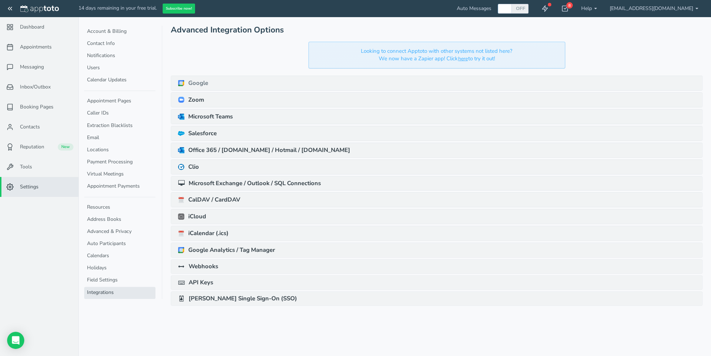
click at [194, 86] on link "Google" at bounding box center [193, 82] width 31 height 7
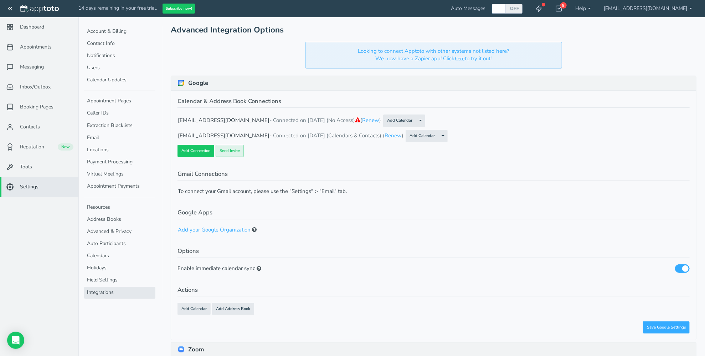
click at [230, 149] on button "Send Invite" at bounding box center [230, 151] width 28 height 12
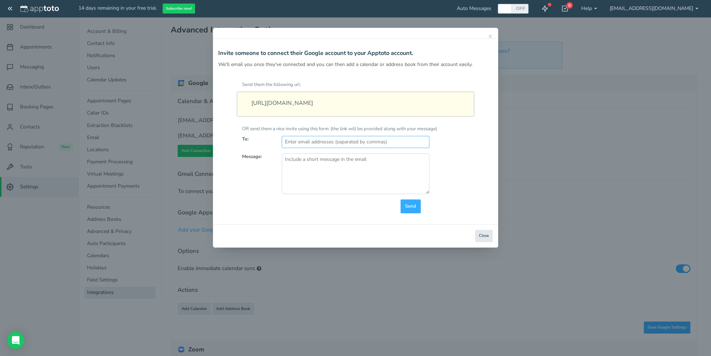
click at [299, 148] on input "text" at bounding box center [356, 142] width 148 height 12
type input "[EMAIL_ADDRESS][DOMAIN_NAME]"
drag, startPoint x: 348, startPoint y: 183, endPoint x: 368, endPoint y: 177, distance: 20.9
click at [348, 183] on textarea at bounding box center [356, 173] width 148 height 41
click at [380, 165] on textarea at bounding box center [356, 173] width 148 height 41
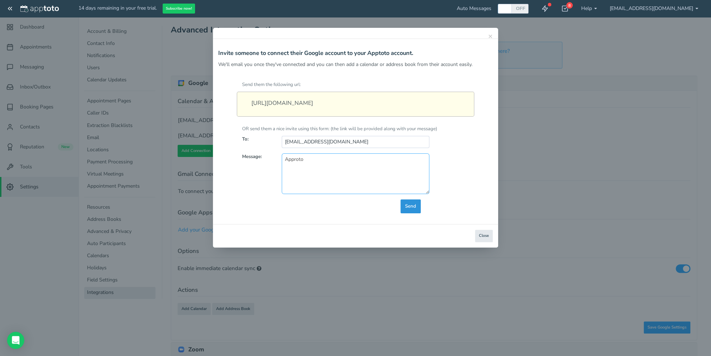
type textarea "Approto"
click at [415, 210] on span "Send" at bounding box center [410, 206] width 11 height 7
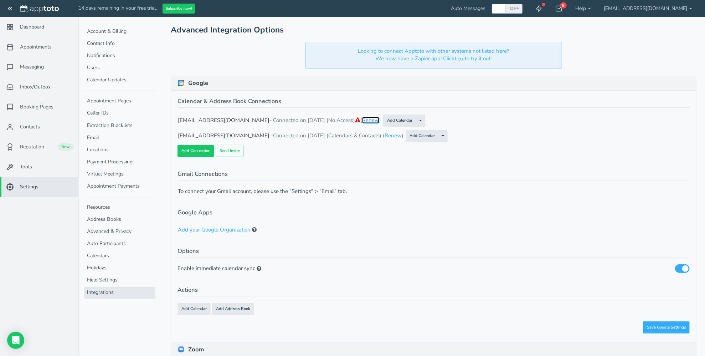
click at [379, 121] on link "Renew" at bounding box center [370, 120] width 17 height 7
checkbox input "true"
click at [104, 291] on link "Integrations" at bounding box center [119, 293] width 71 height 12
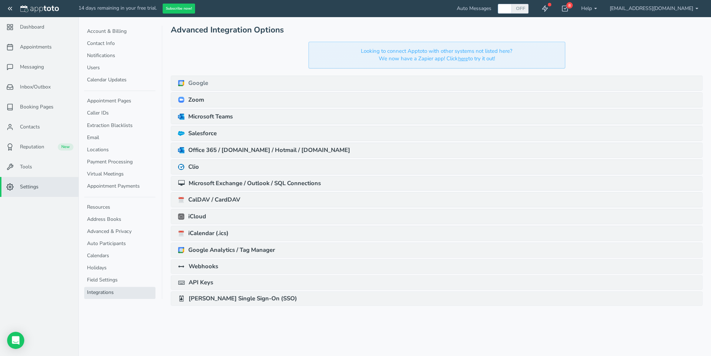
click at [202, 83] on link "Google" at bounding box center [193, 82] width 31 height 7
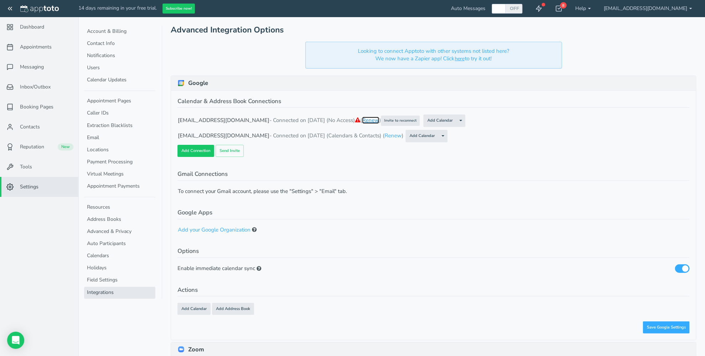
click at [379, 120] on link "Renew" at bounding box center [370, 120] width 17 height 7
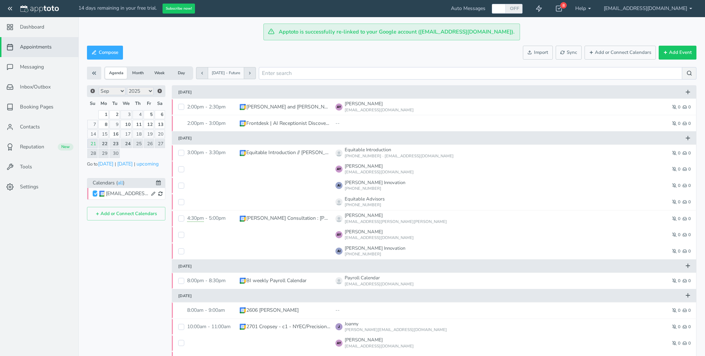
scroll to position [44, 0]
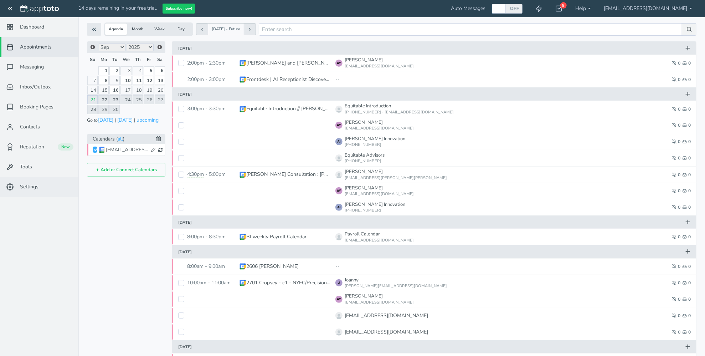
click at [40, 189] on link "Settings" at bounding box center [39, 187] width 78 height 20
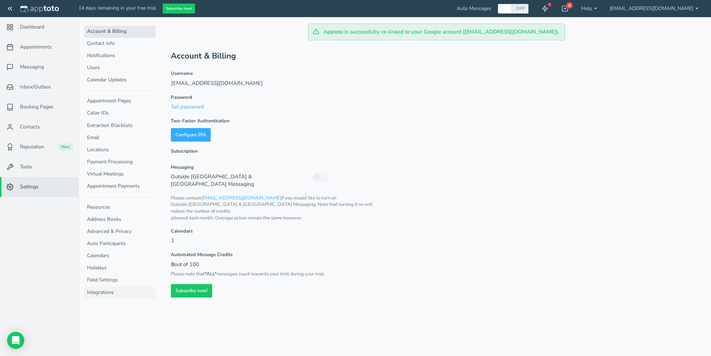
click at [109, 290] on link "Integrations" at bounding box center [119, 293] width 71 height 12
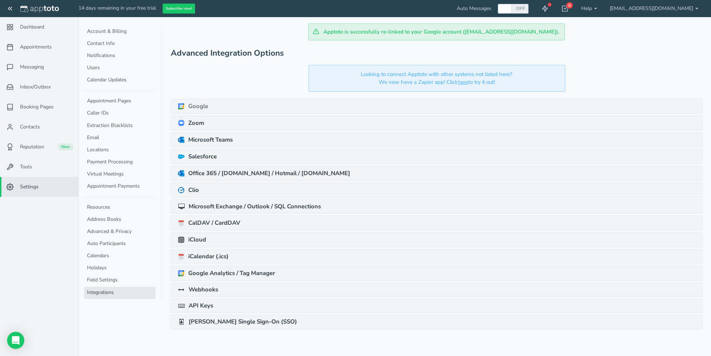
click at [194, 106] on link "Google" at bounding box center [193, 106] width 31 height 7
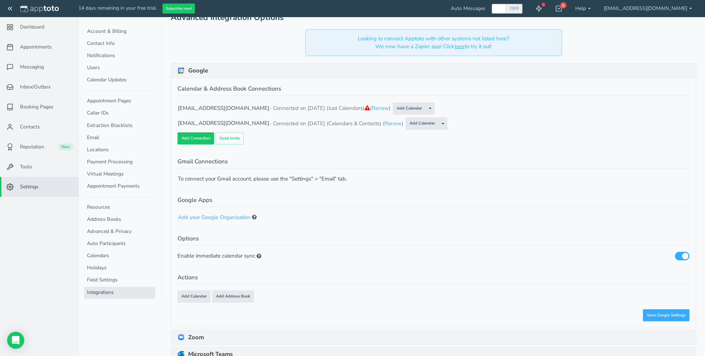
scroll to position [107, 0]
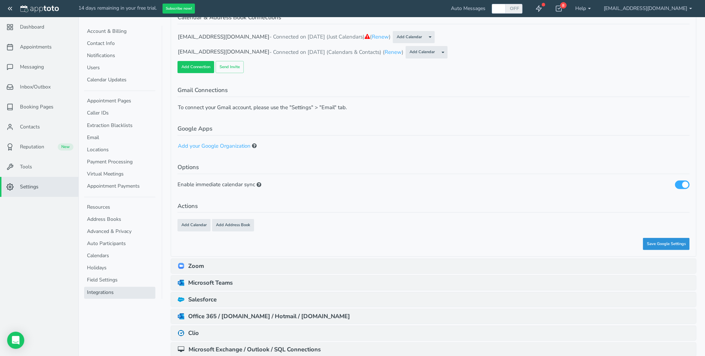
click at [665, 244] on span "Save Google Settings" at bounding box center [666, 244] width 39 height 6
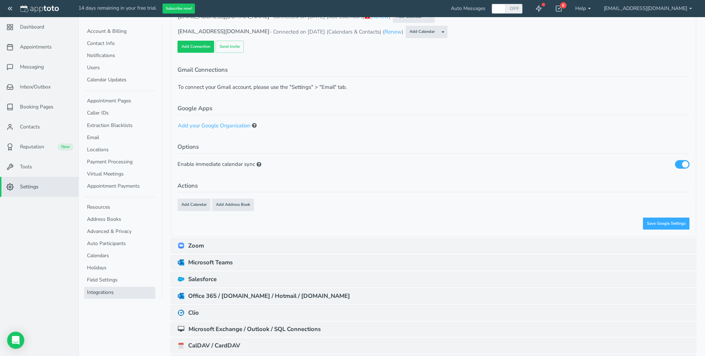
scroll to position [234, 0]
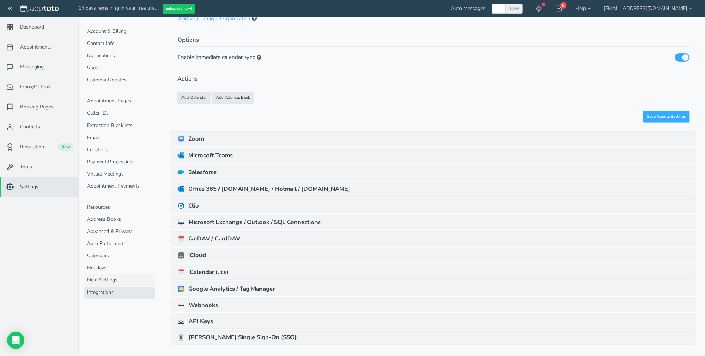
click at [99, 277] on link "Field Settings" at bounding box center [119, 280] width 71 height 12
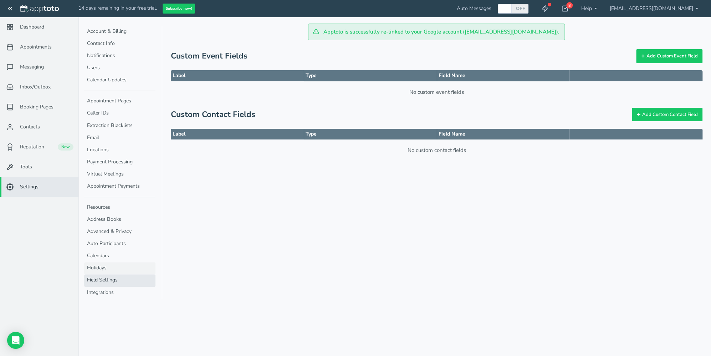
click at [99, 266] on link "Holidays" at bounding box center [119, 268] width 71 height 12
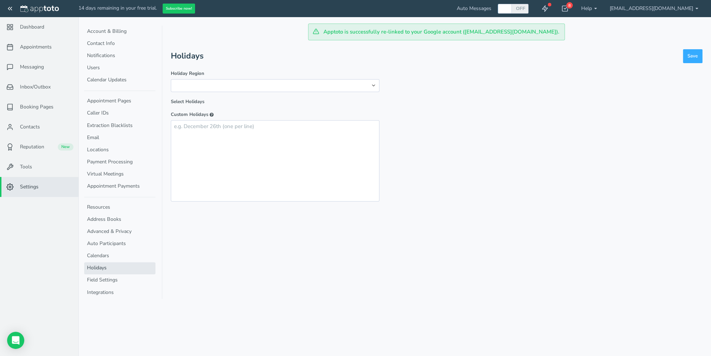
select select "string:us"
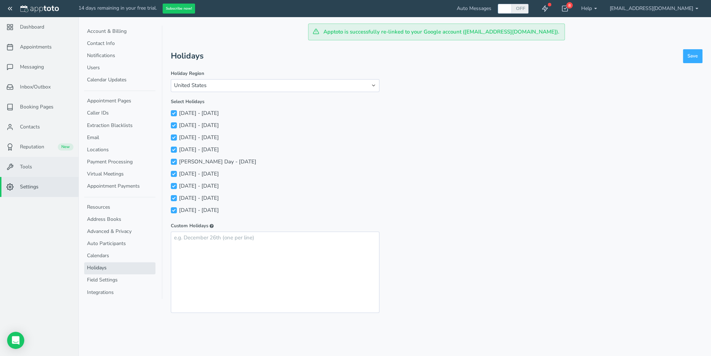
click at [27, 168] on span "Tools" at bounding box center [26, 166] width 12 height 7
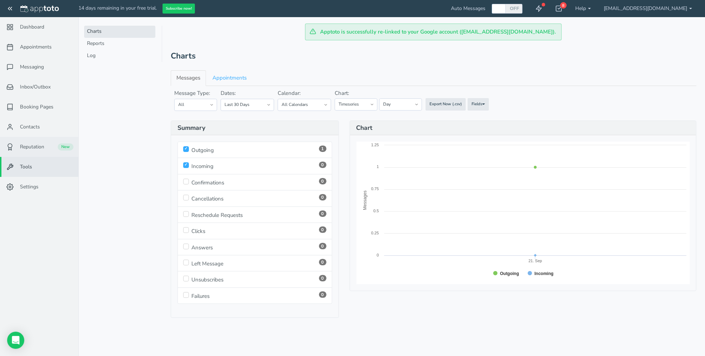
click at [31, 146] on span "Reputation" at bounding box center [32, 146] width 24 height 7
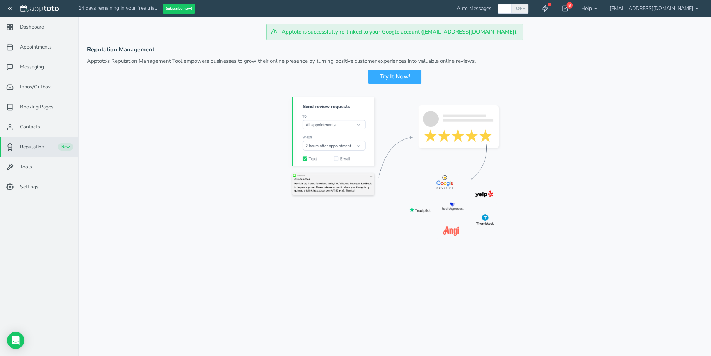
click at [275, 32] on div "Apptoto is successfully re-linked to your Google account (3705superiordental@gm…" at bounding box center [394, 32] width 257 height 17
click at [394, 76] on div "Try It Now!" at bounding box center [394, 77] width 53 height 14
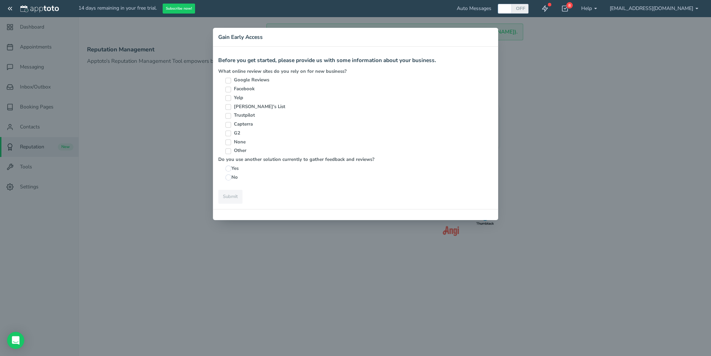
click at [228, 79] on input "Google Reviews" at bounding box center [228, 81] width 6 height 6
checkbox input "true"
click at [228, 168] on input "Yes" at bounding box center [228, 168] width 6 height 6
radio input "true"
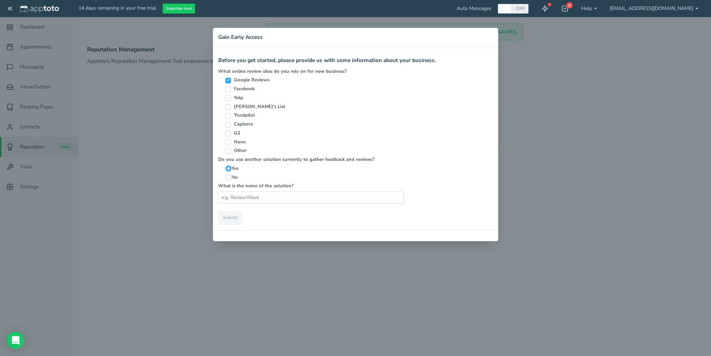
click at [230, 178] on input "No" at bounding box center [228, 177] width 6 height 6
radio input "true"
radio input "false"
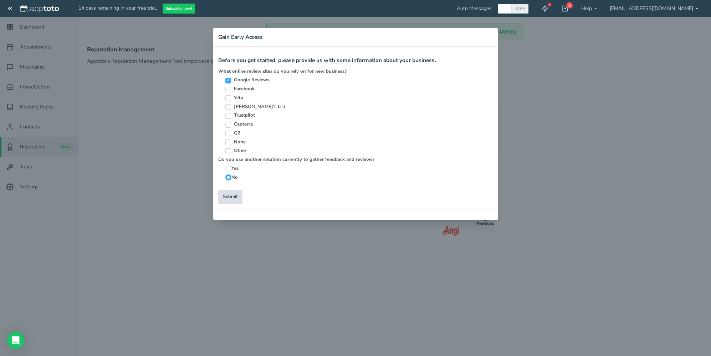
click at [233, 196] on link "Submit" at bounding box center [230, 197] width 24 height 14
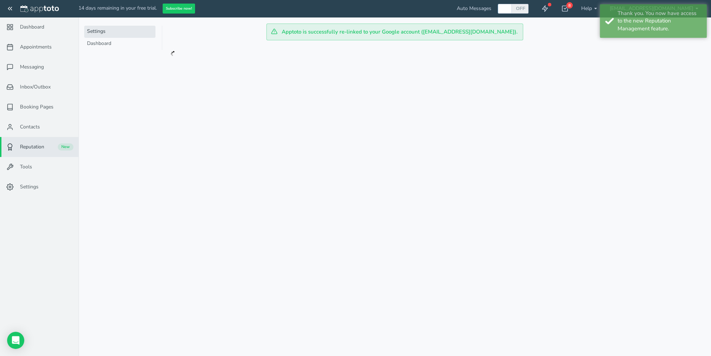
checkbox input "true"
select select "string:-60"
checkbox input "true"
select select "string:60"
checkbox input "true"
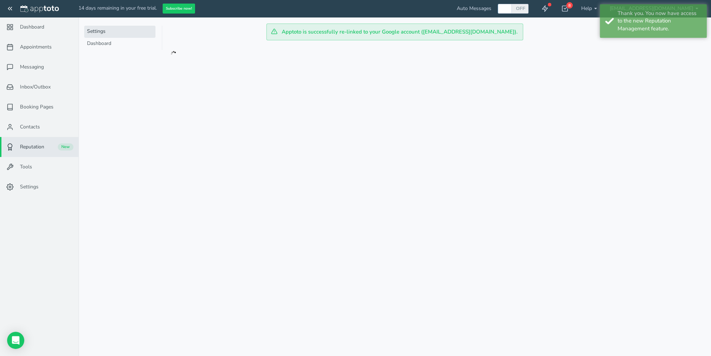
select select "string:-60"
checkbox input "true"
select select "string:60"
select select "number:3"
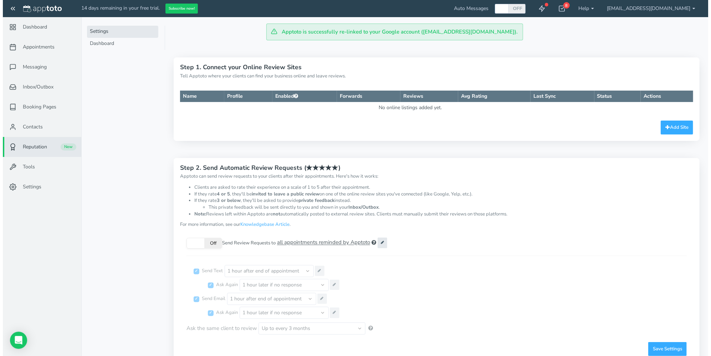
scroll to position [29, 0]
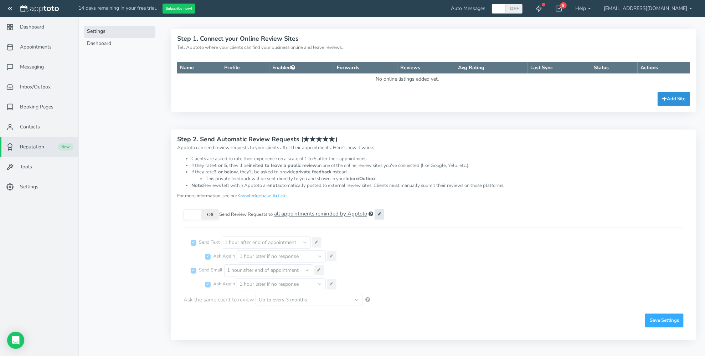
click at [676, 99] on button "Add Site" at bounding box center [674, 99] width 32 height 14
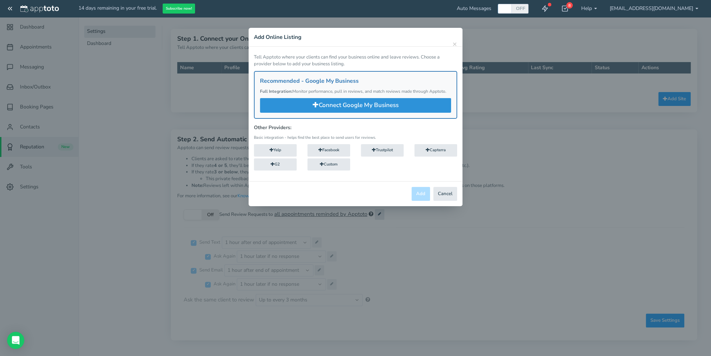
click at [357, 106] on link "Connect Google My Business" at bounding box center [355, 105] width 191 height 14
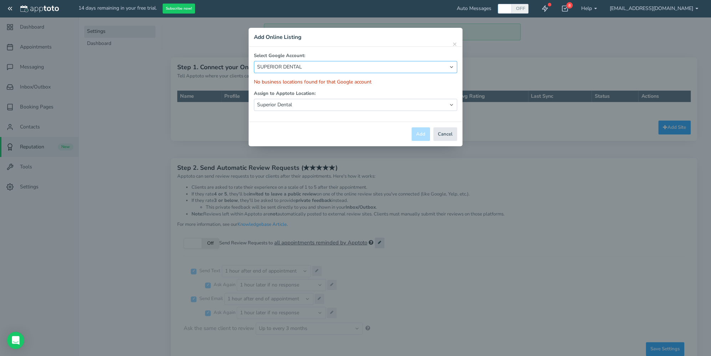
click at [325, 68] on select "-- Select Account -- SUPERIOR DENTAL" at bounding box center [355, 67] width 203 height 12
click at [325, 106] on select "-- Select Location -- Superior Dental" at bounding box center [355, 105] width 203 height 12
click at [325, 105] on select "-- Select Location -- Superior Dental" at bounding box center [355, 105] width 203 height 12
click at [451, 103] on select "-- Select Location -- Superior Dental" at bounding box center [355, 105] width 203 height 12
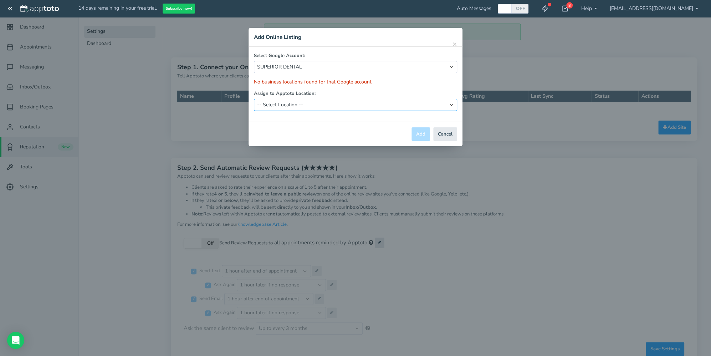
click at [254, 99] on select "-- Select Location -- Superior Dental" at bounding box center [355, 105] width 203 height 12
click at [451, 105] on select "-- Select Location -- Superior Dental" at bounding box center [355, 105] width 203 height 12
select select "16895"
click at [254, 99] on select "-- Select Location -- Superior Dental" at bounding box center [355, 105] width 203 height 12
click at [326, 67] on select "-- Select Account -- SUPERIOR DENTAL" at bounding box center [355, 67] width 203 height 12
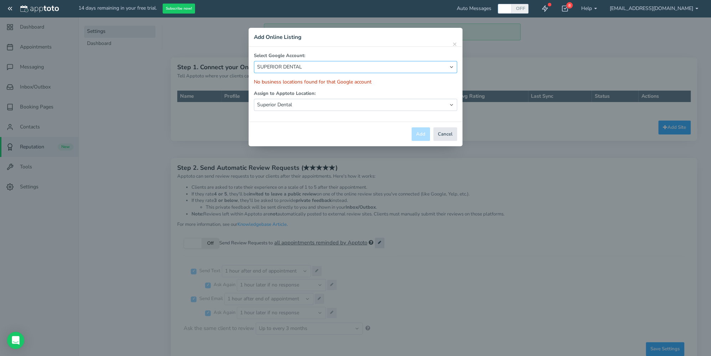
click at [254, 61] on select "-- Select Account -- SUPERIOR DENTAL" at bounding box center [355, 67] width 203 height 12
click at [449, 67] on select "-- Select Account -- SUPERIOR DENTAL" at bounding box center [355, 67] width 203 height 12
click at [254, 61] on select "-- Select Account -- SUPERIOR DENTAL" at bounding box center [355, 67] width 203 height 12
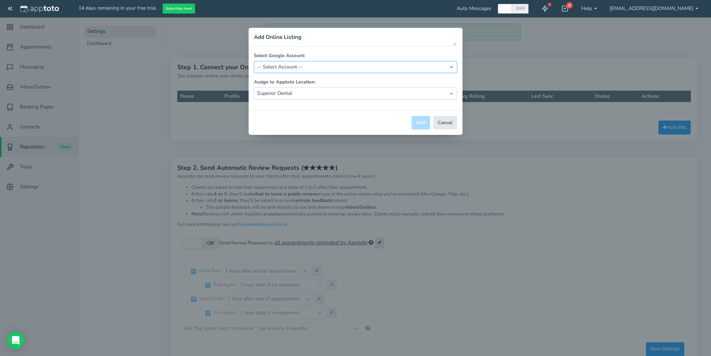
click at [451, 68] on select "-- Select Account -- SUPERIOR DENTAL" at bounding box center [355, 67] width 203 height 12
click at [451, 124] on button "Cancel" at bounding box center [445, 123] width 24 height 14
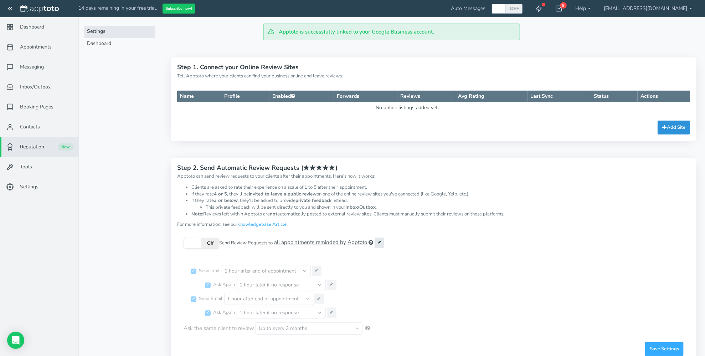
click at [678, 127] on button "Add Site" at bounding box center [674, 127] width 32 height 14
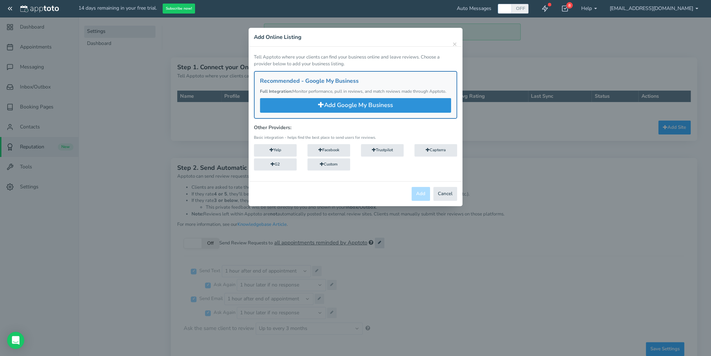
click at [342, 106] on button "Add Google My Business" at bounding box center [355, 105] width 191 height 14
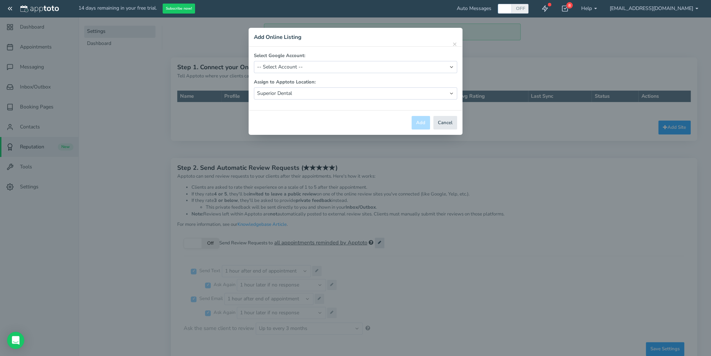
select select "object:742"
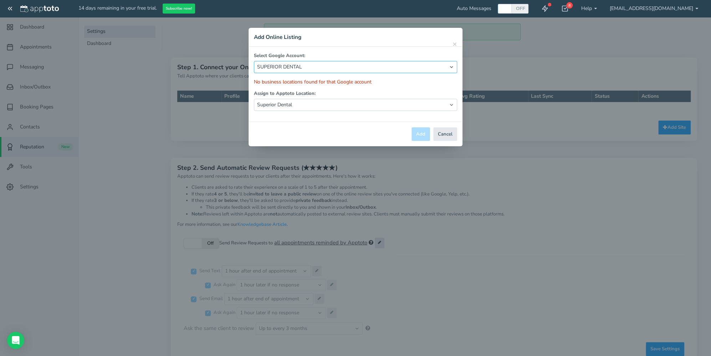
click at [454, 67] on select "-- Select Account -- SUPERIOR DENTAL" at bounding box center [355, 67] width 203 height 12
click at [447, 133] on button "Cancel" at bounding box center [445, 134] width 24 height 14
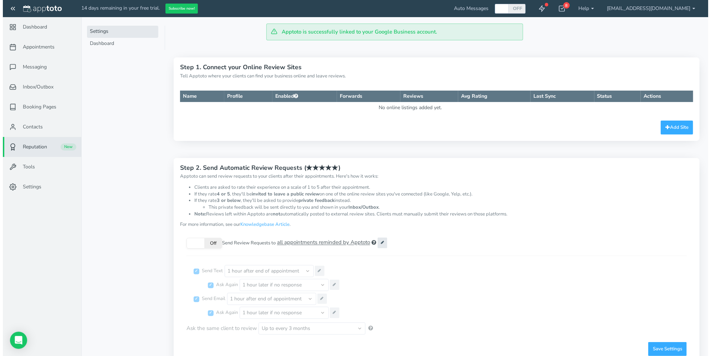
scroll to position [29, 0]
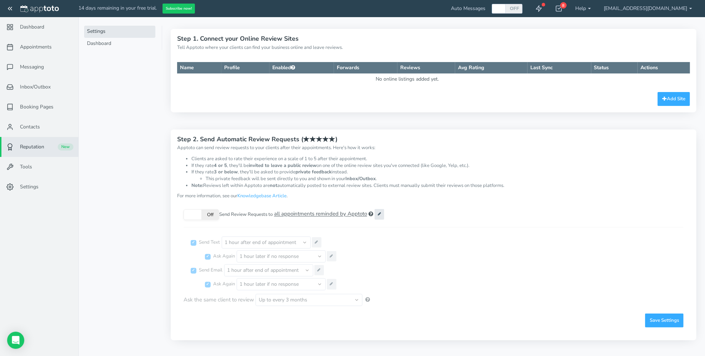
click at [190, 216] on span at bounding box center [193, 214] width 18 height 10
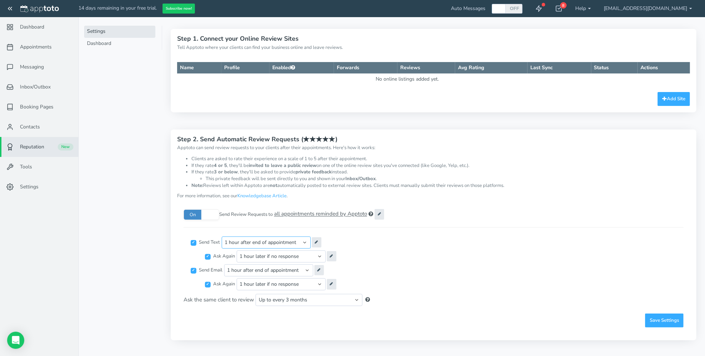
click at [308, 242] on select "Immediately after appointment 1 hour after end of appointment 2 hours after end…" at bounding box center [266, 242] width 89 height 12
select select "string:1"
click at [224, 236] on select "Immediately after appointment 1 hour after end of appointment 2 hours after end…" at bounding box center [266, 242] width 89 height 12
click at [321, 255] on select "30 minutes later if no response 1 hour later if no response 2 hours later if no…" at bounding box center [281, 256] width 89 height 12
select select "string:1440"
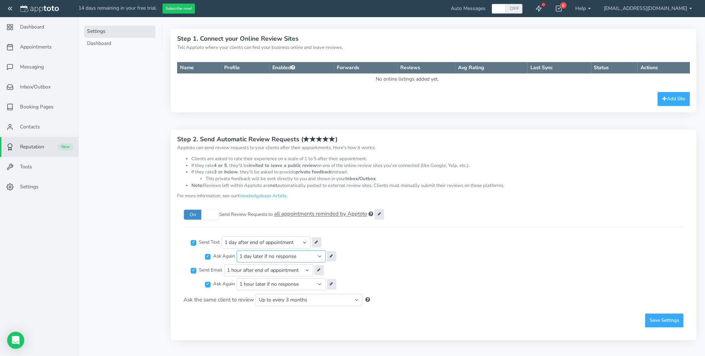
click at [238, 250] on select "30 minutes later if no response 1 hour later if no response 2 hours later if no…" at bounding box center [281, 256] width 89 height 12
click at [307, 242] on select "Immediately after appointment 1 hour after end of appointment 2 hours after end…" at bounding box center [266, 242] width 89 height 12
select select "string:-180"
click at [224, 236] on select "Immediately after appointment 1 hour after end of appointment 2 hours after end…" at bounding box center [266, 242] width 89 height 12
click at [318, 255] on select "30 minutes later if no response 1 hour later if no response 2 hours later if no…" at bounding box center [281, 256] width 89 height 12
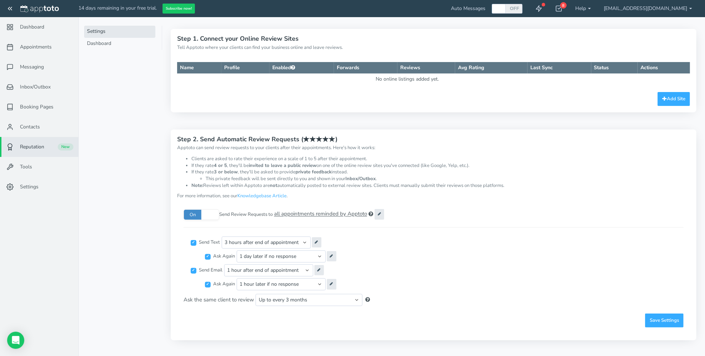
click at [210, 257] on input "Ask Again 30 minutes later if no response 1 hour later if no response 2 hours l…" at bounding box center [208, 257] width 6 height 6
checkbox input "false"
click at [321, 268] on icon at bounding box center [319, 270] width 3 height 4
type input "We'd Love Your Feedback on Your Recent Visit!"
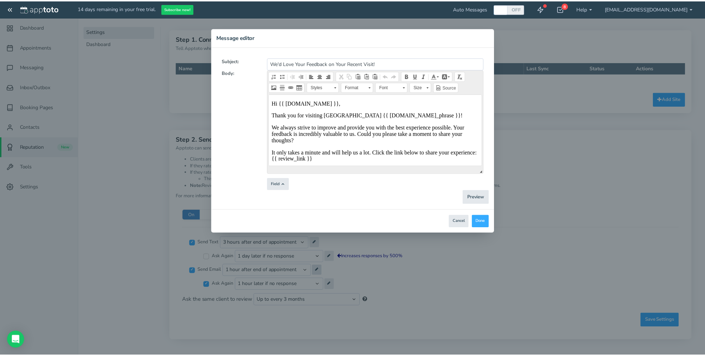
scroll to position [0, 0]
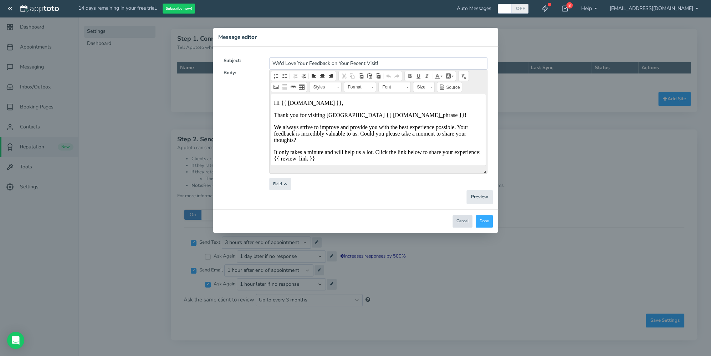
click at [460, 222] on button "Cancel" at bounding box center [462, 221] width 20 height 12
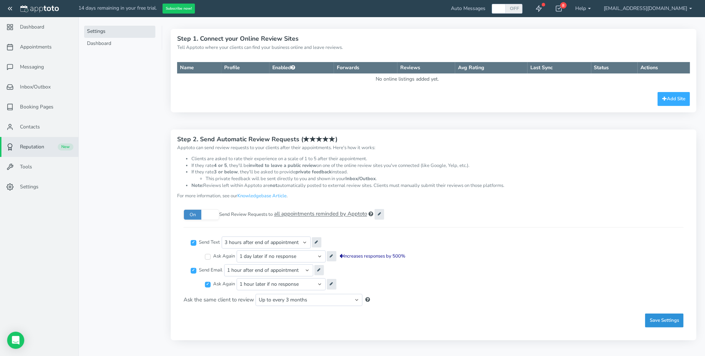
click at [663, 322] on span "Save Settings" at bounding box center [664, 320] width 29 height 7
click at [178, 8] on button "Subscribe now!" at bounding box center [179, 9] width 32 height 10
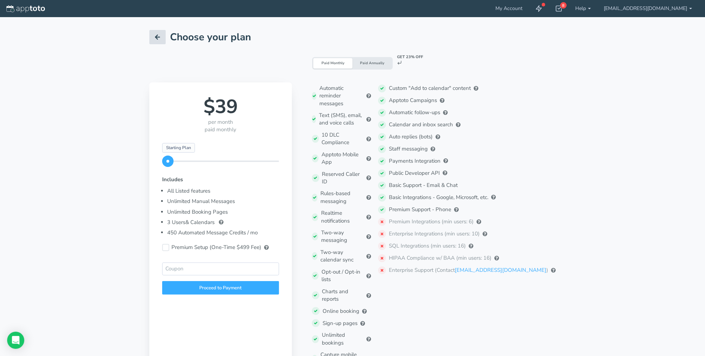
click at [159, 37] on icon at bounding box center [157, 37] width 7 height 7
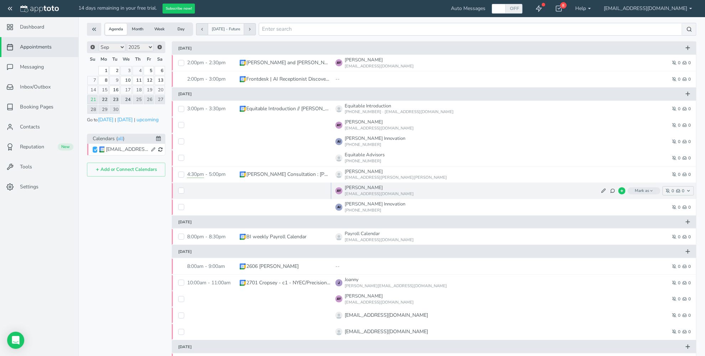
scroll to position [21, 0]
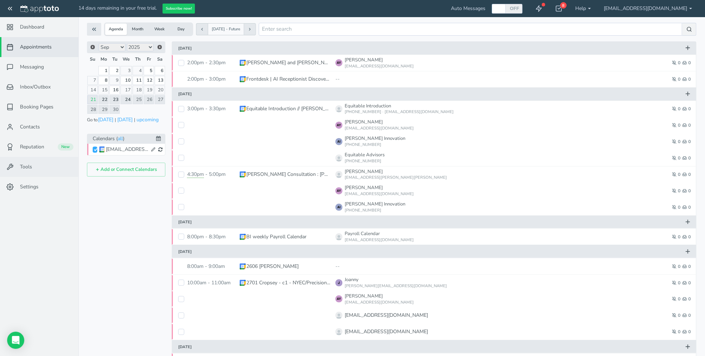
click at [36, 167] on link "Tools" at bounding box center [39, 167] width 78 height 20
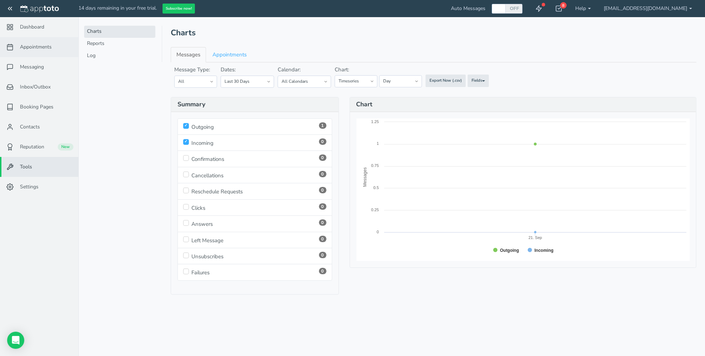
click at [39, 46] on span "Appointments" at bounding box center [36, 46] width 32 height 7
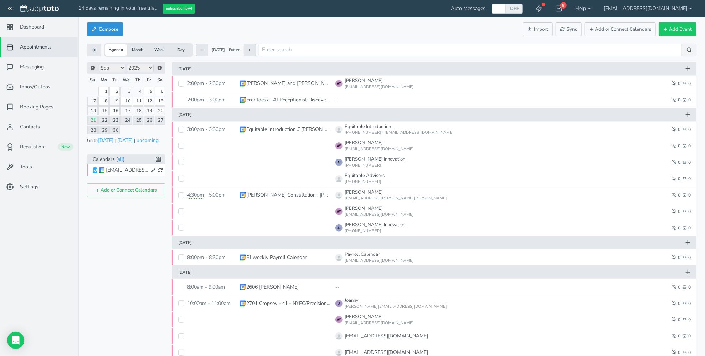
click at [107, 31] on button "Compose" at bounding box center [105, 29] width 36 height 14
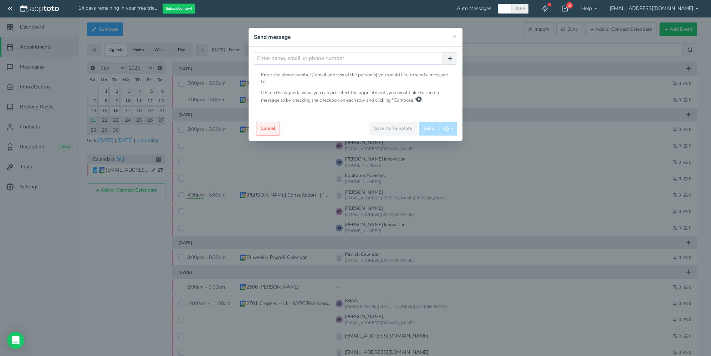
click at [271, 127] on button "Cancel" at bounding box center [268, 129] width 24 height 14
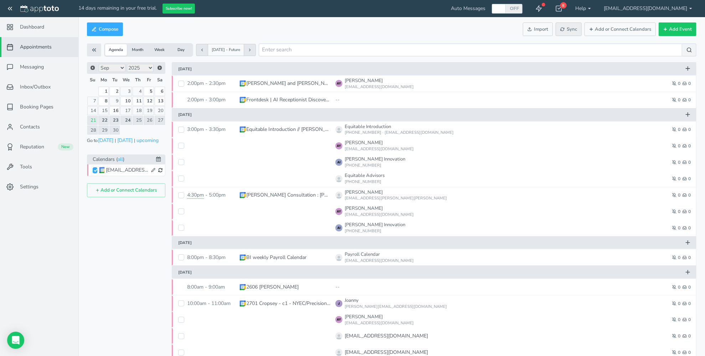
click at [566, 26] on span "Sync" at bounding box center [568, 29] width 17 height 7
click at [27, 67] on span "Messaging" at bounding box center [32, 66] width 24 height 7
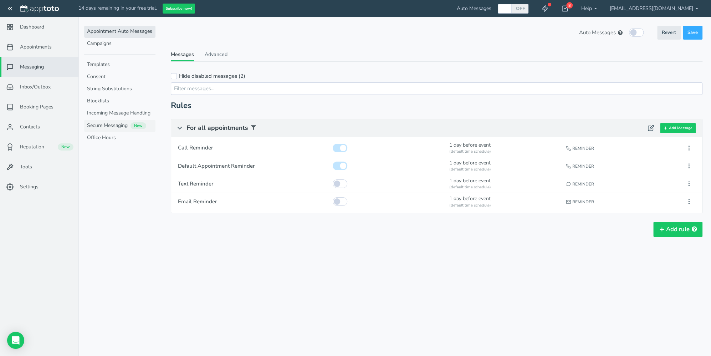
click at [94, 123] on link "Secure Messaging New" at bounding box center [119, 126] width 71 height 12
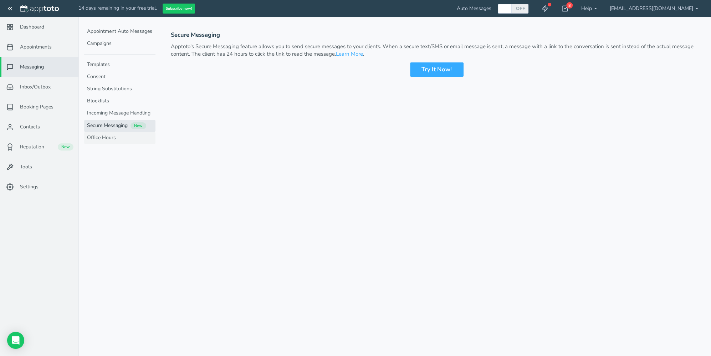
click at [94, 137] on link "Office Hours" at bounding box center [119, 138] width 71 height 12
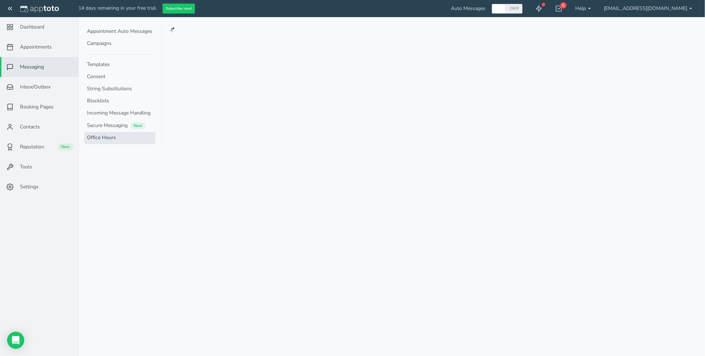
checkbox input "false"
type textarea "Sorry, your message has been received outside of our normal office hours, we wi…"
type input "Automatic Reply: Outside Office Hours"
type textarea "Thank you for your email. This is an automated response to let you know that yo…"
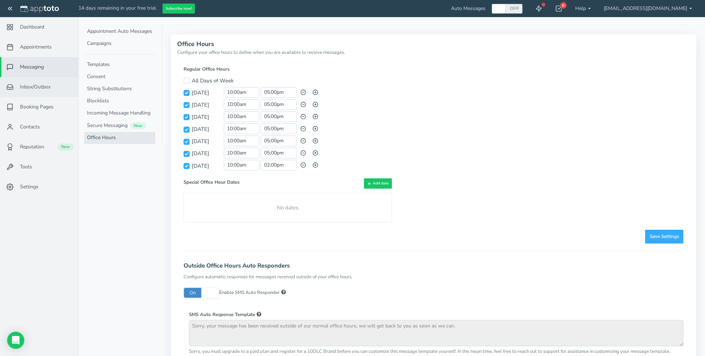
click at [28, 84] on span "Inbox/Outbox" at bounding box center [35, 86] width 31 height 7
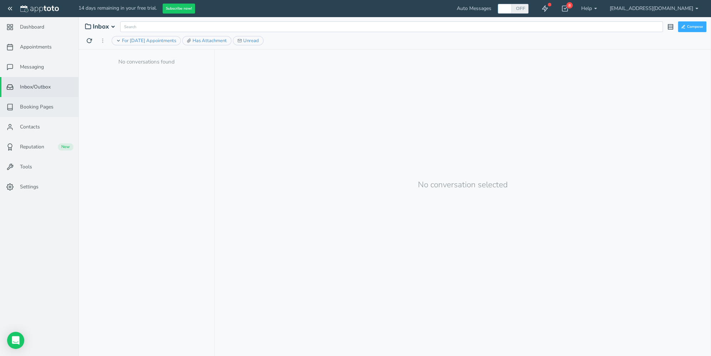
click at [34, 110] on link "Booking Pages" at bounding box center [39, 107] width 78 height 20
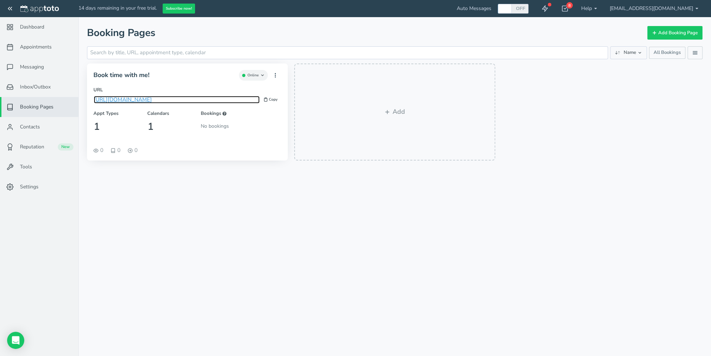
click at [124, 99] on link "[URL][DOMAIN_NAME]" at bounding box center [177, 99] width 166 height 7
